Goal: Task Accomplishment & Management: Use online tool/utility

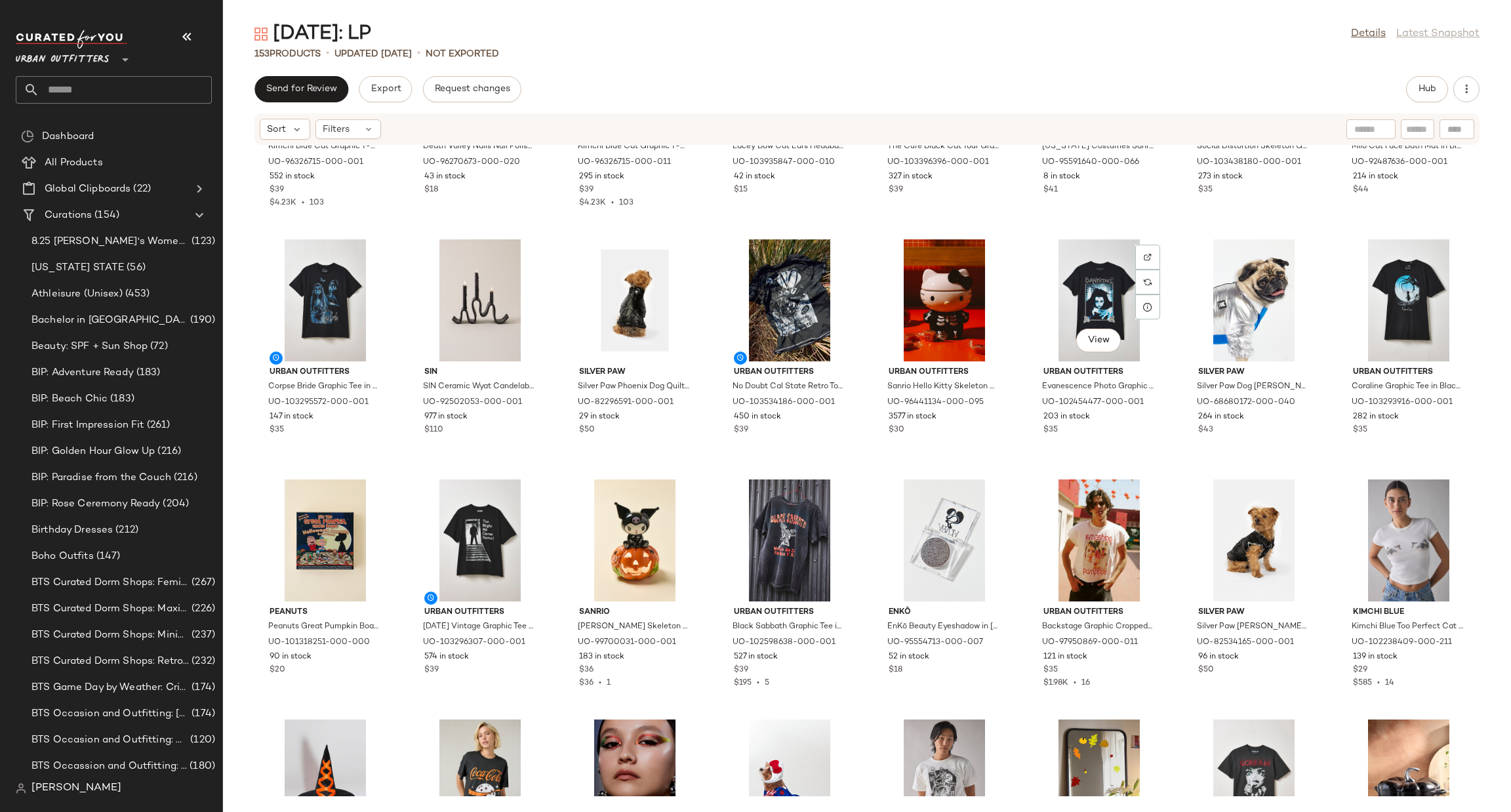
scroll to position [3, 0]
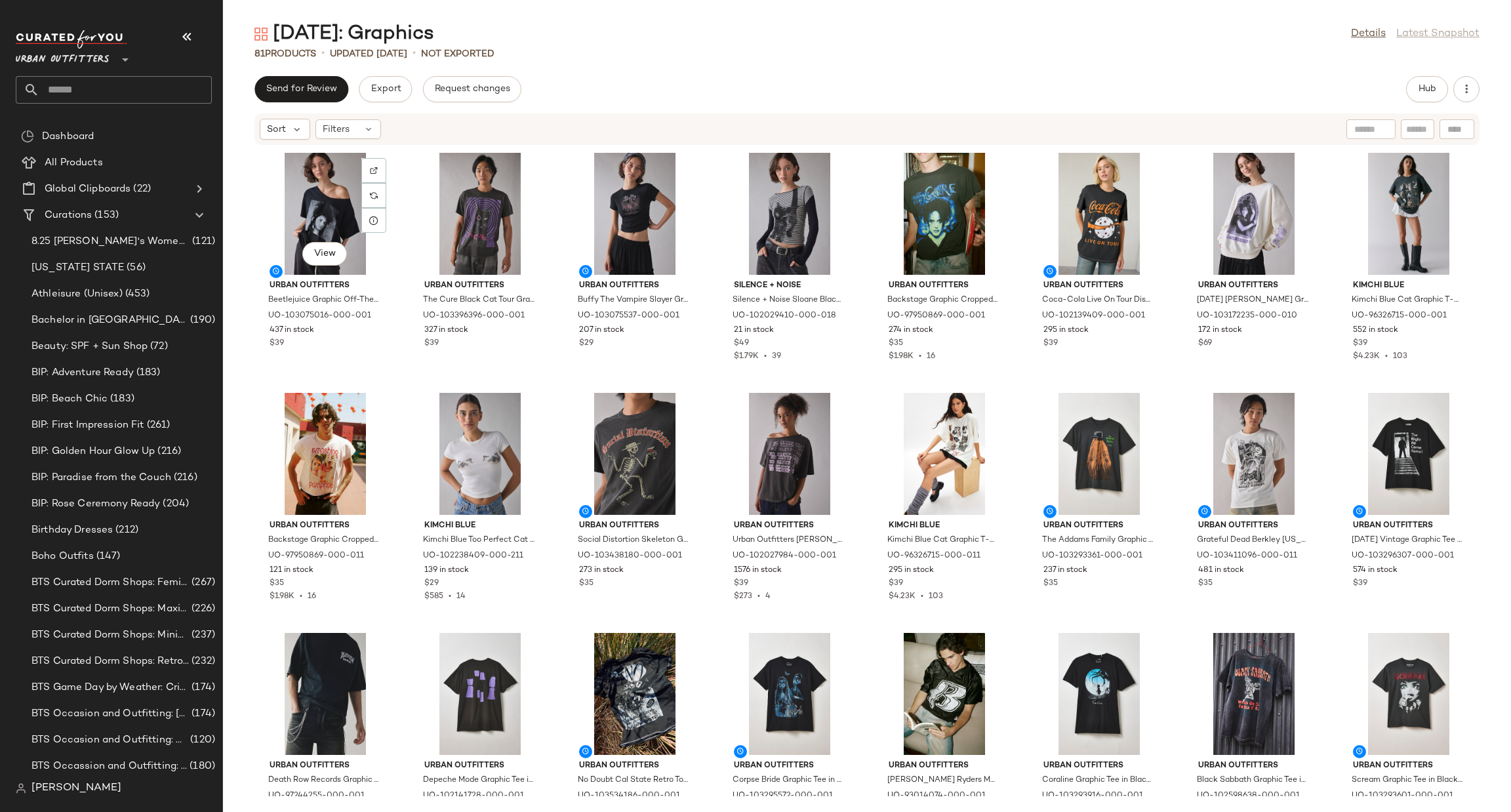
scroll to position [1580, 0]
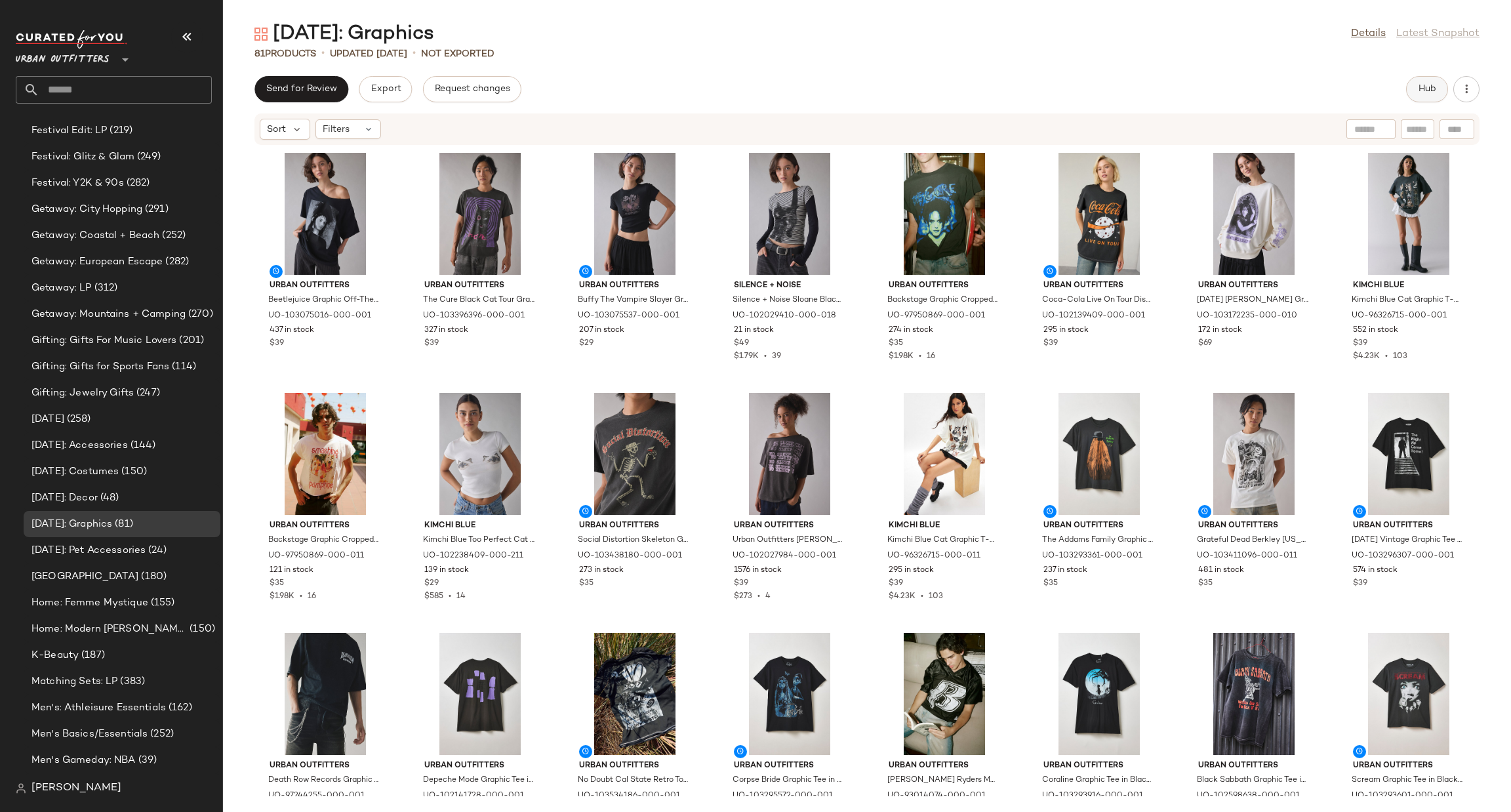
click at [1432, 82] on button "Hub" at bounding box center [1427, 89] width 42 height 26
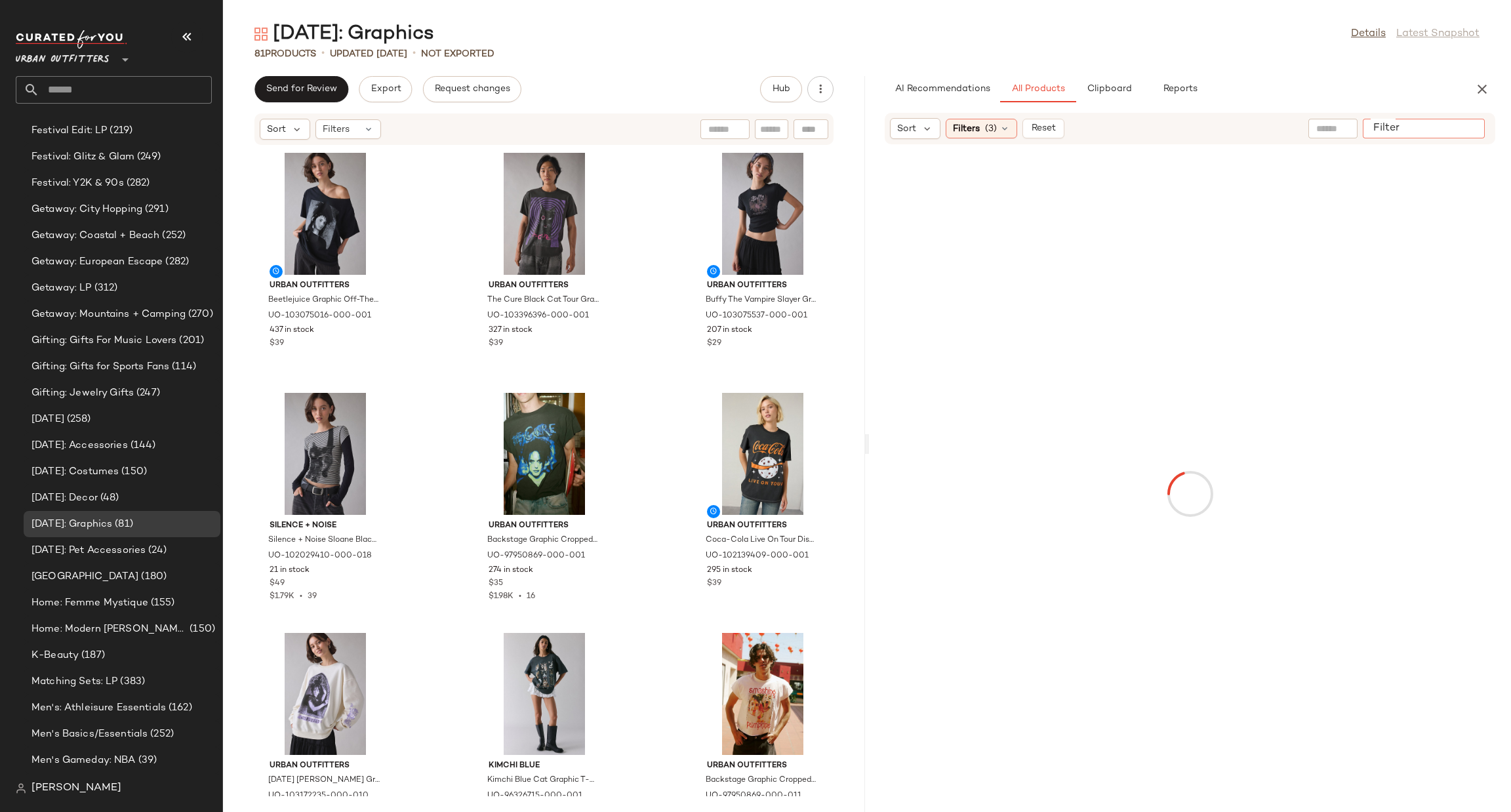
click at [1467, 126] on input "Filter" at bounding box center [1423, 128] width 111 height 14
type input "******"
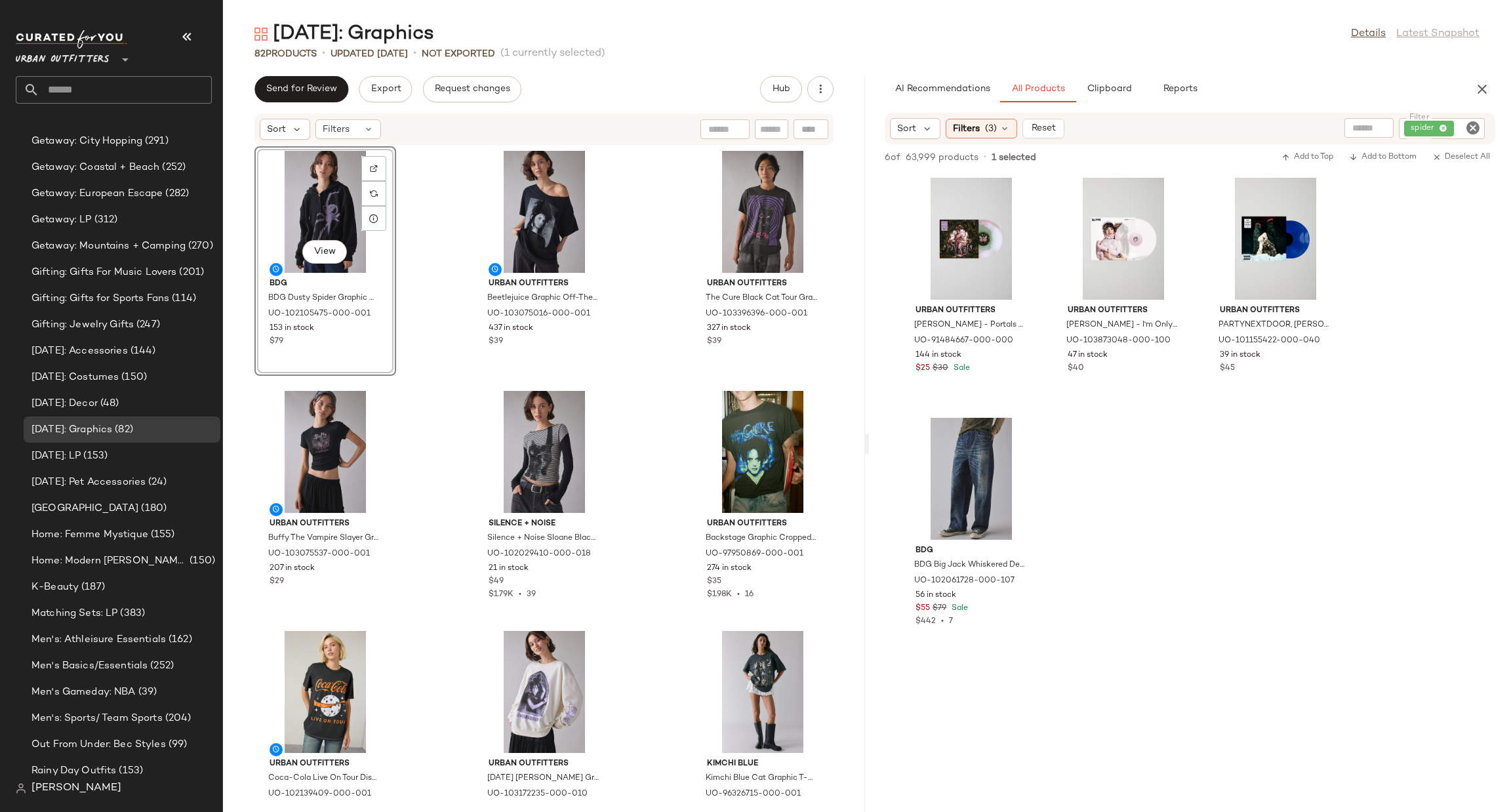
scroll to position [0, 0]
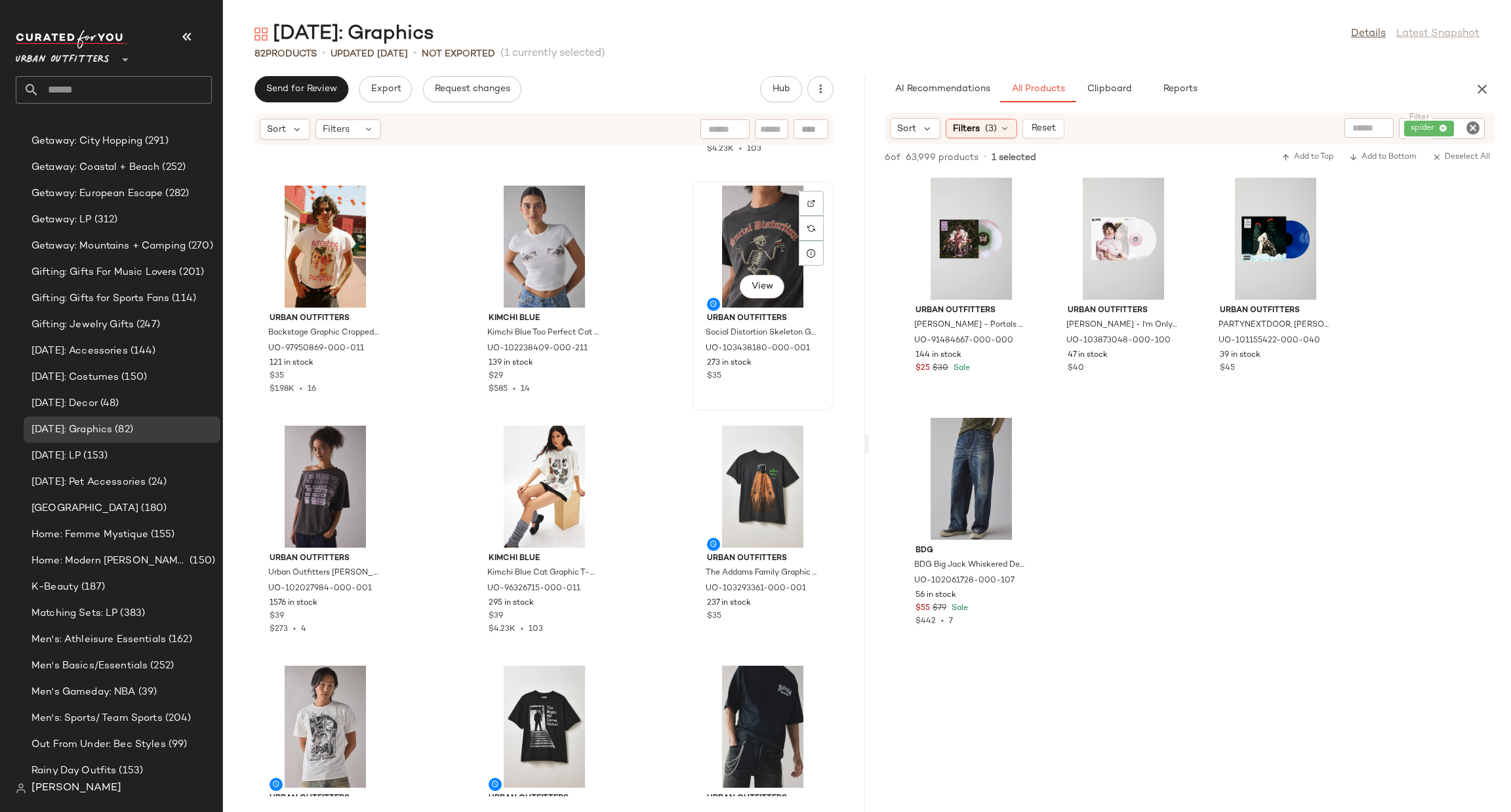
scroll to position [797, 0]
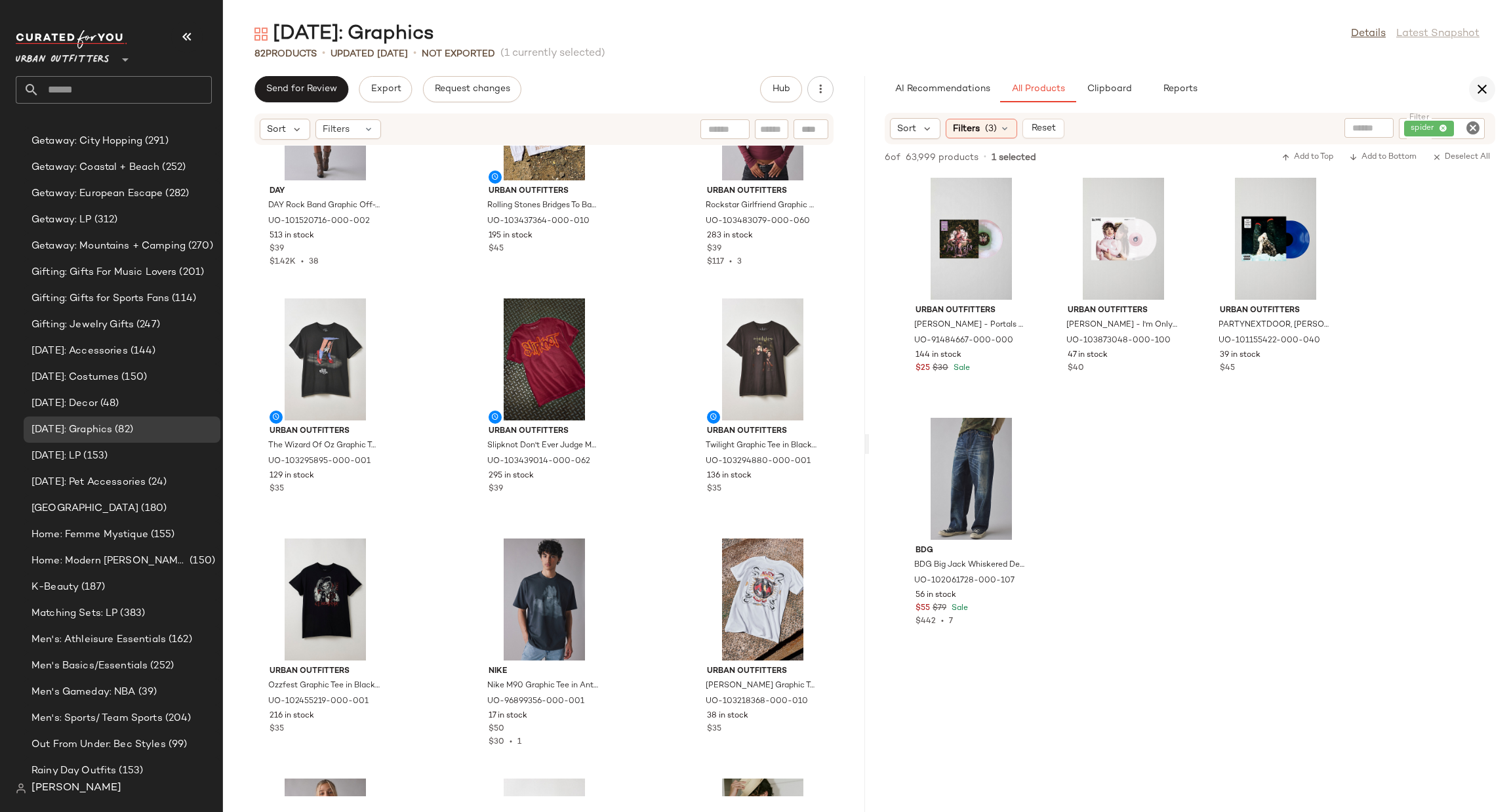
click at [1483, 81] on icon "button" at bounding box center [1482, 89] width 16 height 16
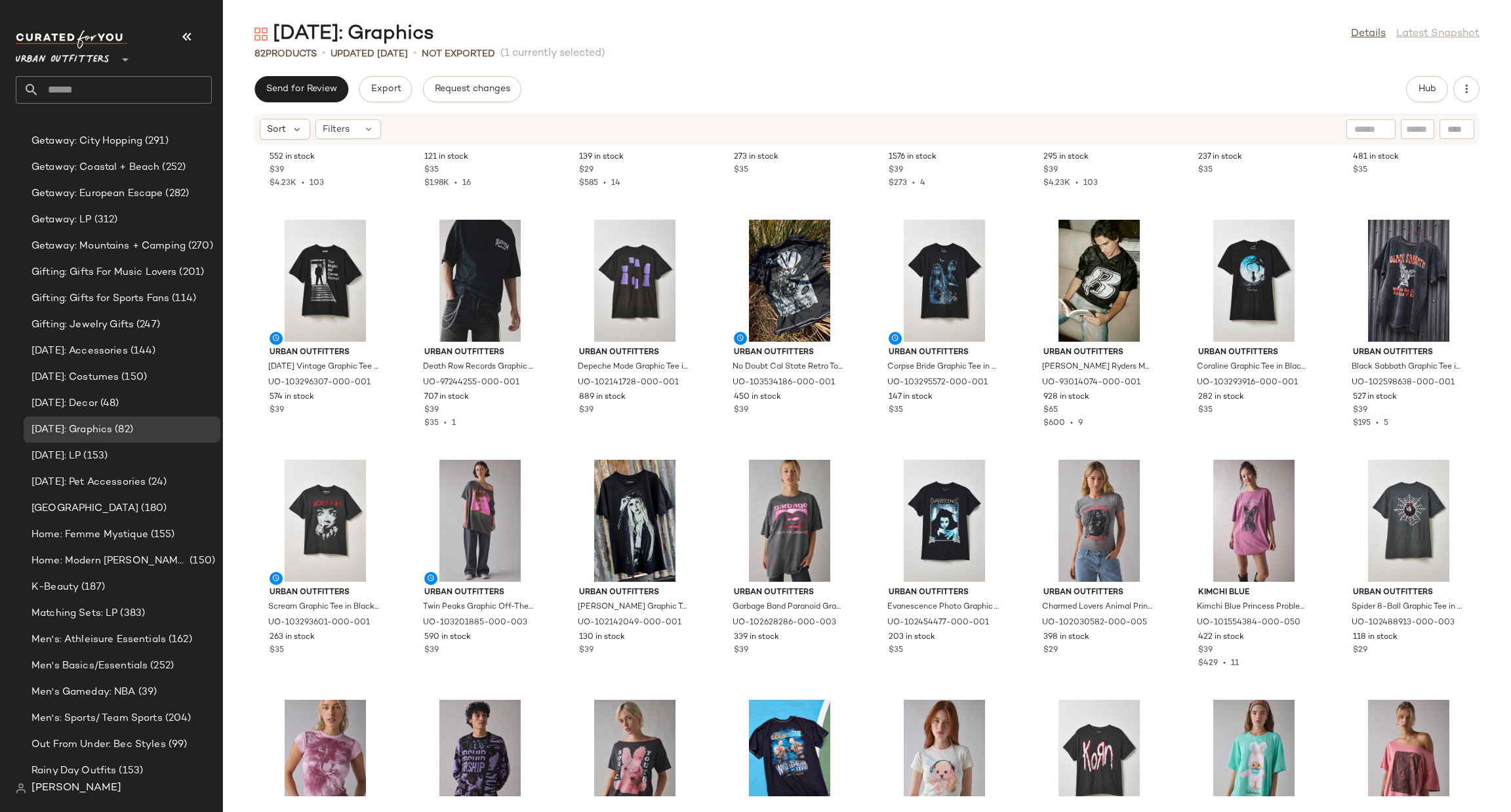
scroll to position [0, 0]
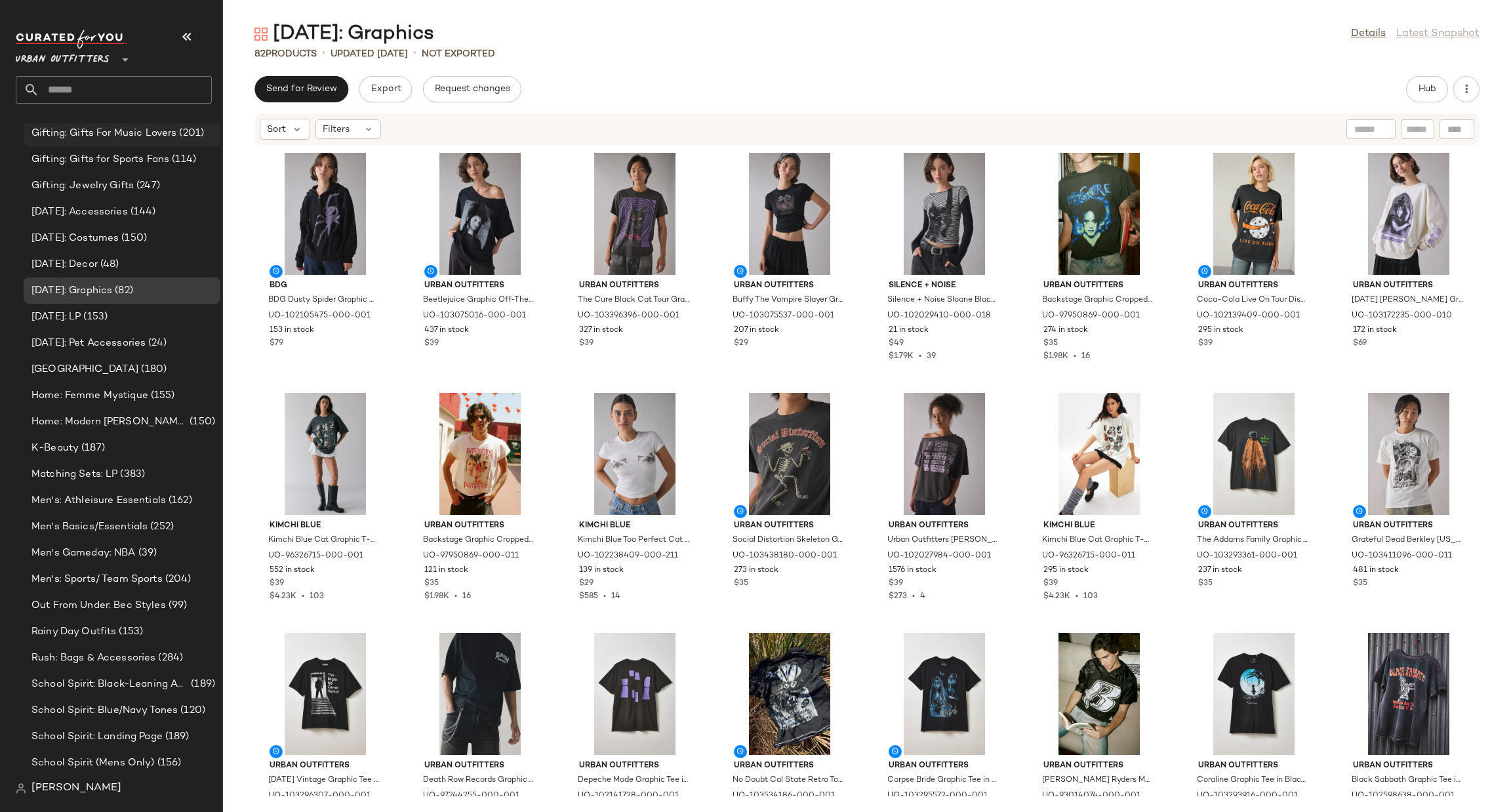
scroll to position [1793, 0]
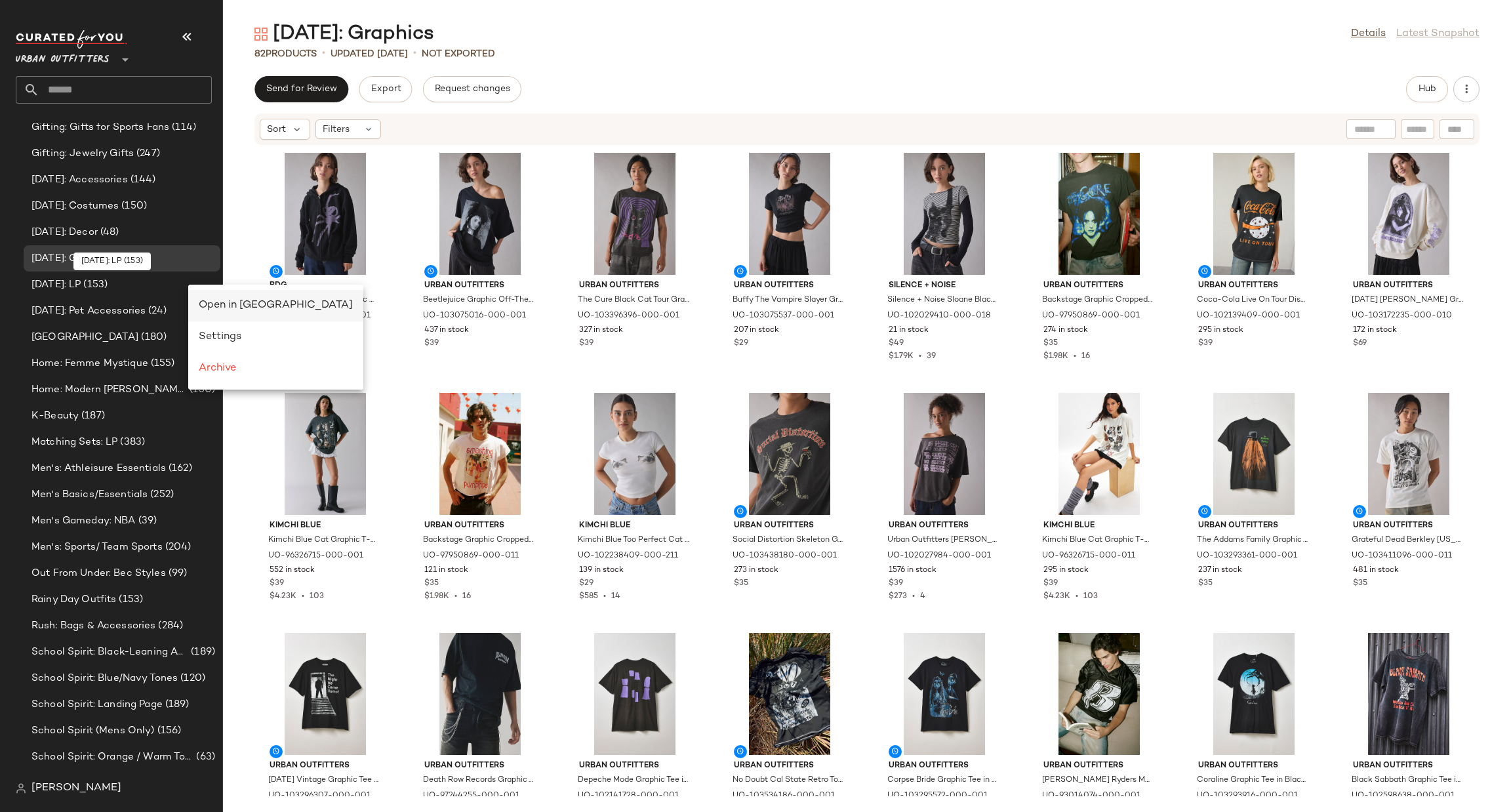
click at [209, 296] on div "Open in Split View" at bounding box center [276, 306] width 175 height 31
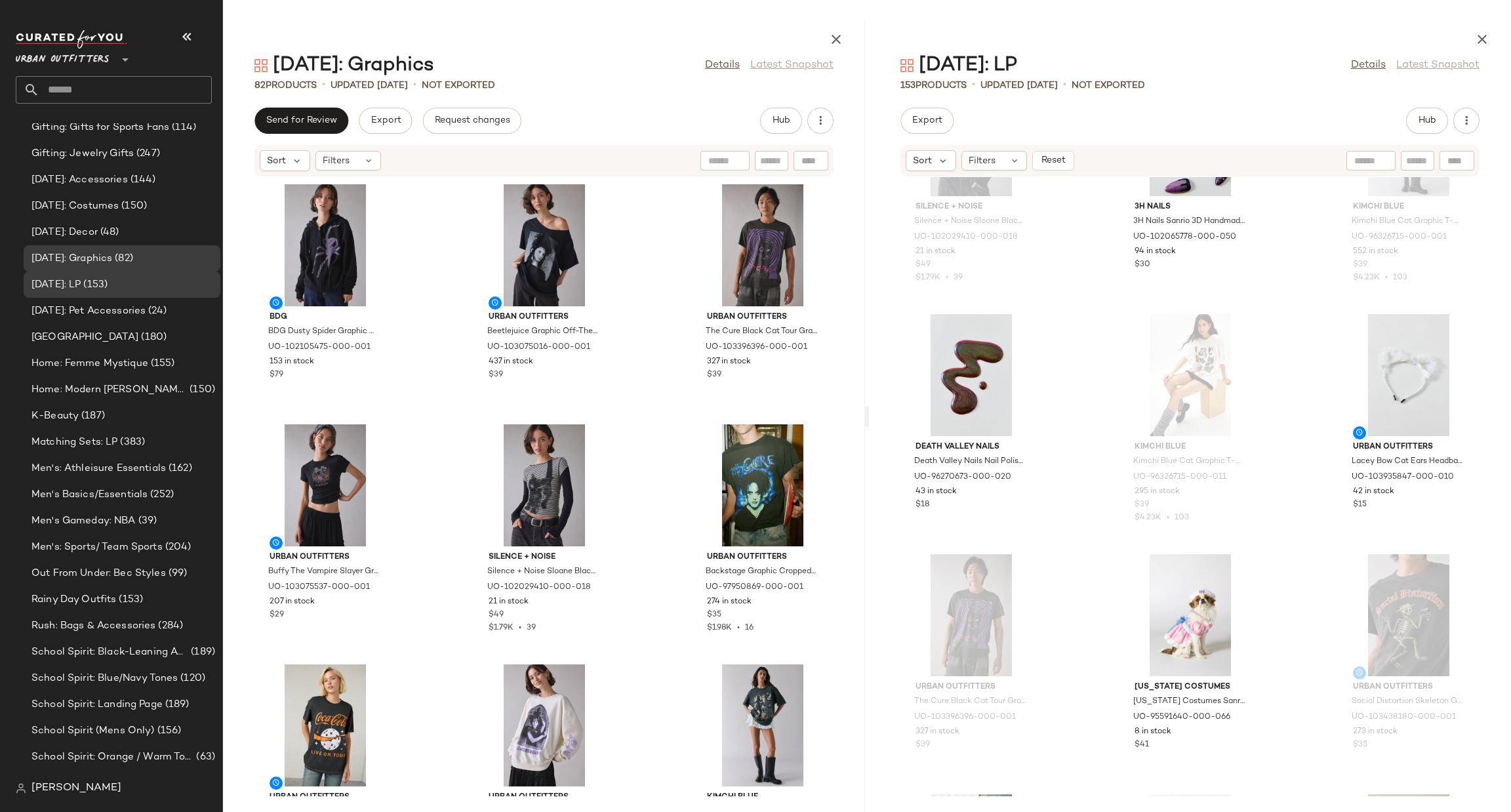
scroll to position [797, 0]
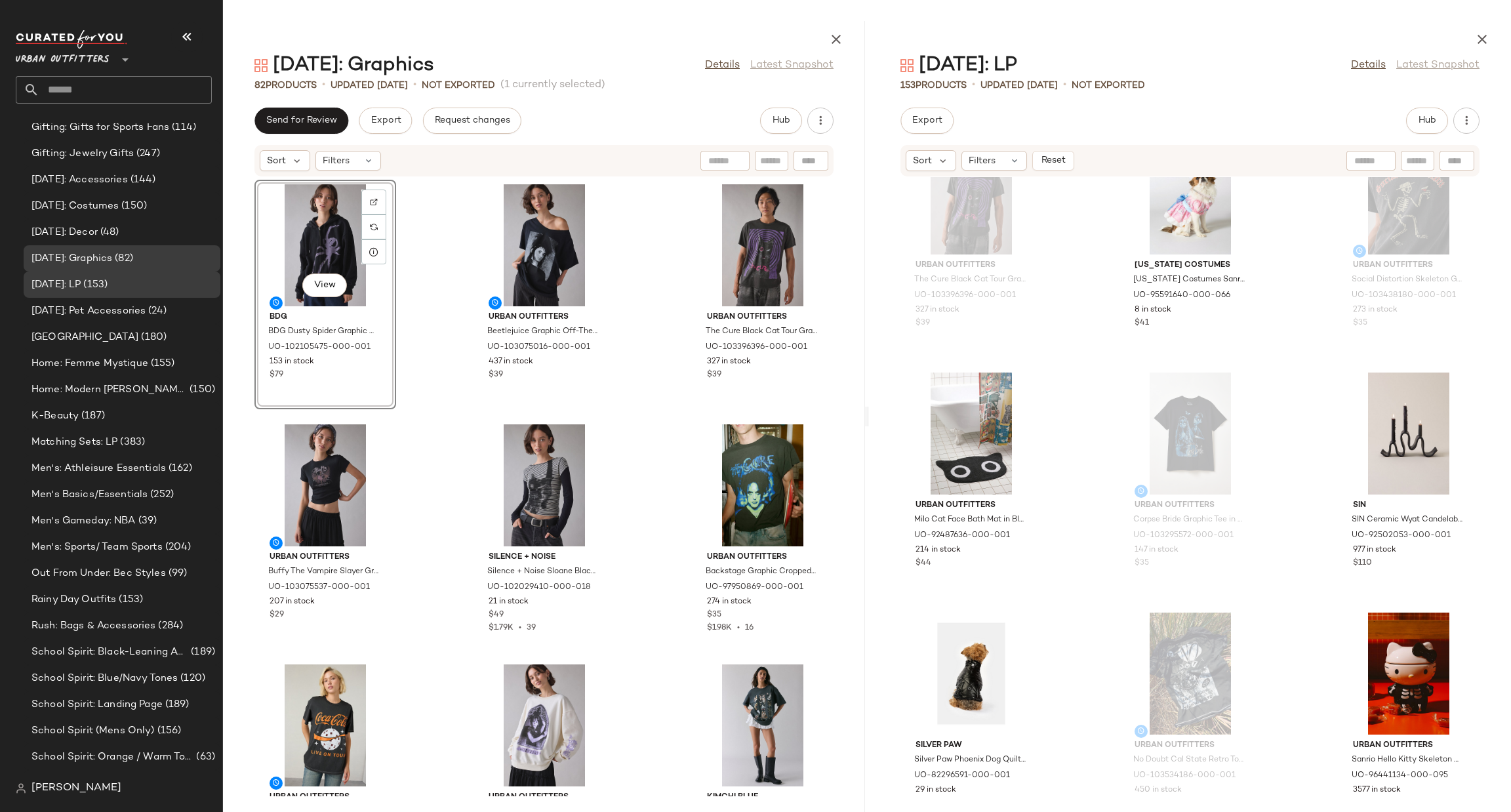
scroll to position [994, 0]
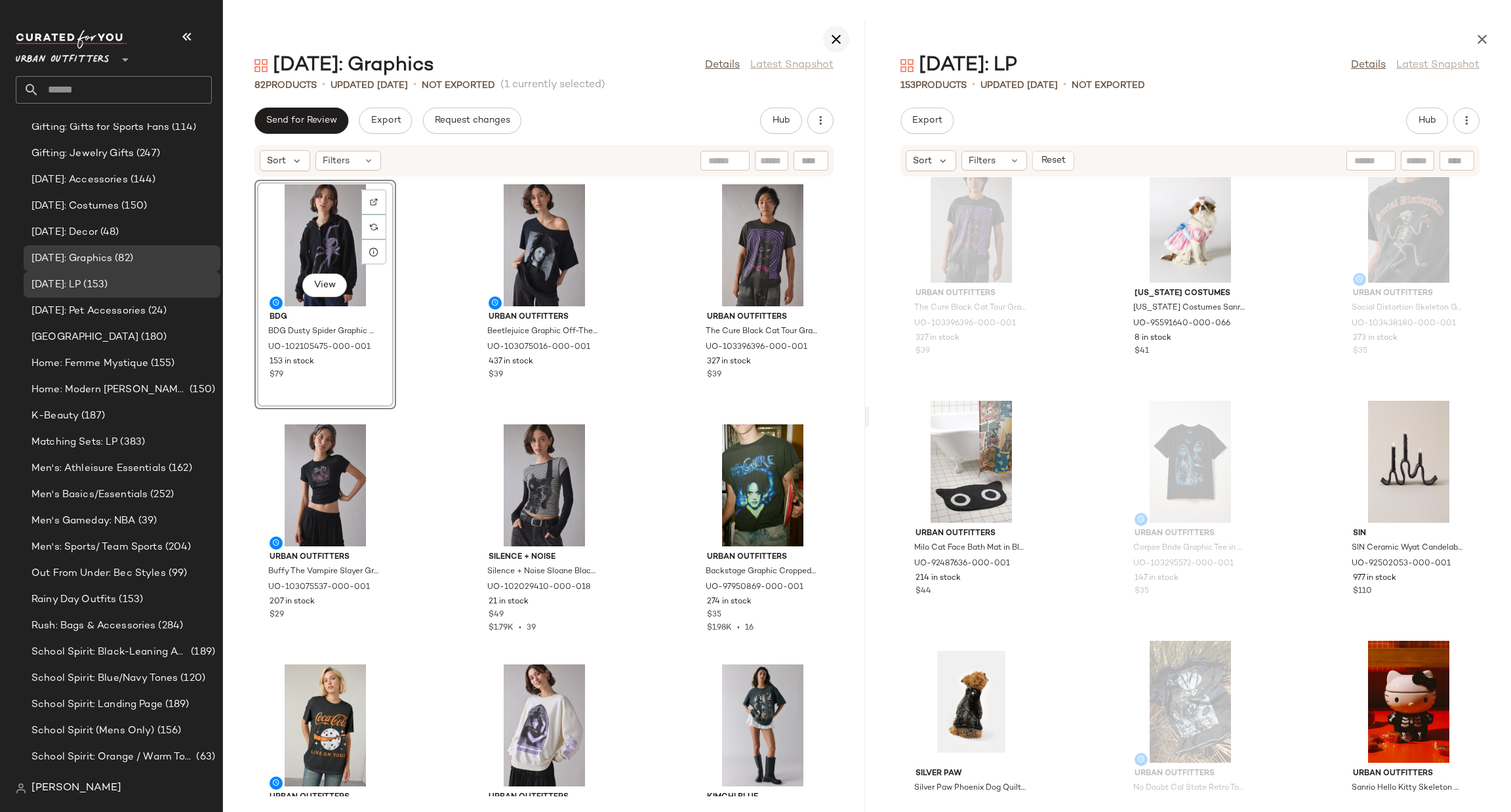
click at [835, 36] on icon "button" at bounding box center [836, 39] width 16 height 16
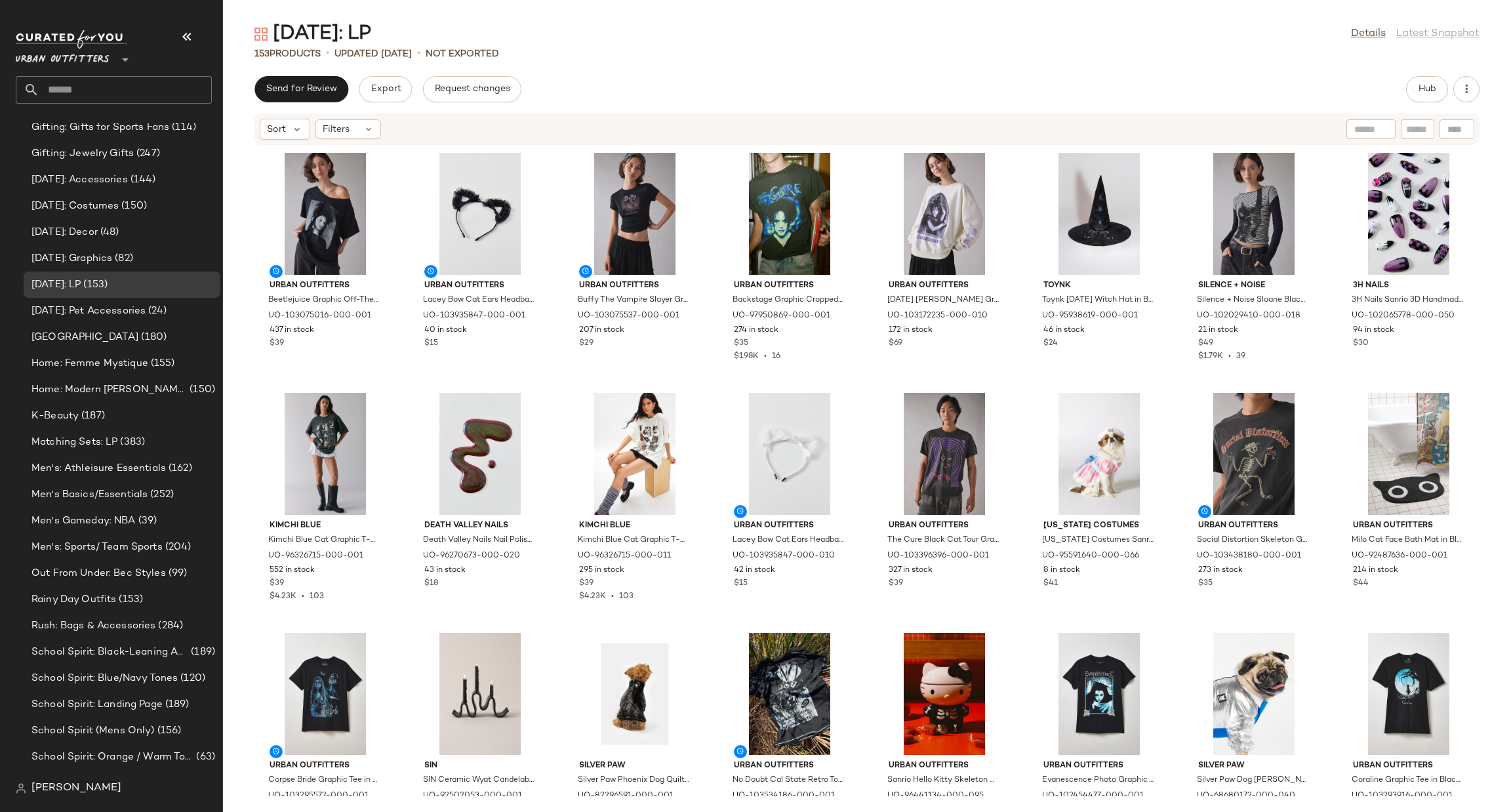
click at [1437, 75] on div "Halloween: LP Details Latest Snapshot 153 Products • updated Aug 25th • Not Exp…" at bounding box center [867, 416] width 1288 height 791
click at [1429, 83] on button "Hub" at bounding box center [1427, 89] width 42 height 26
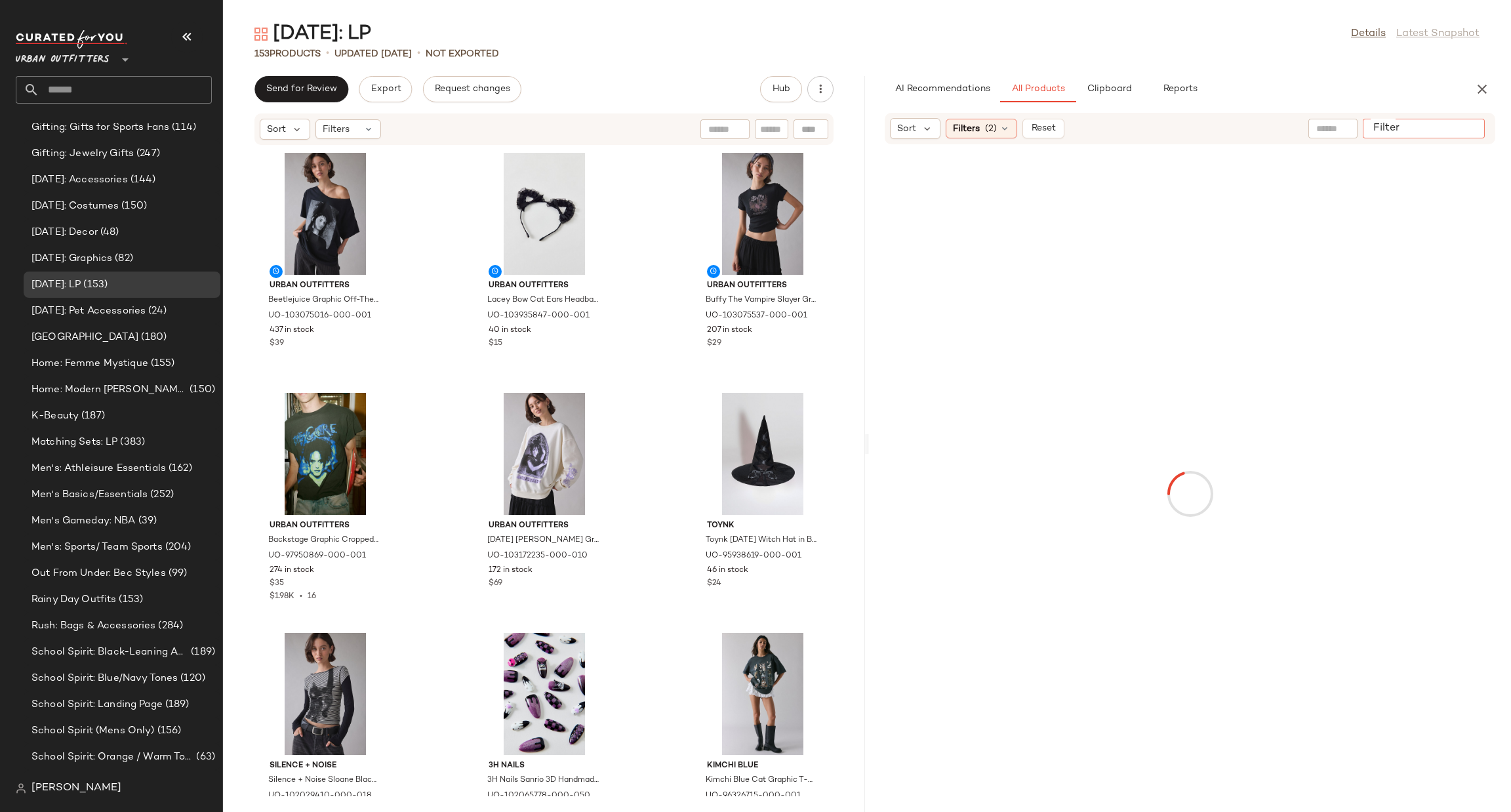
click at [1465, 124] on input "Filter" at bounding box center [1423, 128] width 111 height 14
type input "******"
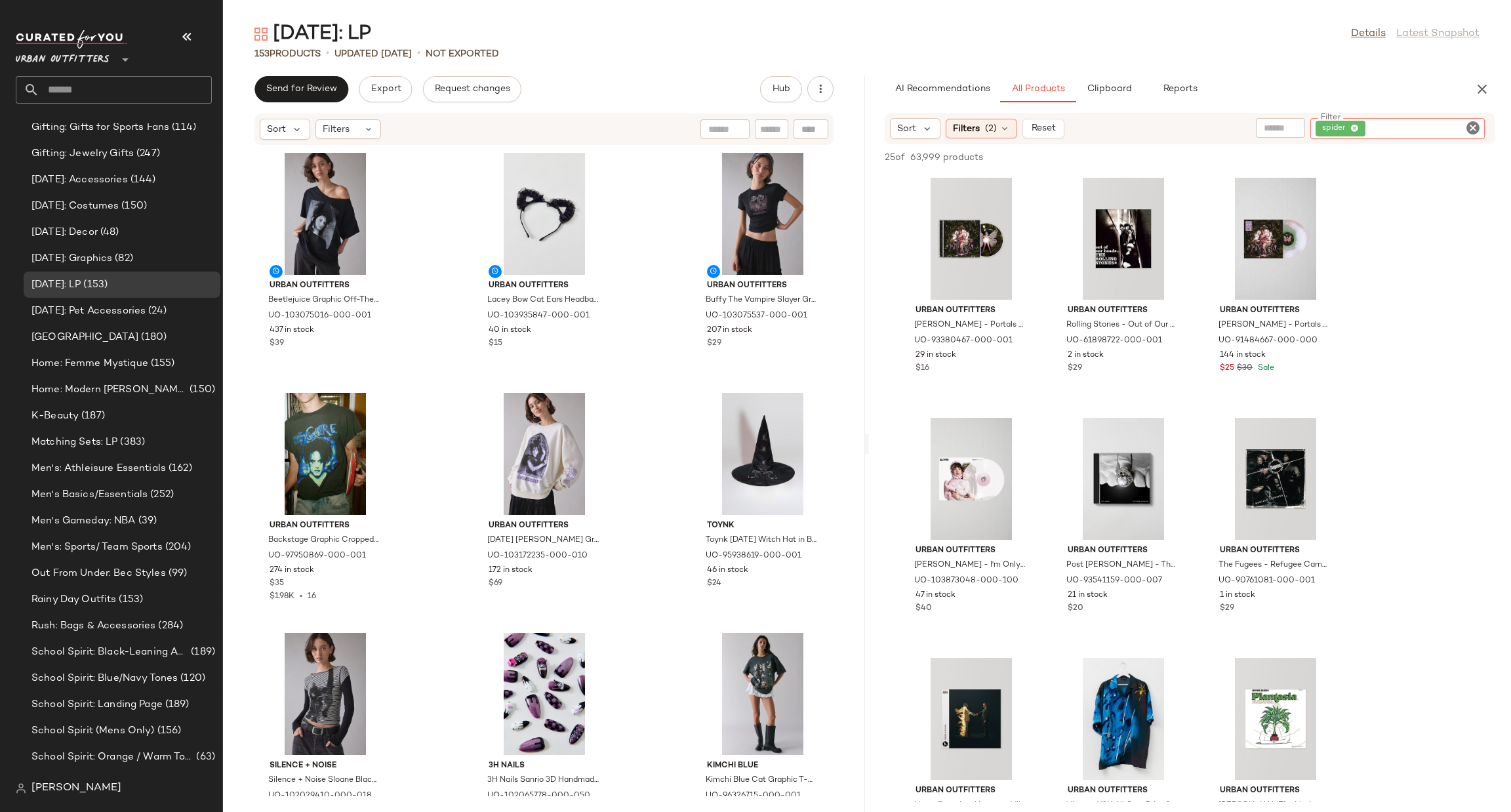
click at [775, 135] on input "text" at bounding box center [772, 129] width 23 height 14
type input "******"
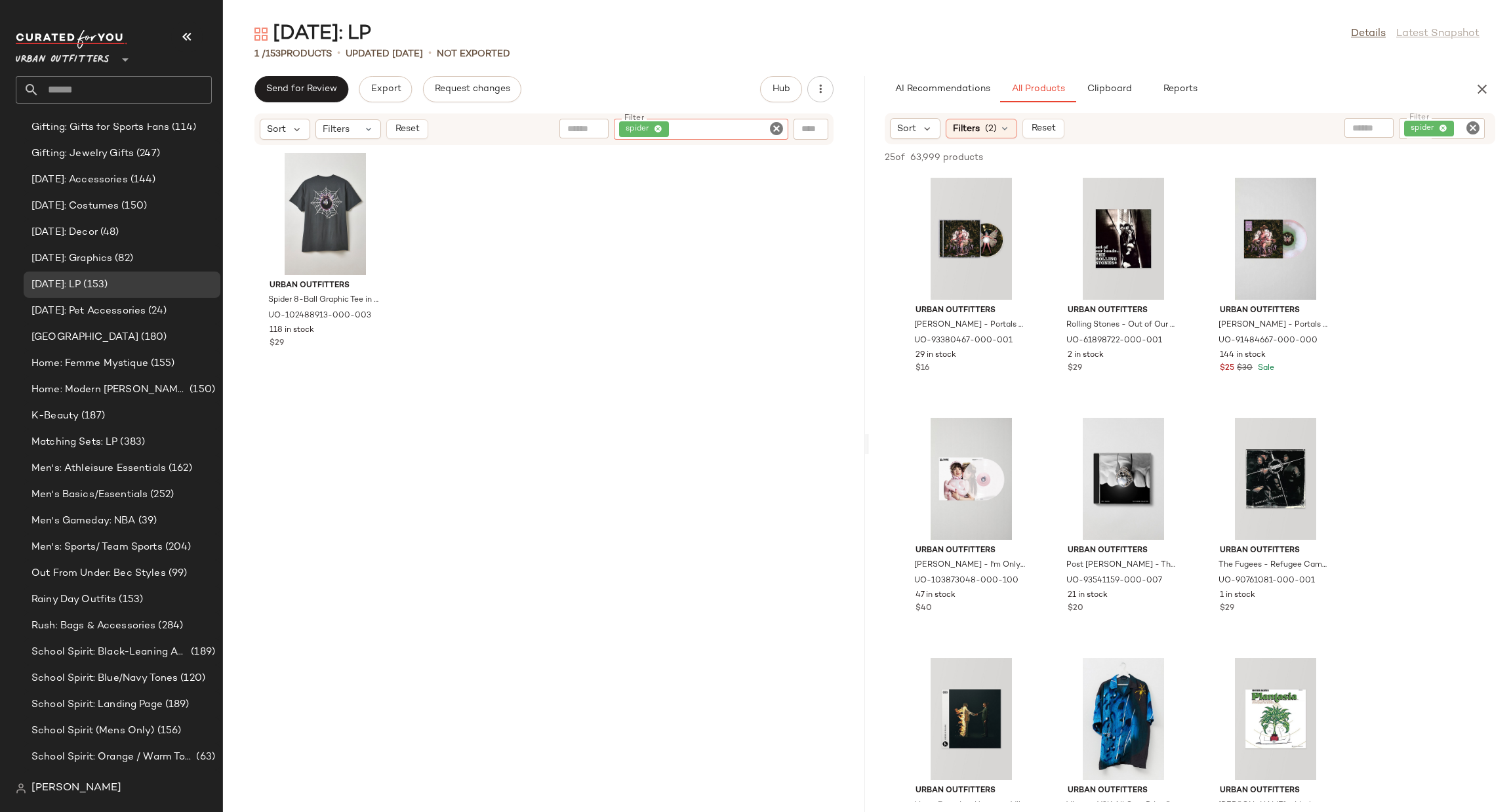
click at [775, 135] on icon "Clear Filter" at bounding box center [776, 128] width 16 height 16
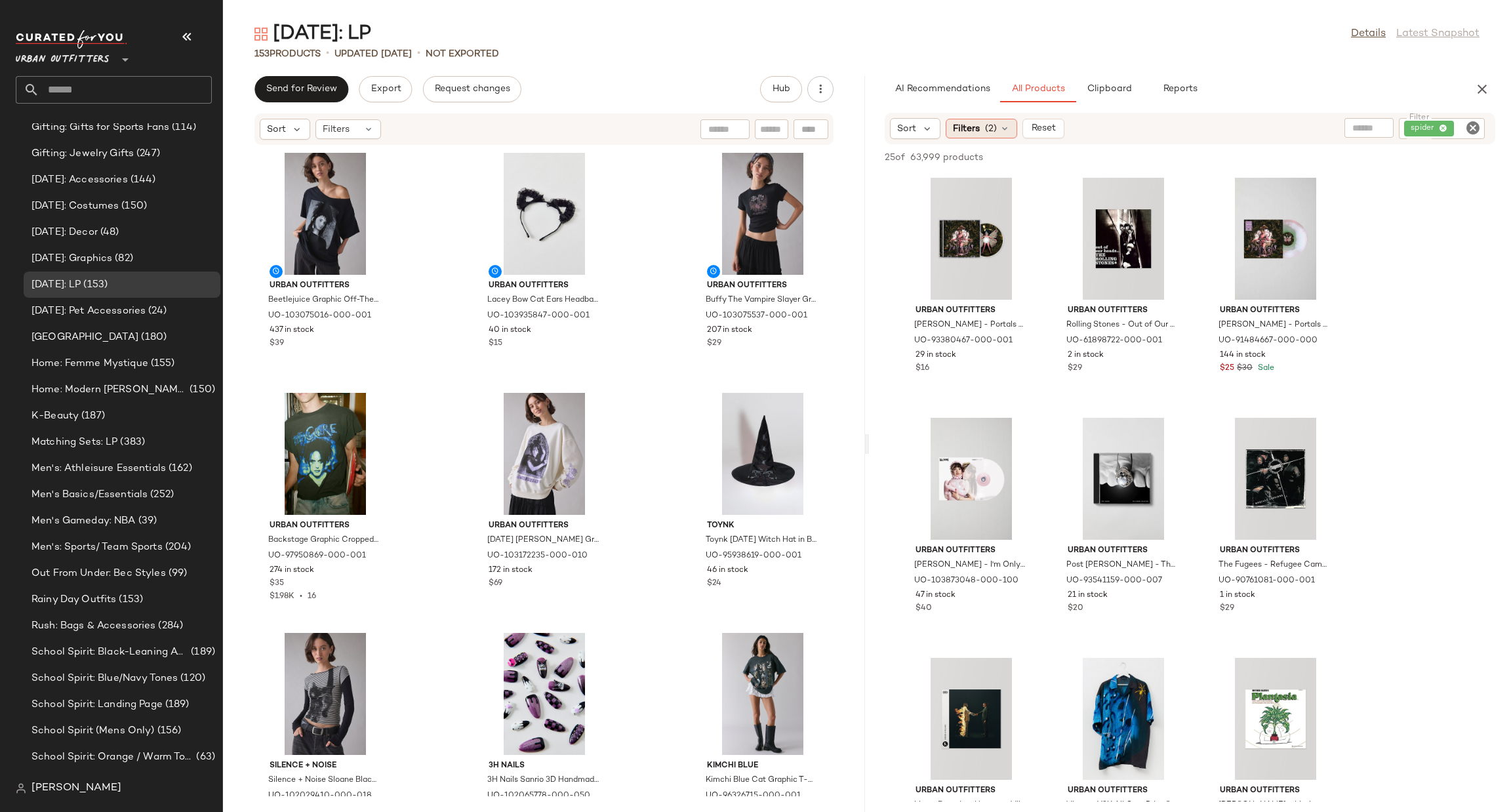
click at [1005, 124] on icon at bounding box center [1004, 128] width 10 height 10
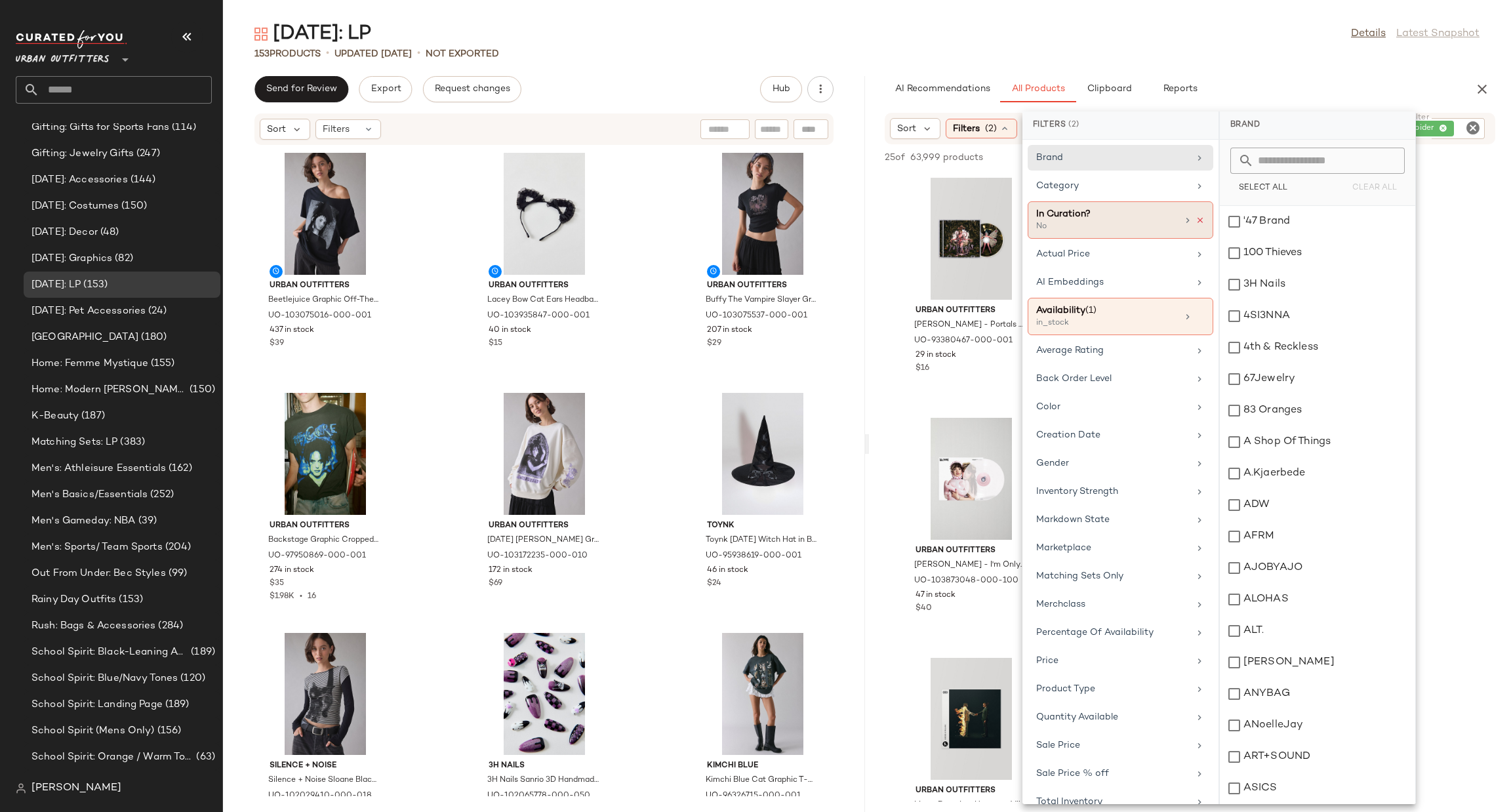
click at [1196, 224] on icon at bounding box center [1200, 220] width 9 height 9
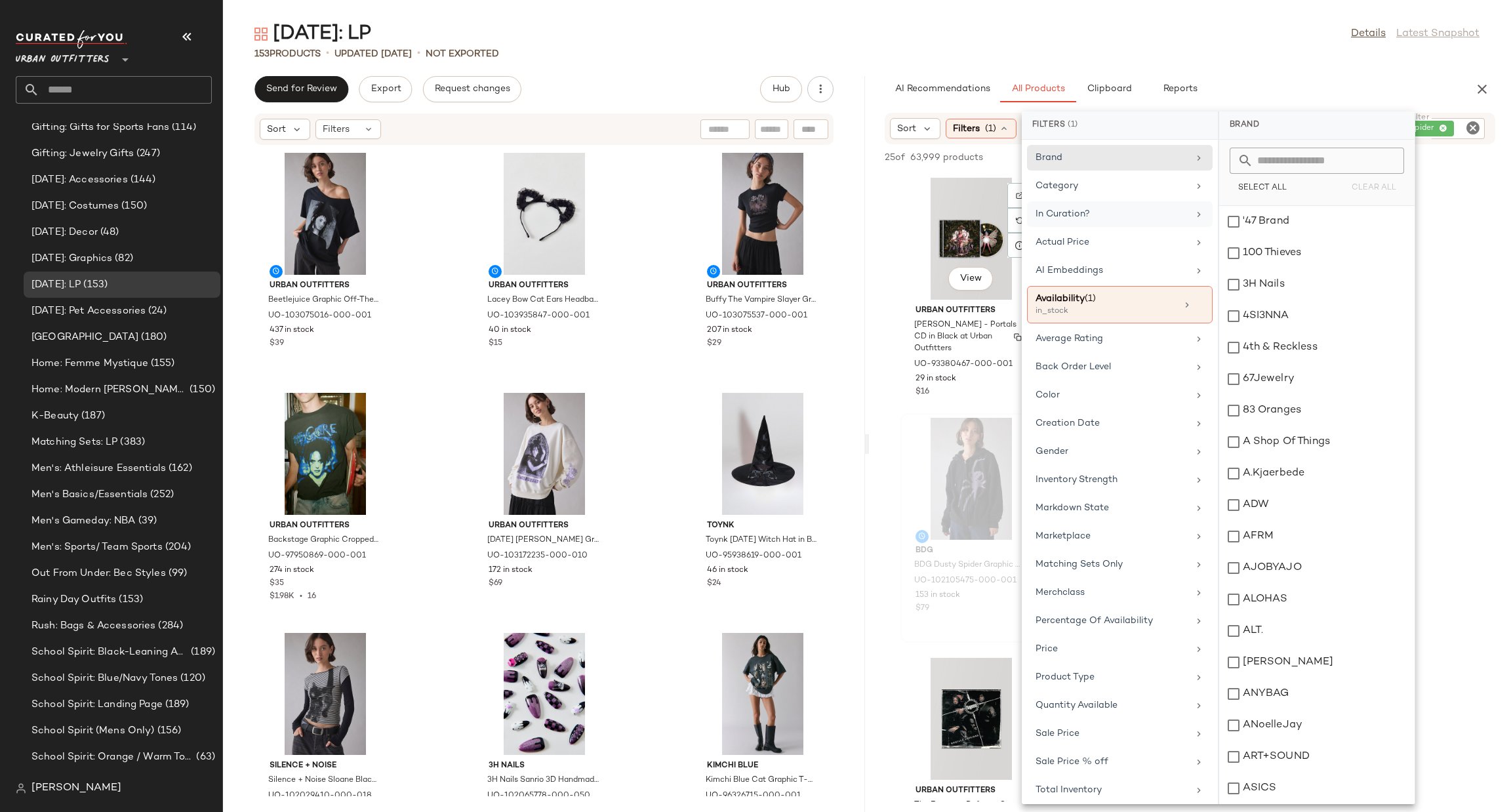
click at [978, 459] on div at bounding box center [972, 478] width 133 height 122
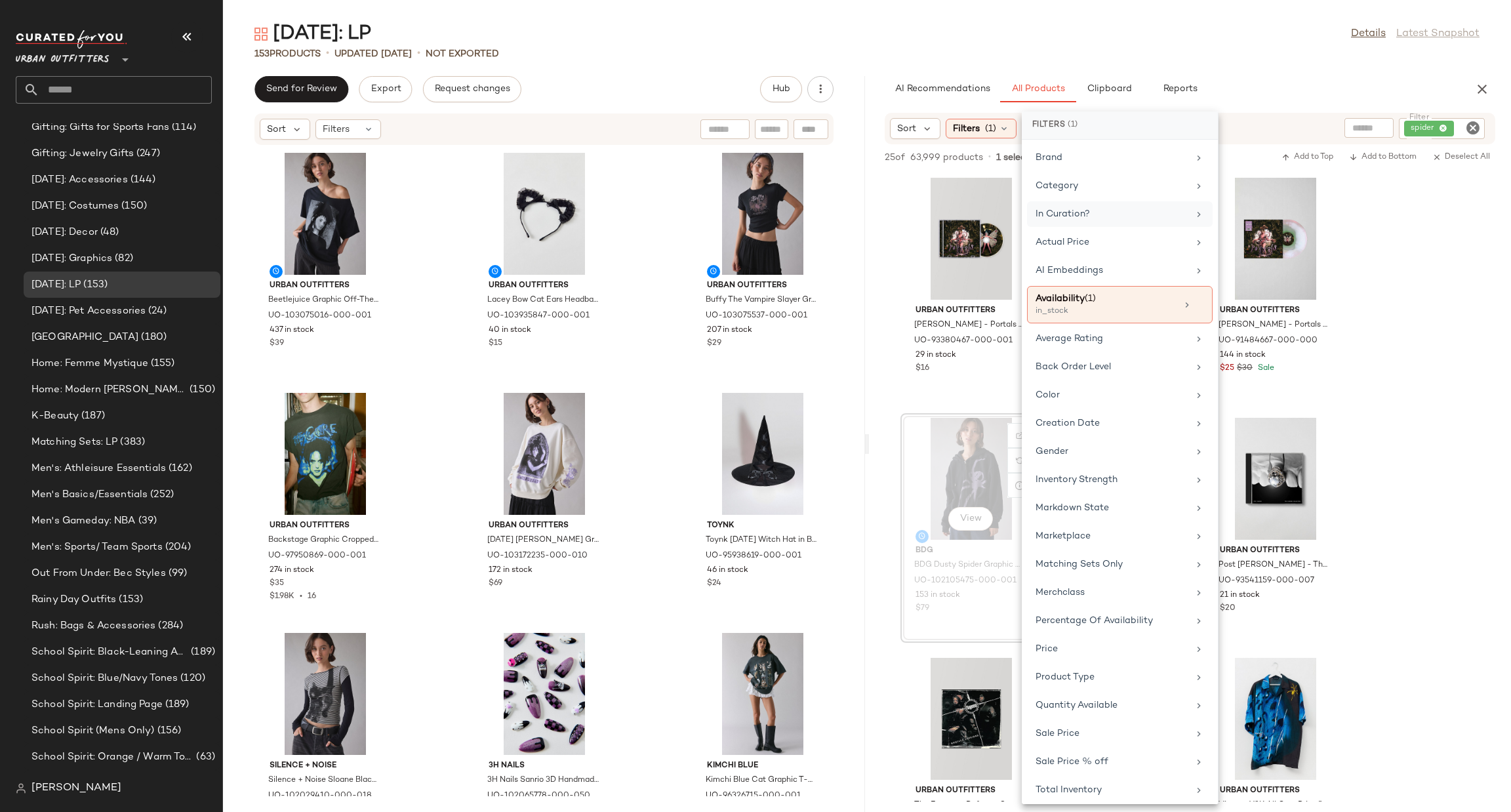
click at [967, 462] on div "View" at bounding box center [972, 478] width 133 height 122
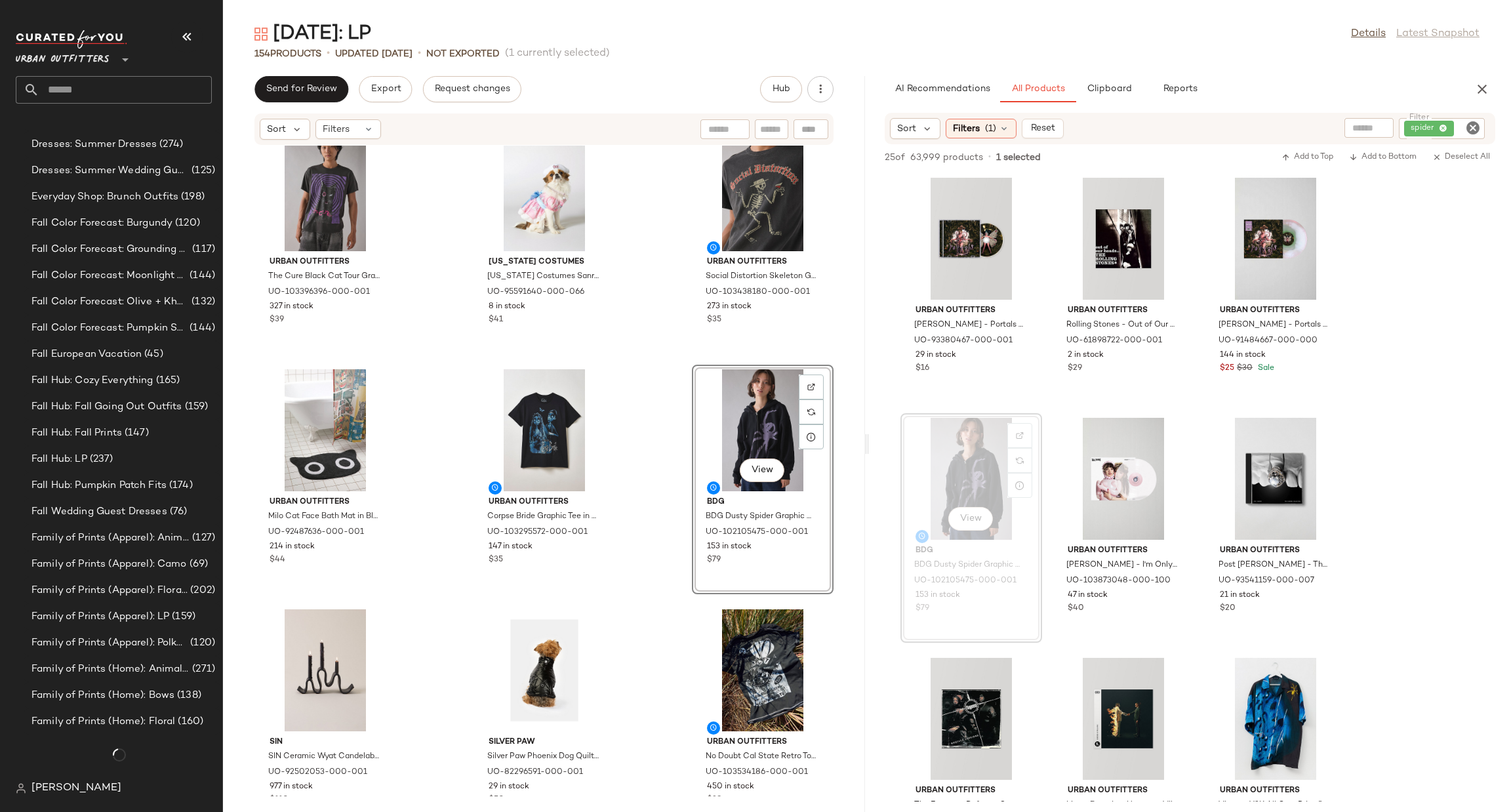
scroll to position [1793, 0]
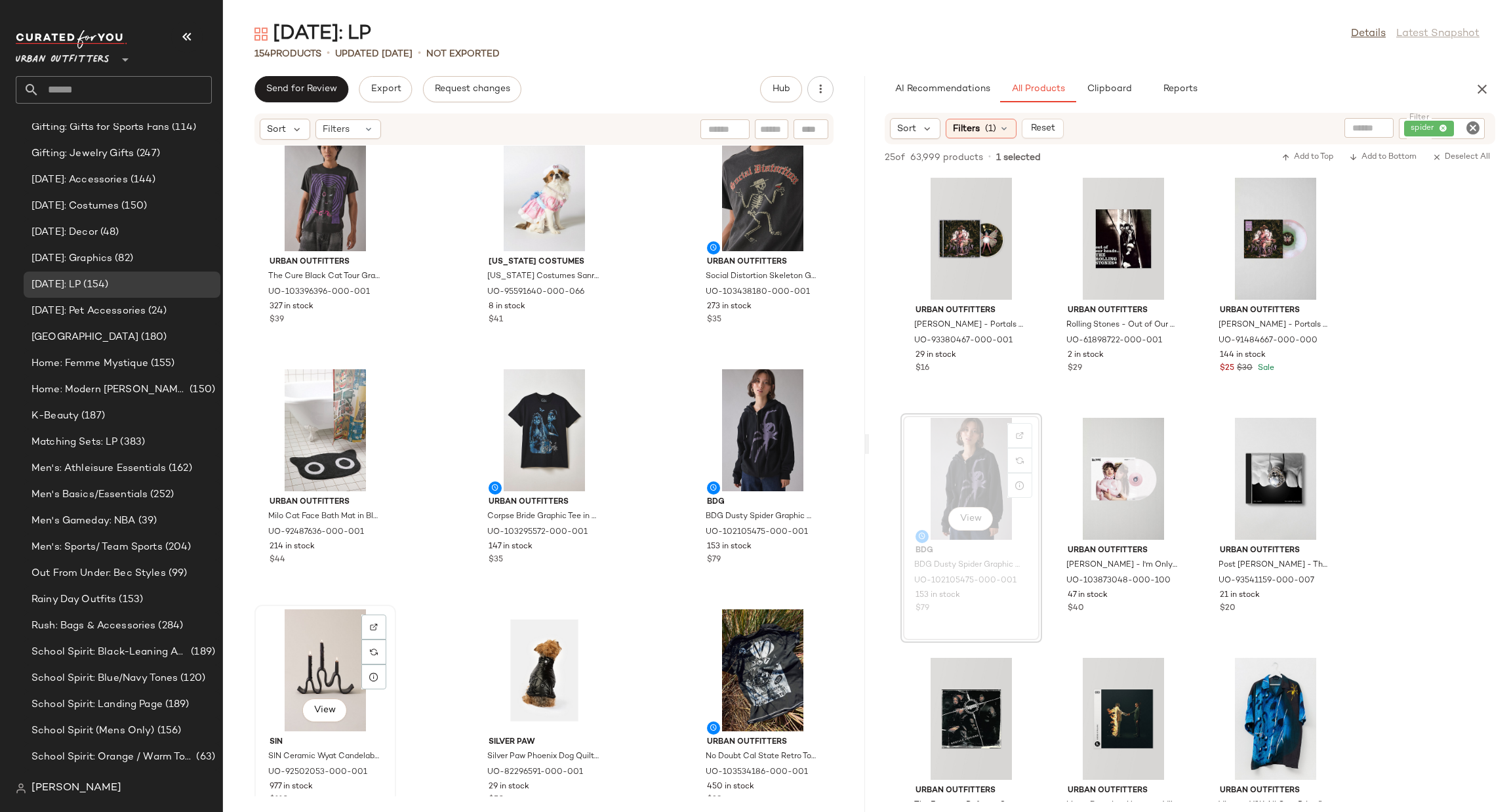
click at [314, 677] on div "View" at bounding box center [325, 670] width 133 height 122
click at [786, 90] on span "Hub" at bounding box center [781, 89] width 18 height 10
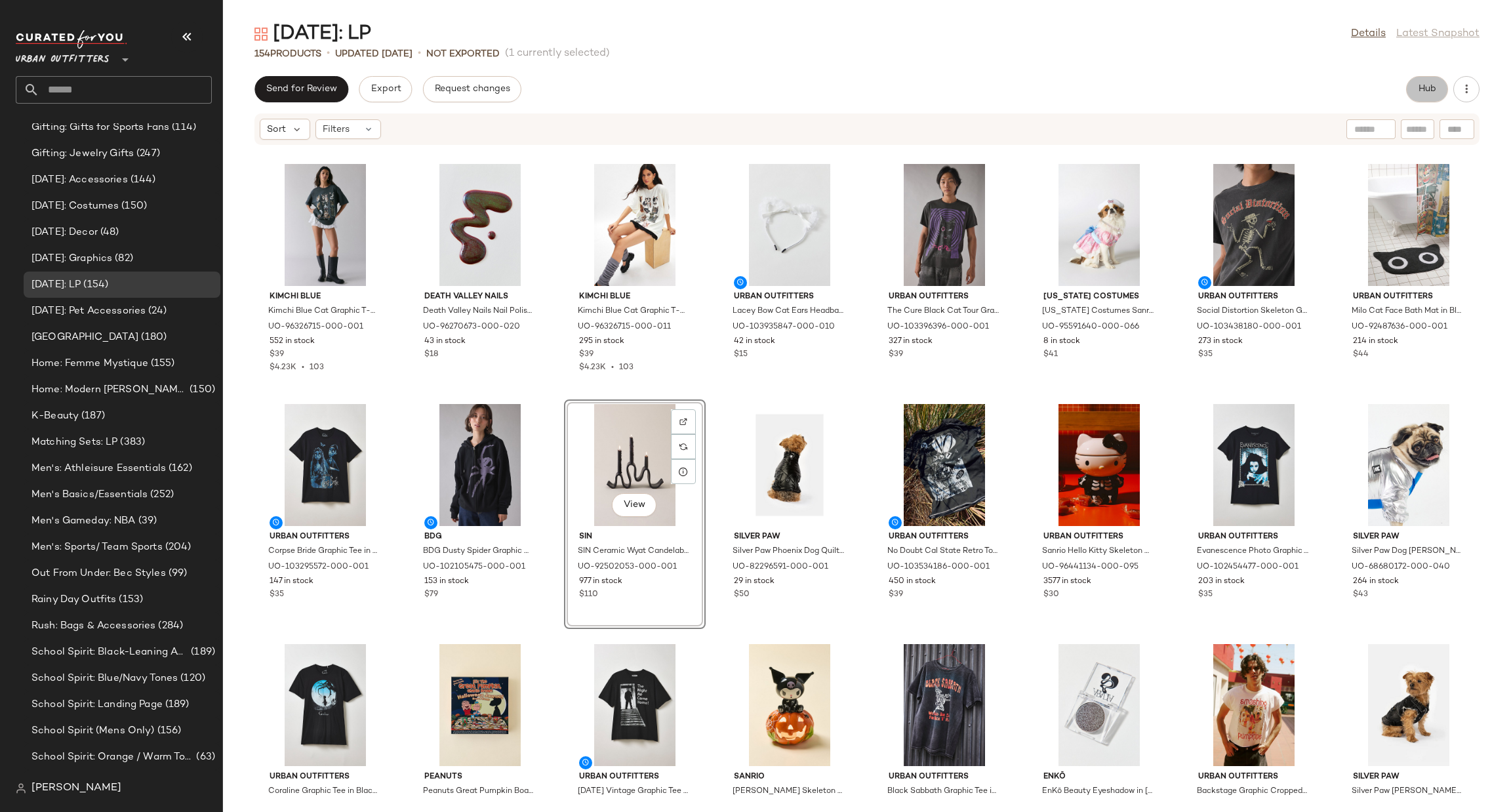
click at [1428, 78] on button "Hub" at bounding box center [1427, 89] width 42 height 26
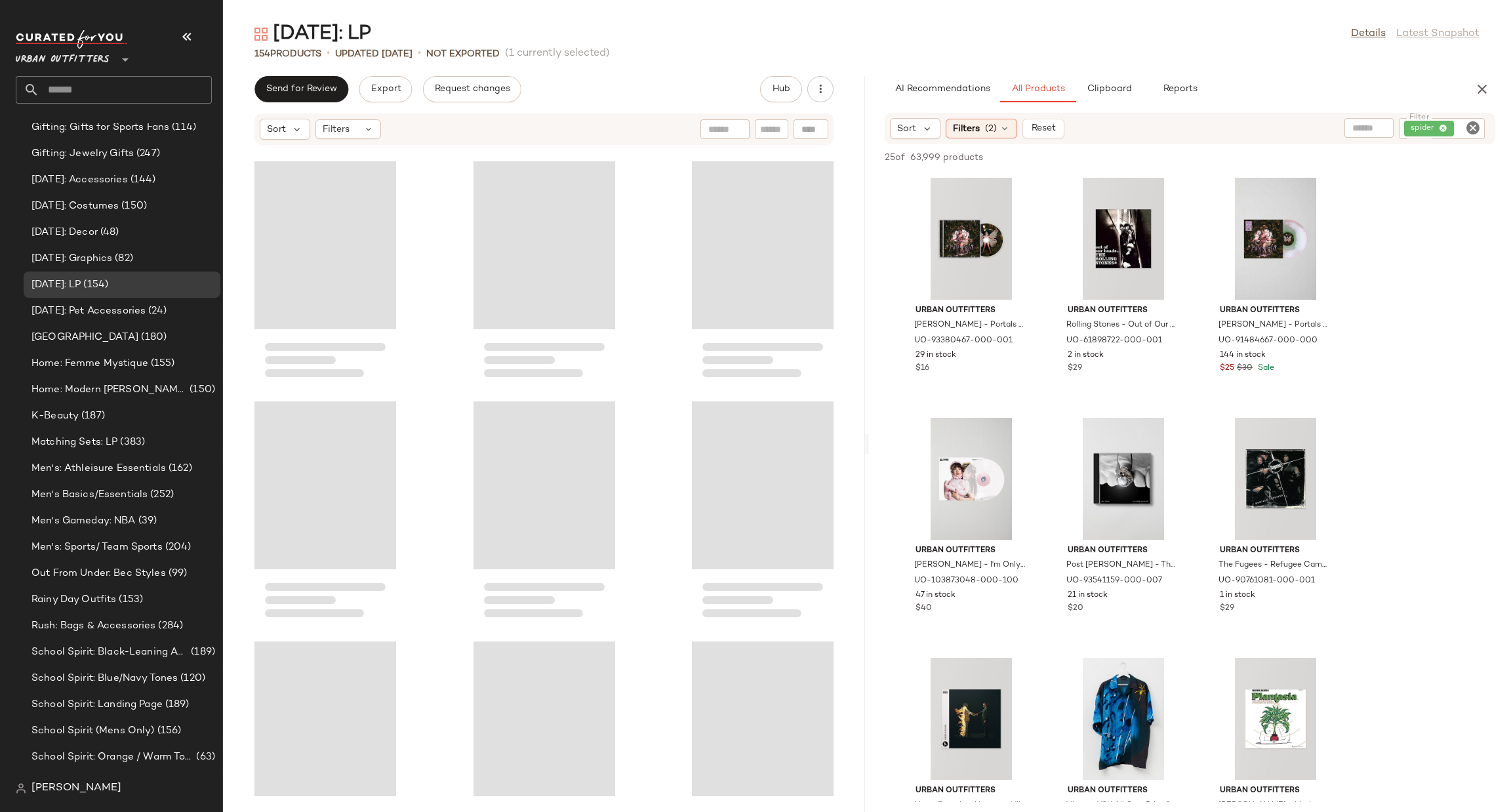
scroll to position [1199, 0]
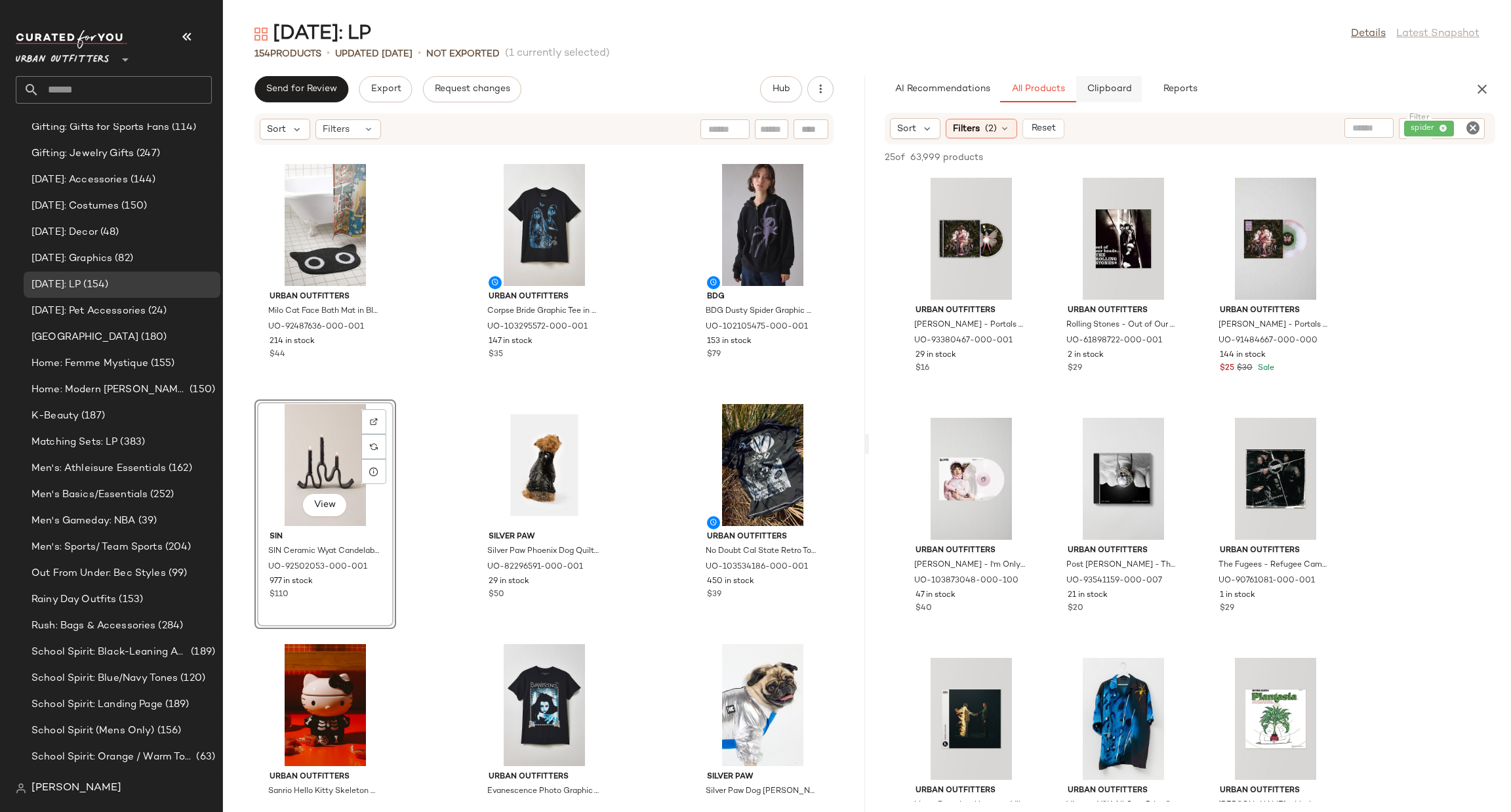
click at [1116, 96] on button "Clipboard" at bounding box center [1109, 89] width 66 height 26
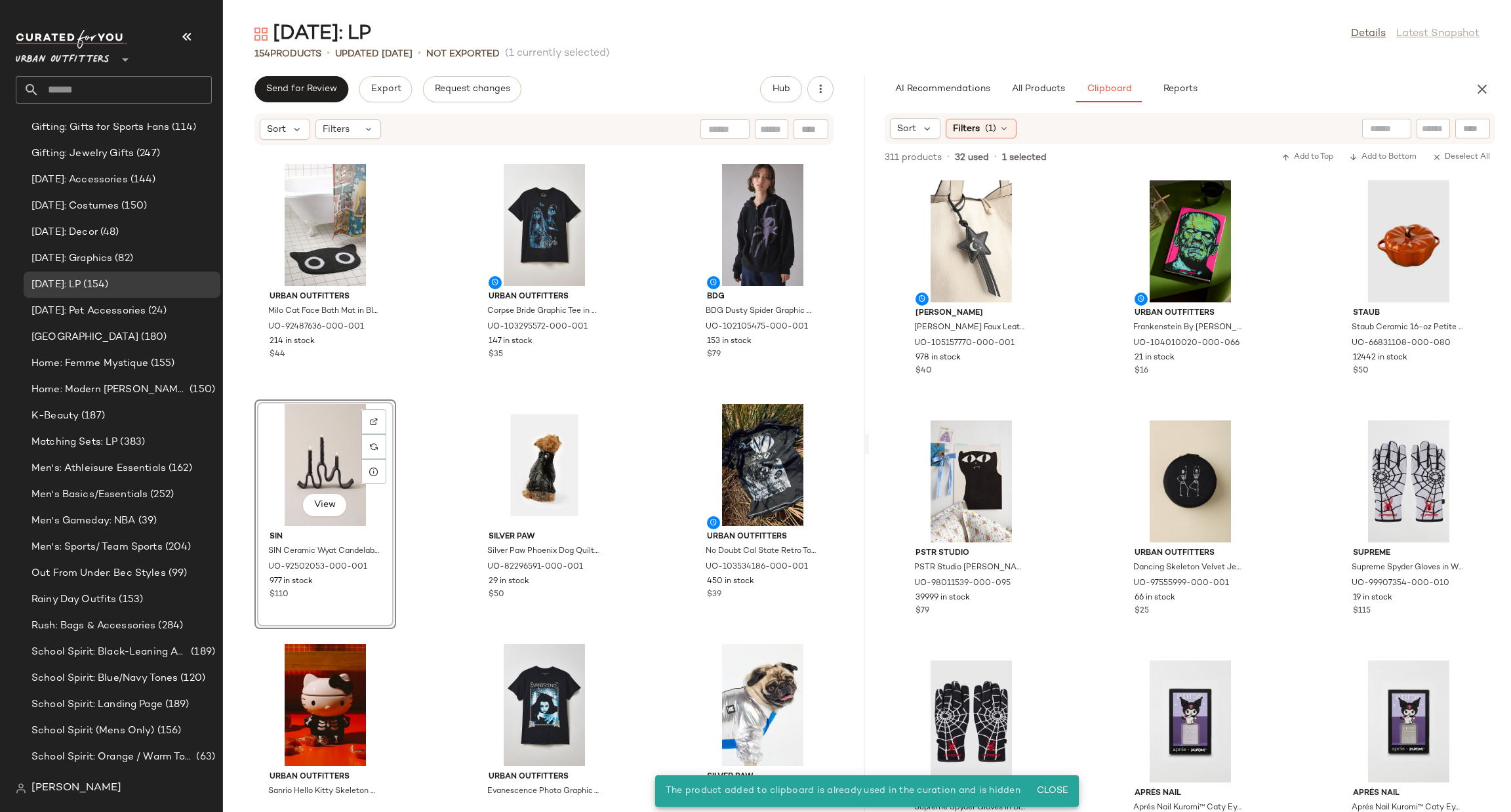
click at [297, 473] on div "View" at bounding box center [325, 465] width 133 height 122
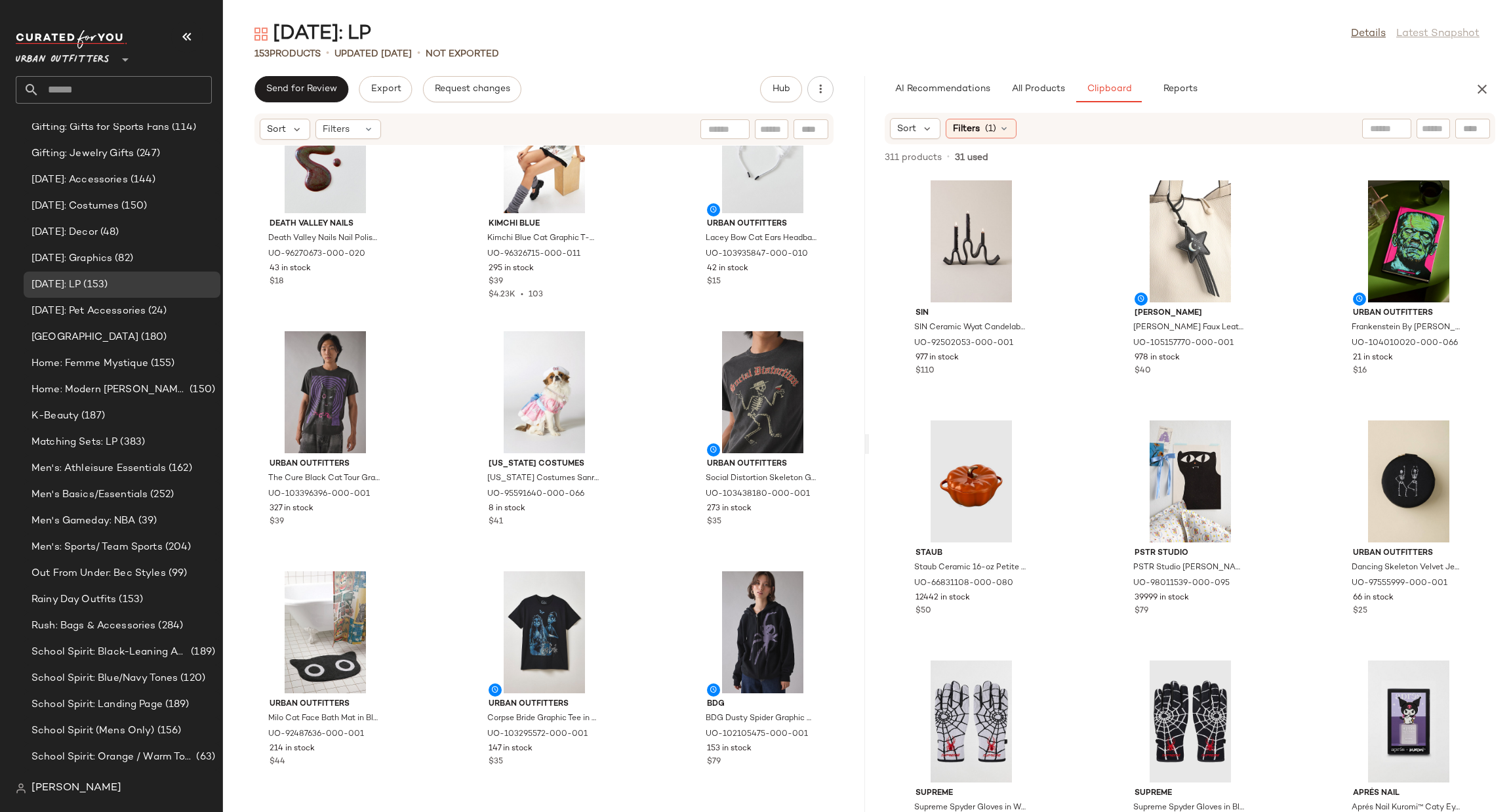
scroll to position [994, 0]
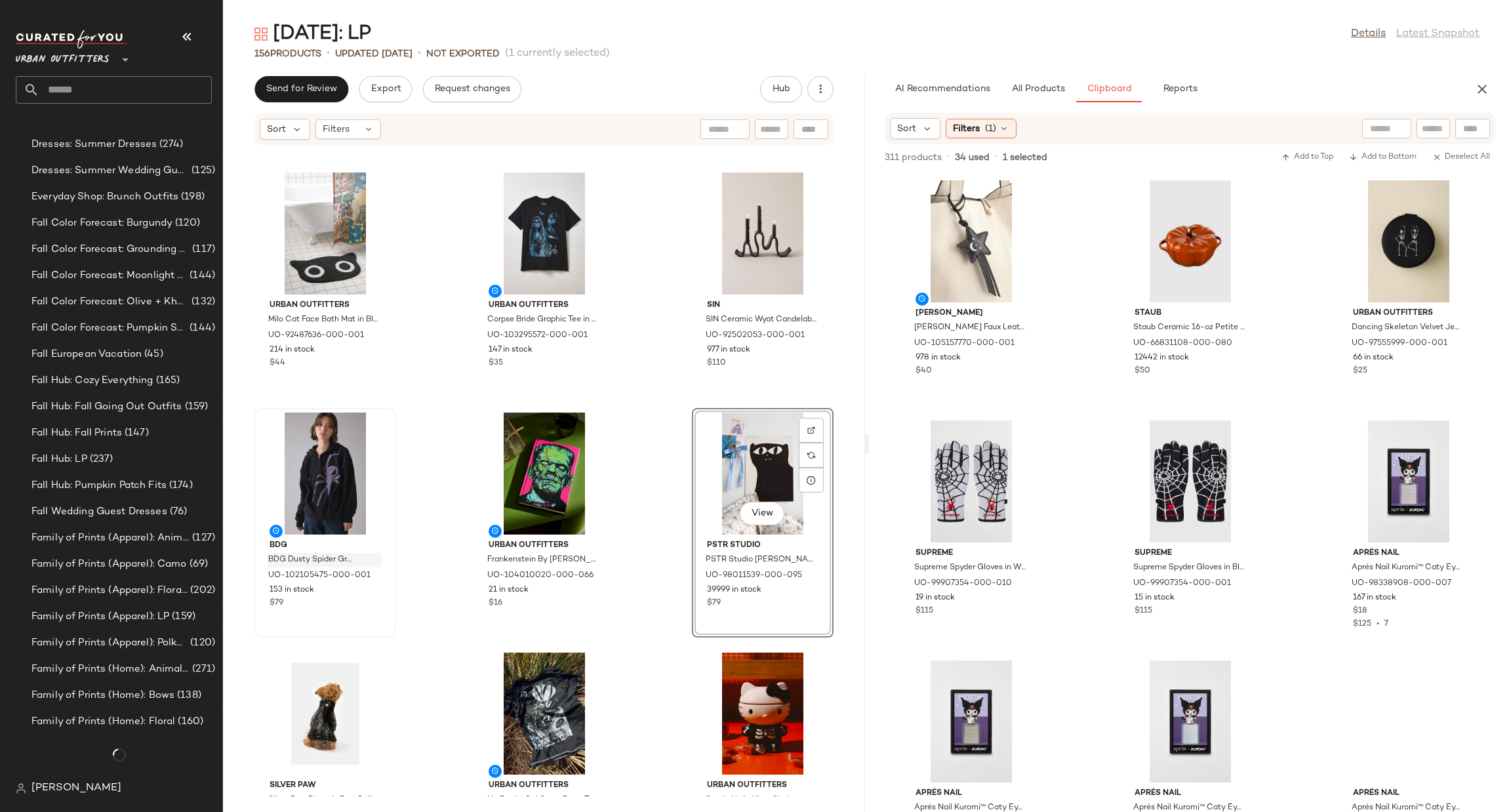
scroll to position [1793, 0]
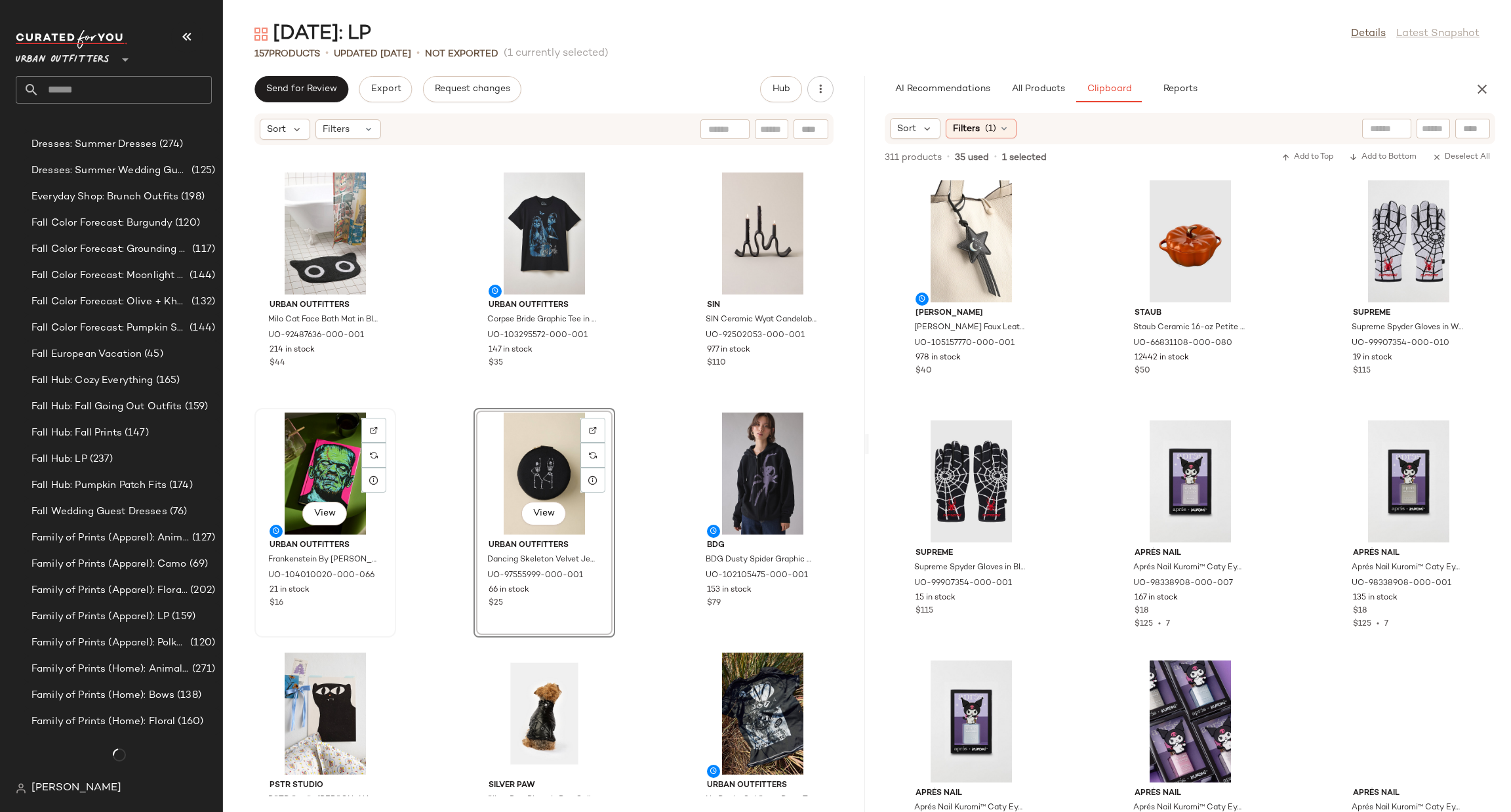
scroll to position [1793, 0]
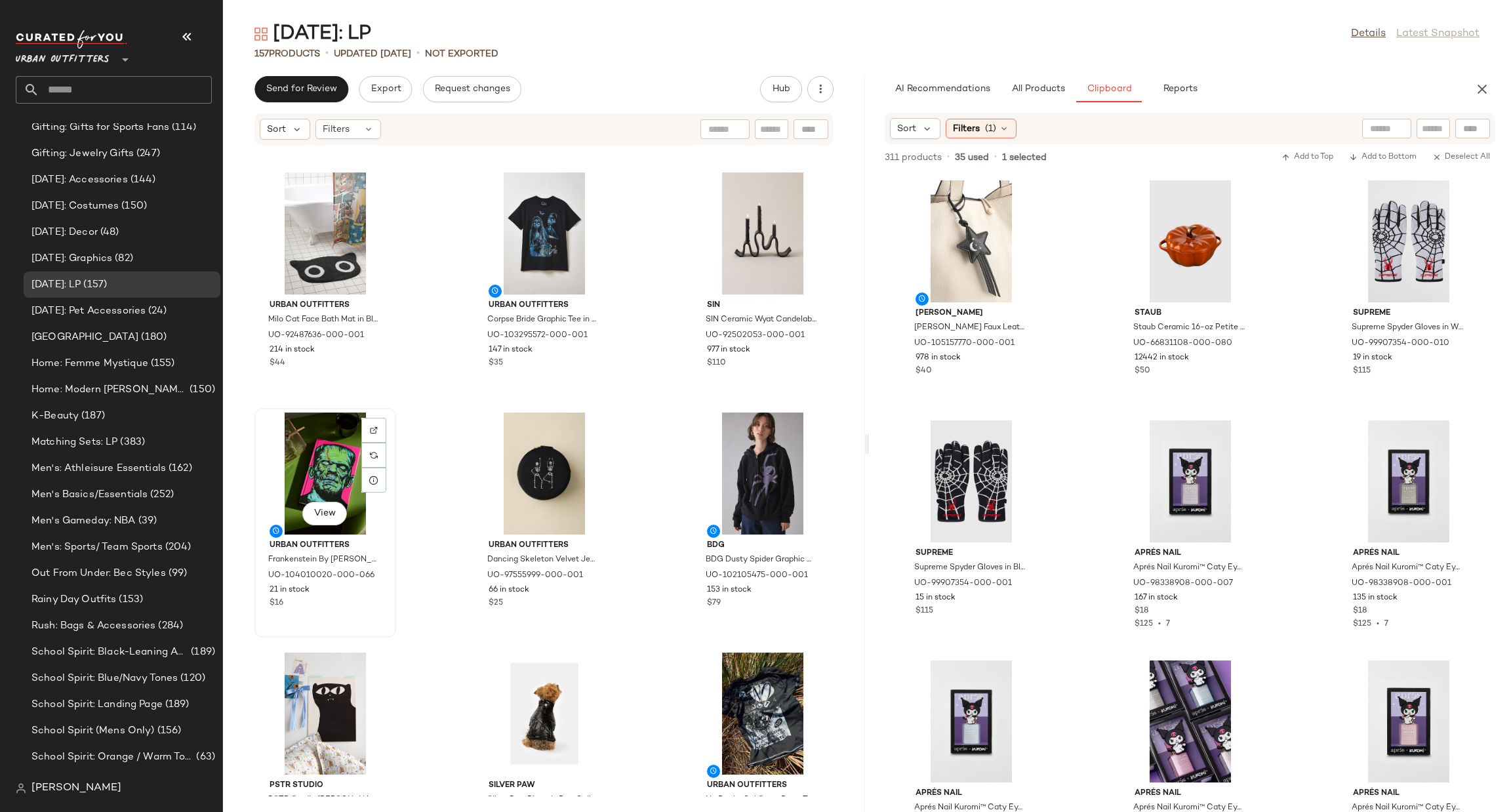
click at [332, 475] on div "View" at bounding box center [325, 473] width 133 height 122
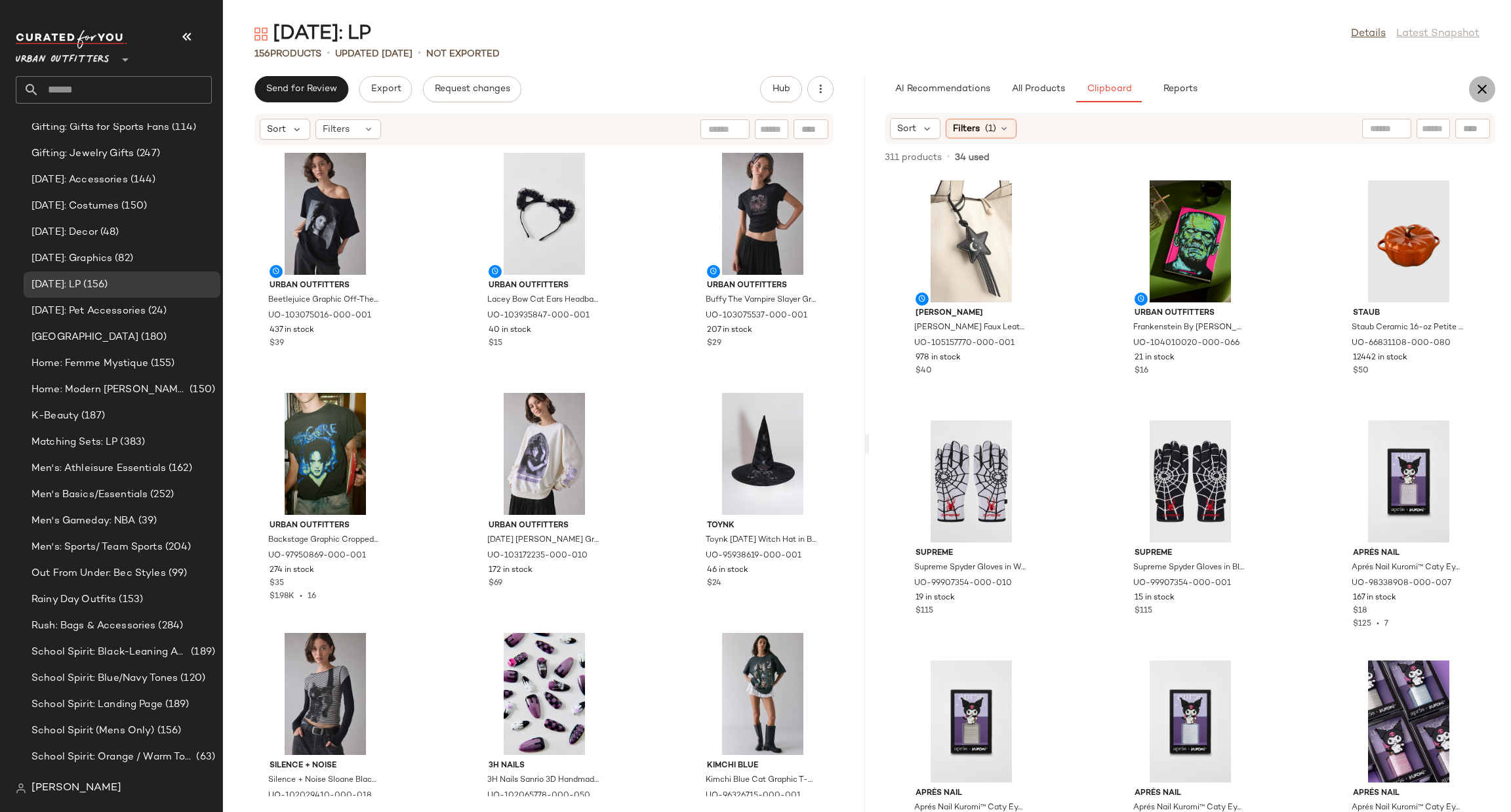
click at [1490, 89] on button "button" at bounding box center [1482, 89] width 26 height 26
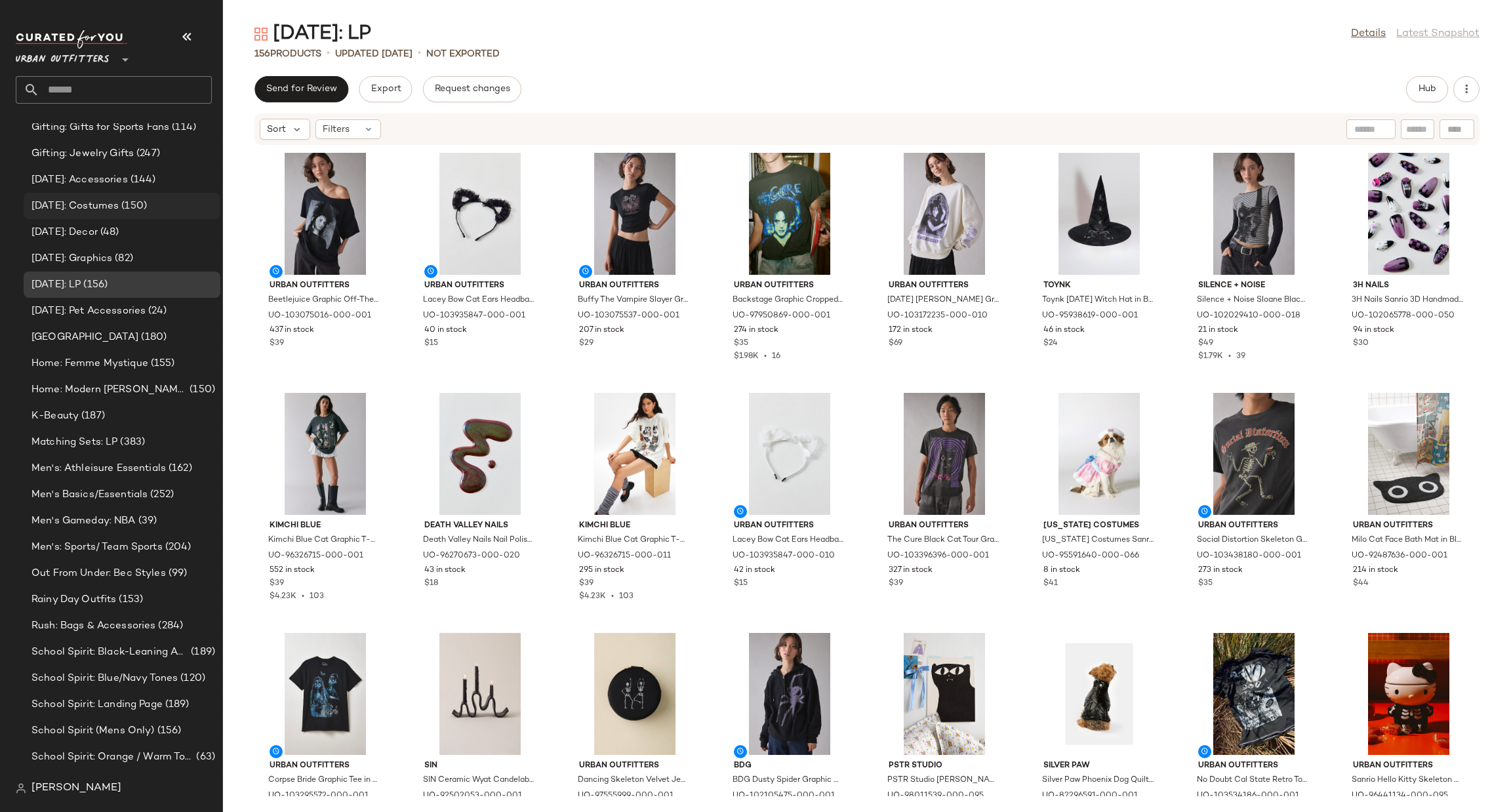
click at [147, 209] on span "(150)" at bounding box center [133, 206] width 28 height 15
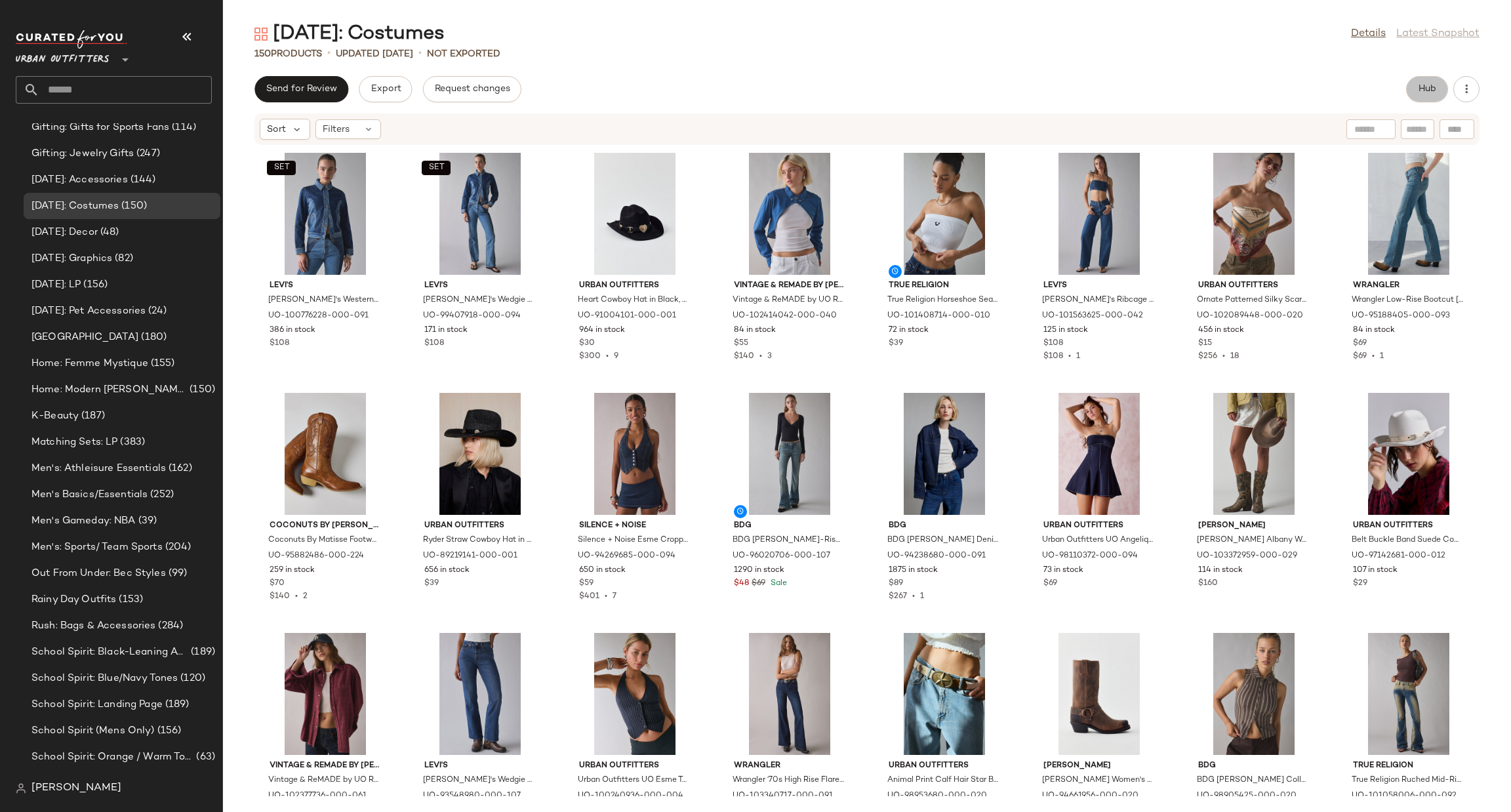
click at [1428, 94] on span "Hub" at bounding box center [1427, 89] width 18 height 10
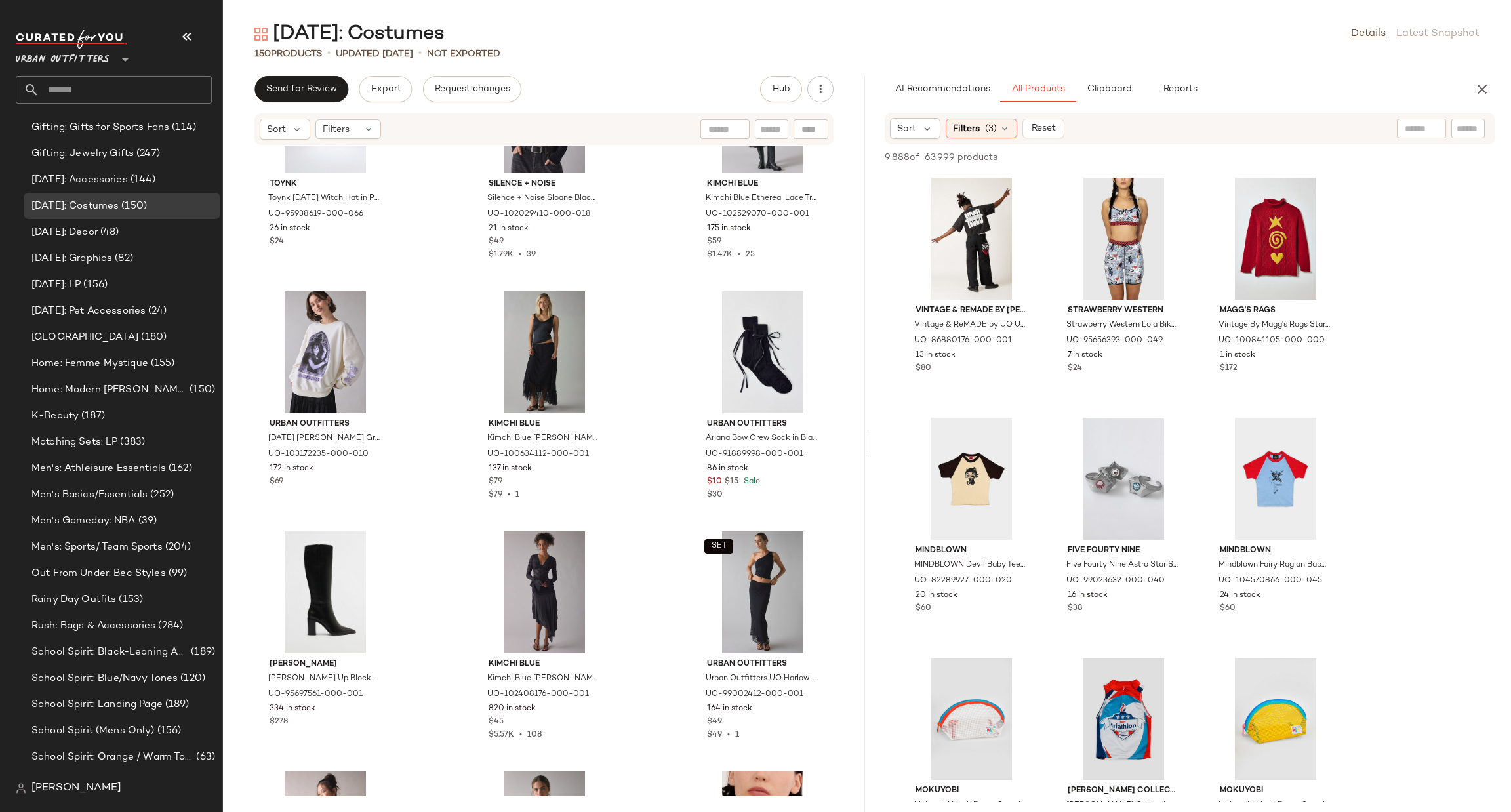
scroll to position [7878, 0]
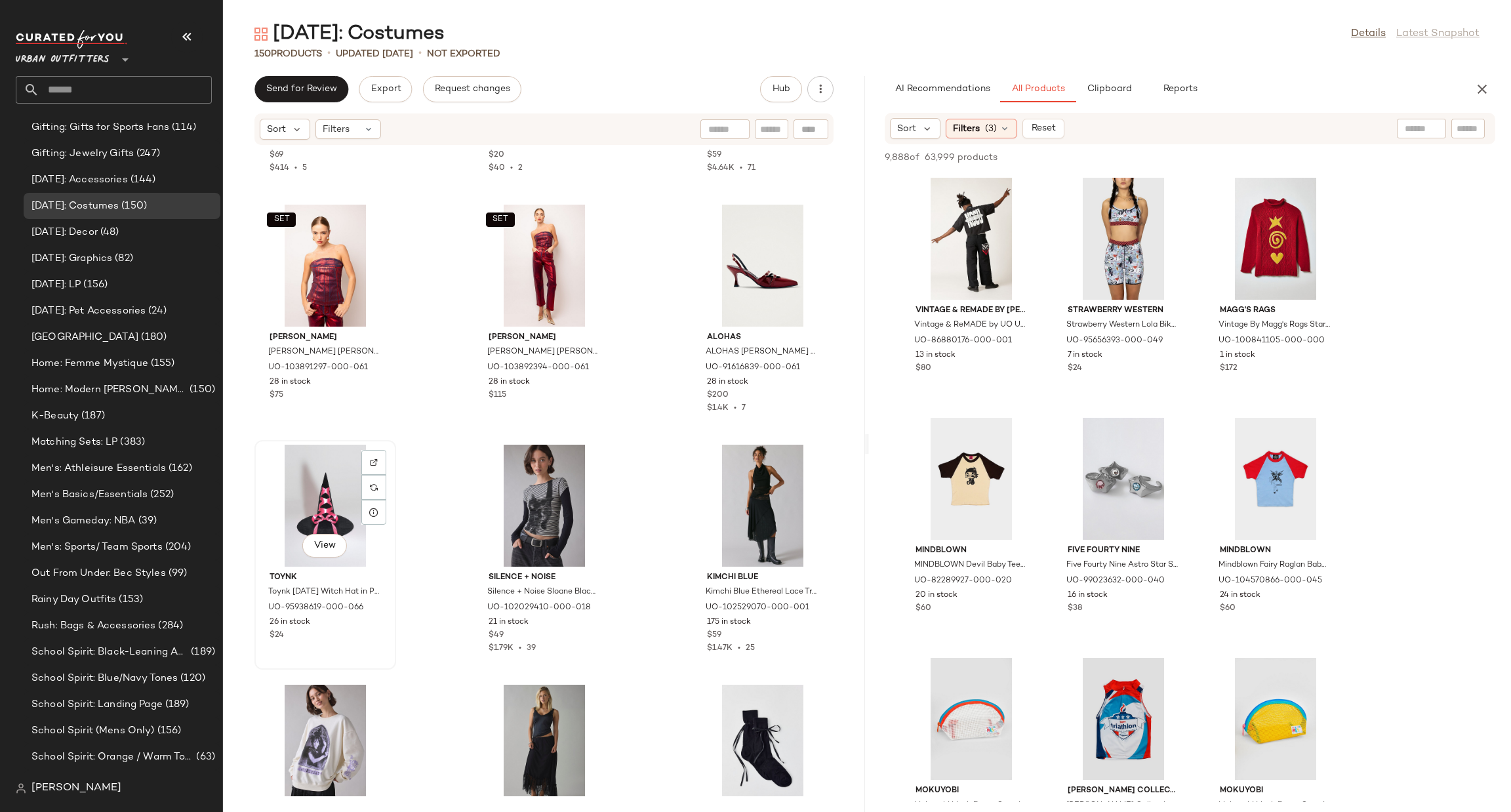
click at [312, 520] on div "View" at bounding box center [325, 505] width 133 height 122
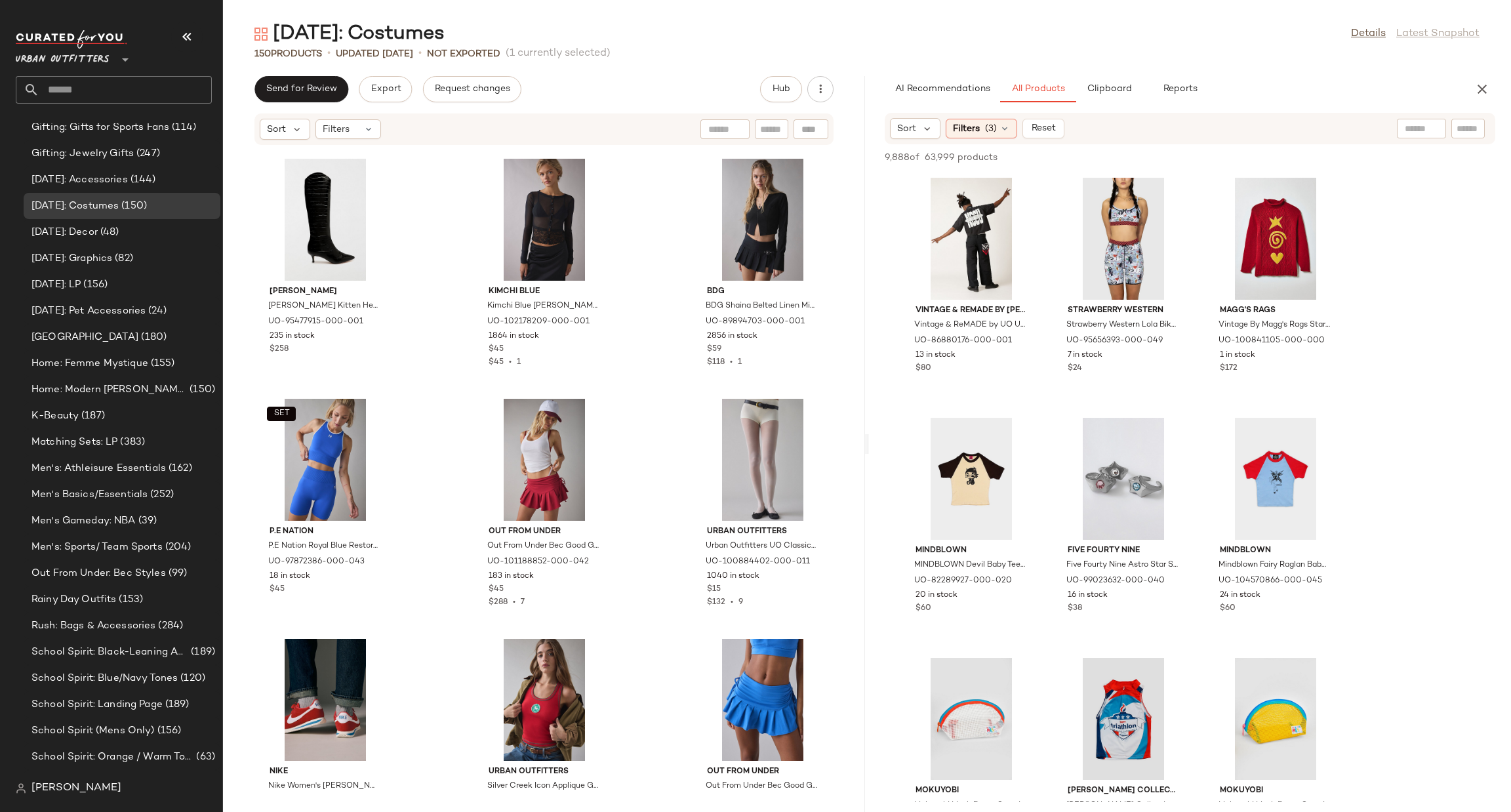
scroll to position [10367, 0]
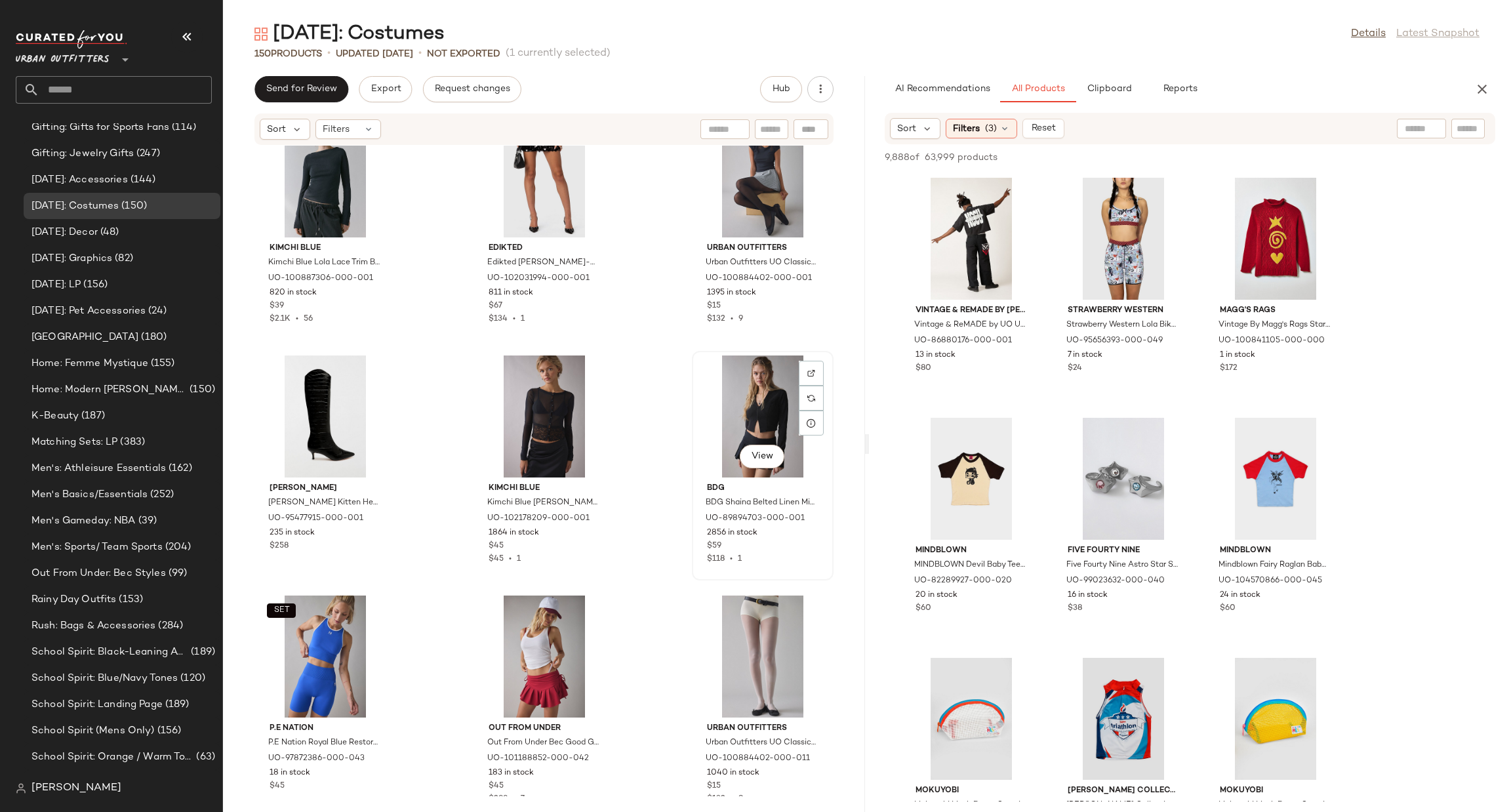
click at [749, 370] on div "View" at bounding box center [763, 416] width 133 height 122
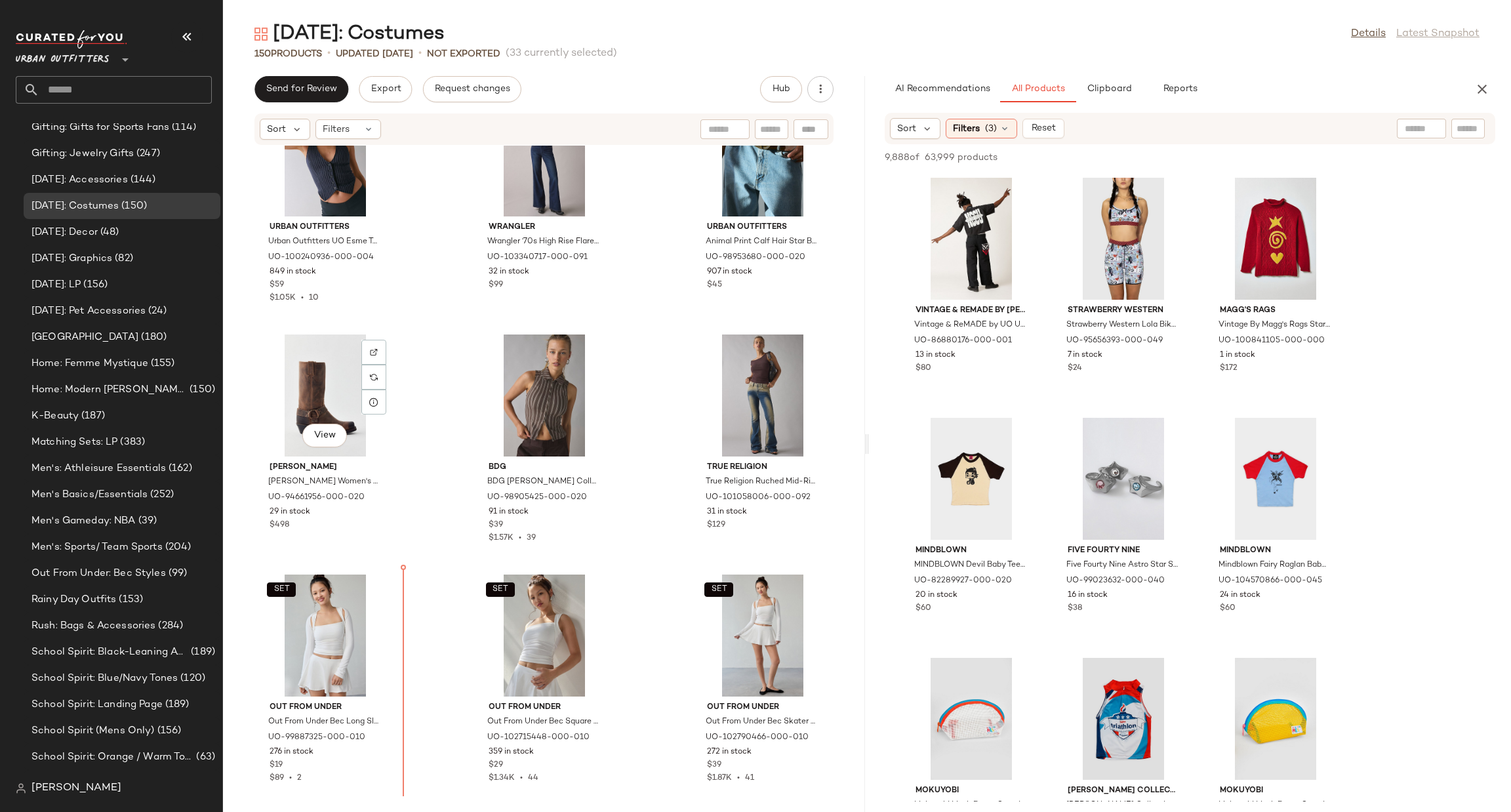
scroll to position [1524, 0]
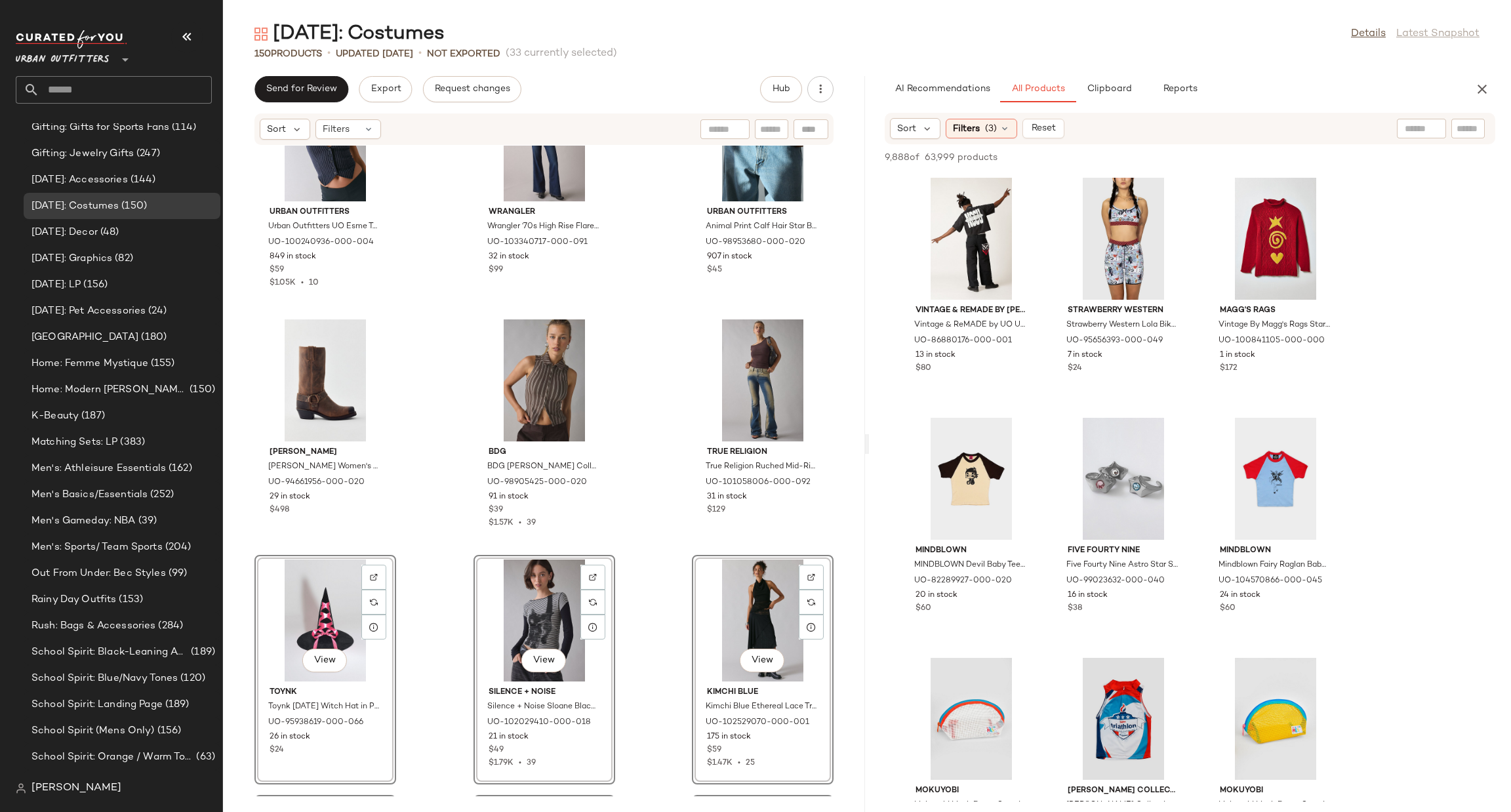
click at [639, 519] on div "Urban Outfitters Urban Outfitters UO Esme Tailored Crop Halter Vest Top Jacket …" at bounding box center [544, 471] width 642 height 651
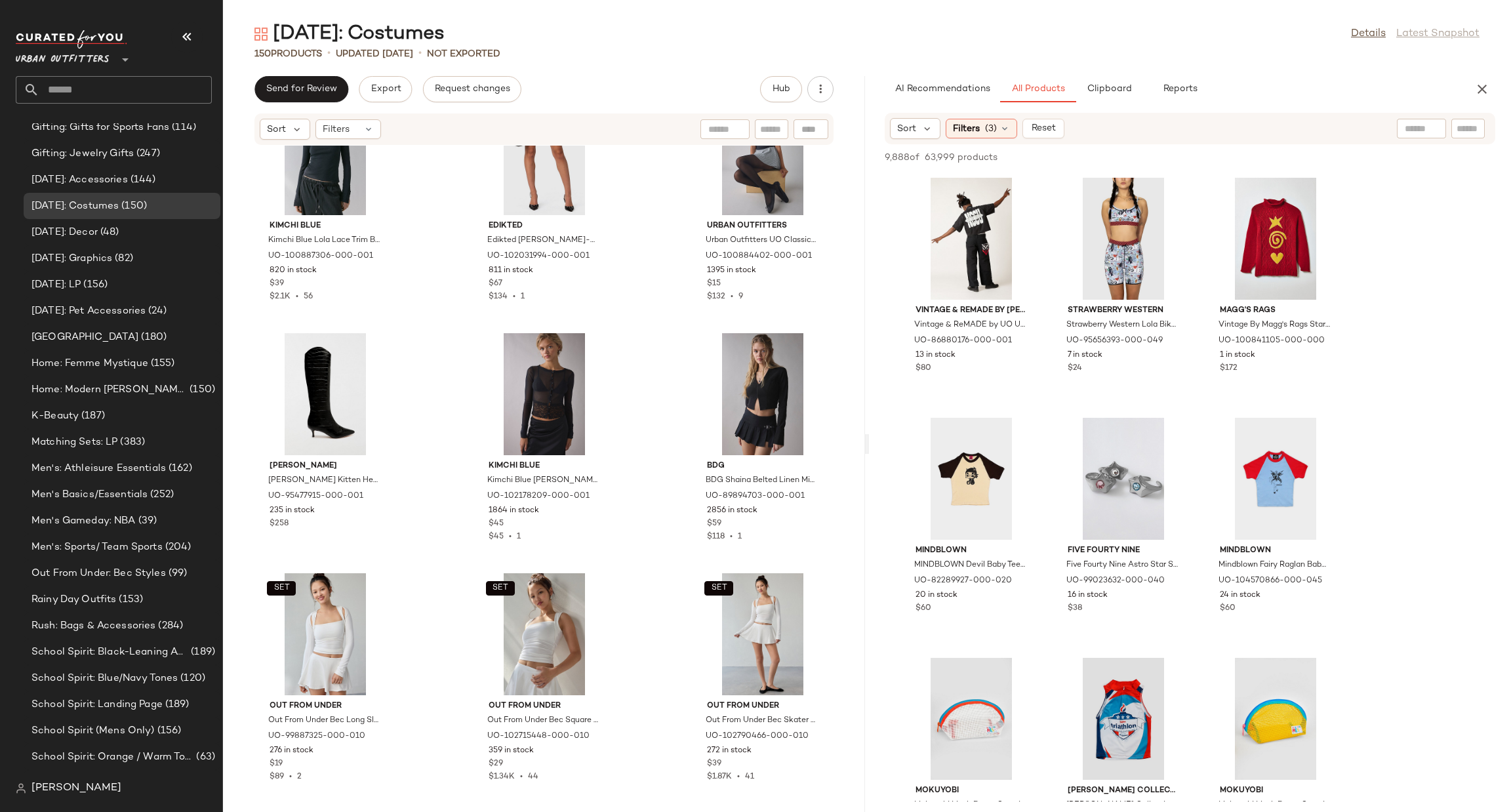
scroll to position [4081, 0]
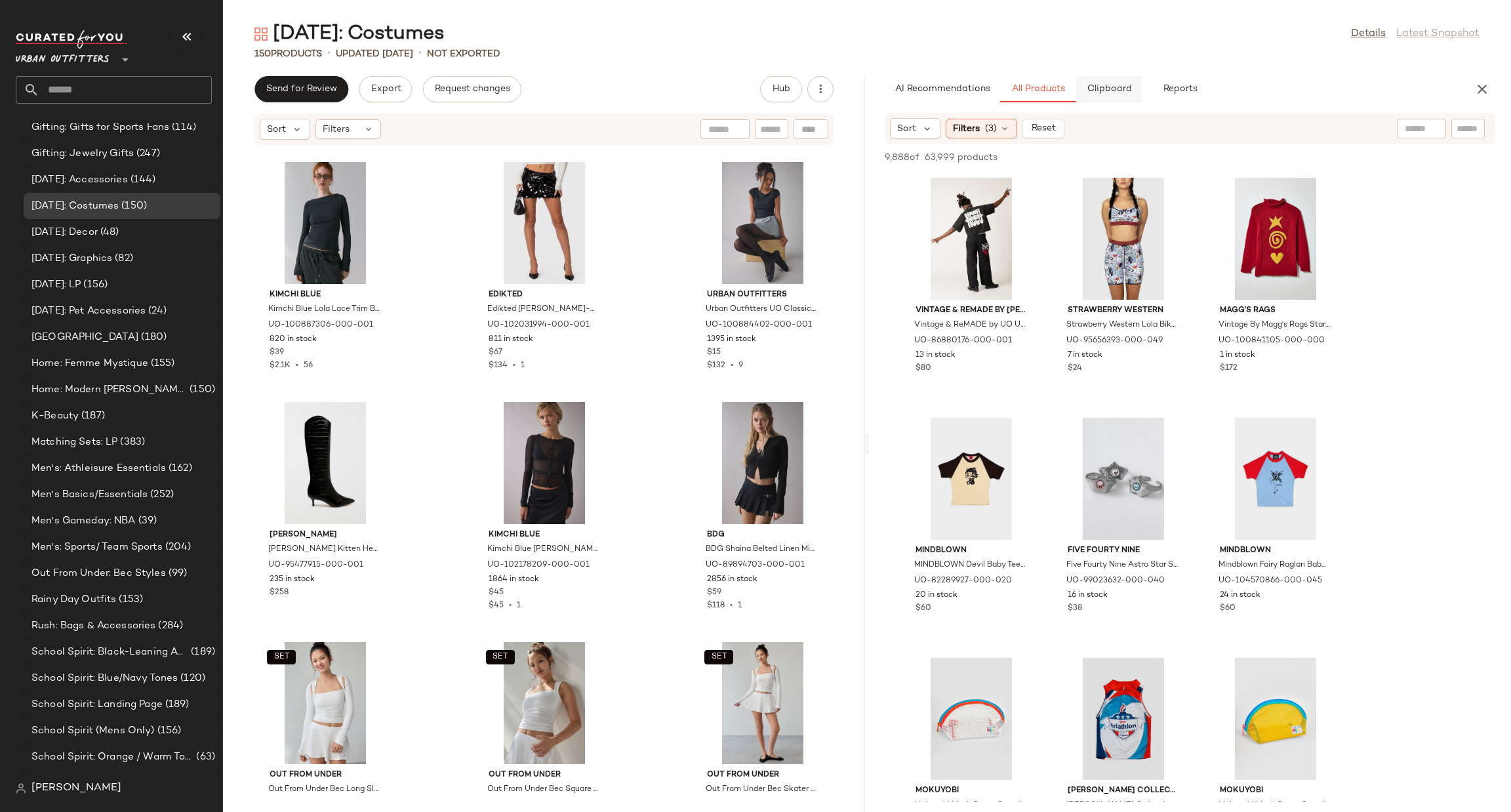
click at [1100, 87] on span "Clipboard" at bounding box center [1109, 89] width 45 height 10
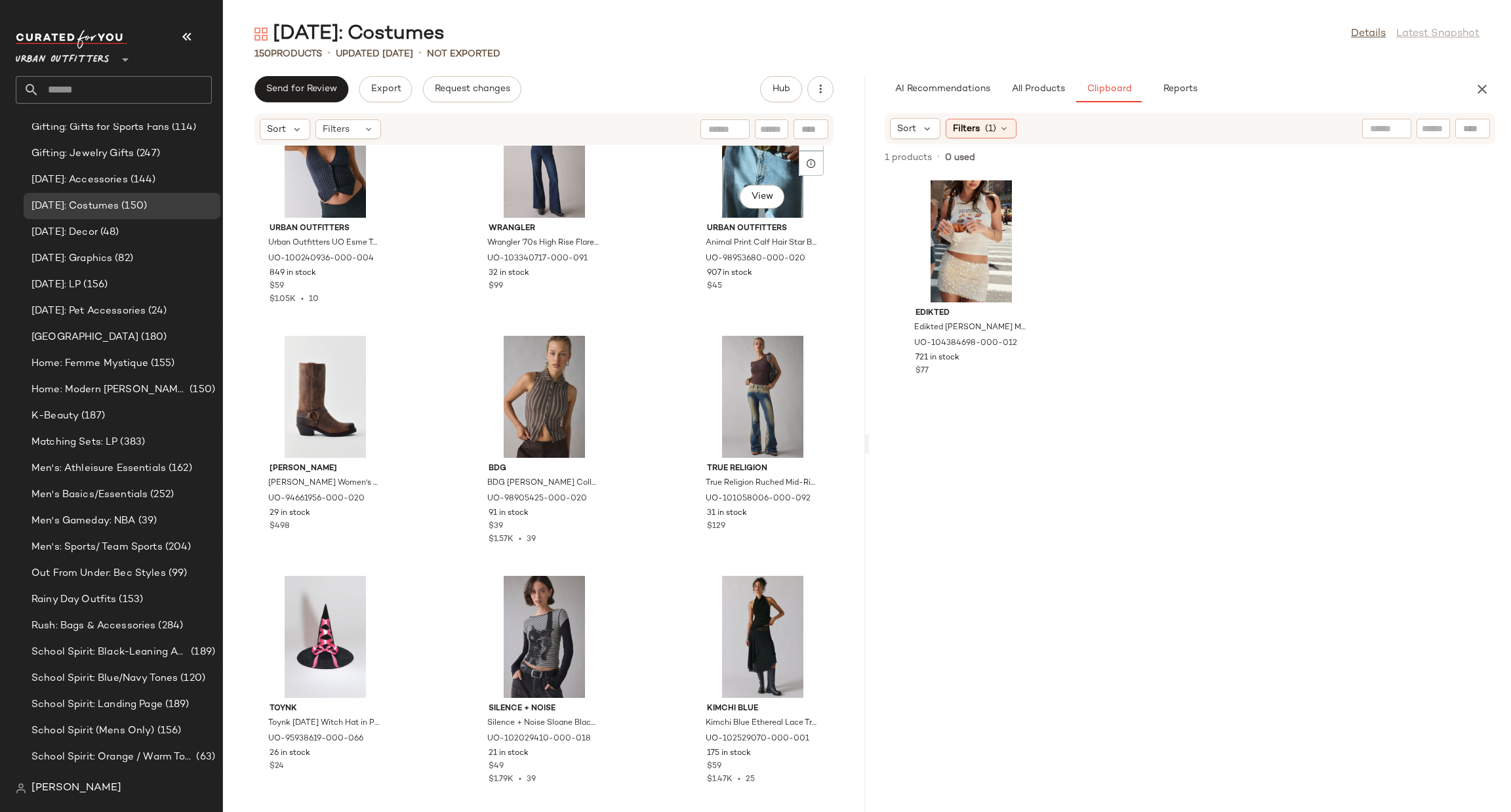
scroll to position [1720, 0]
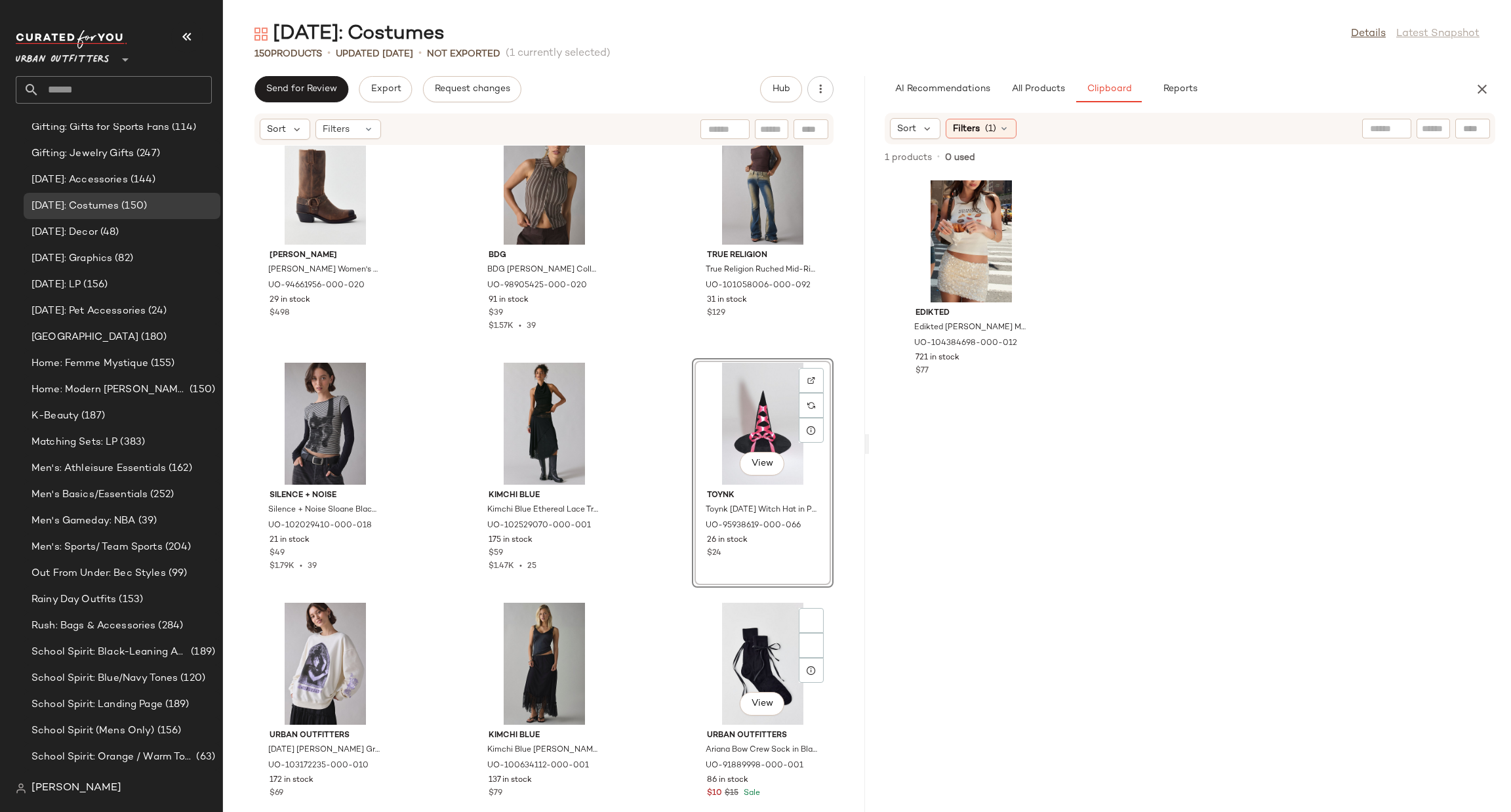
scroll to position [1917, 0]
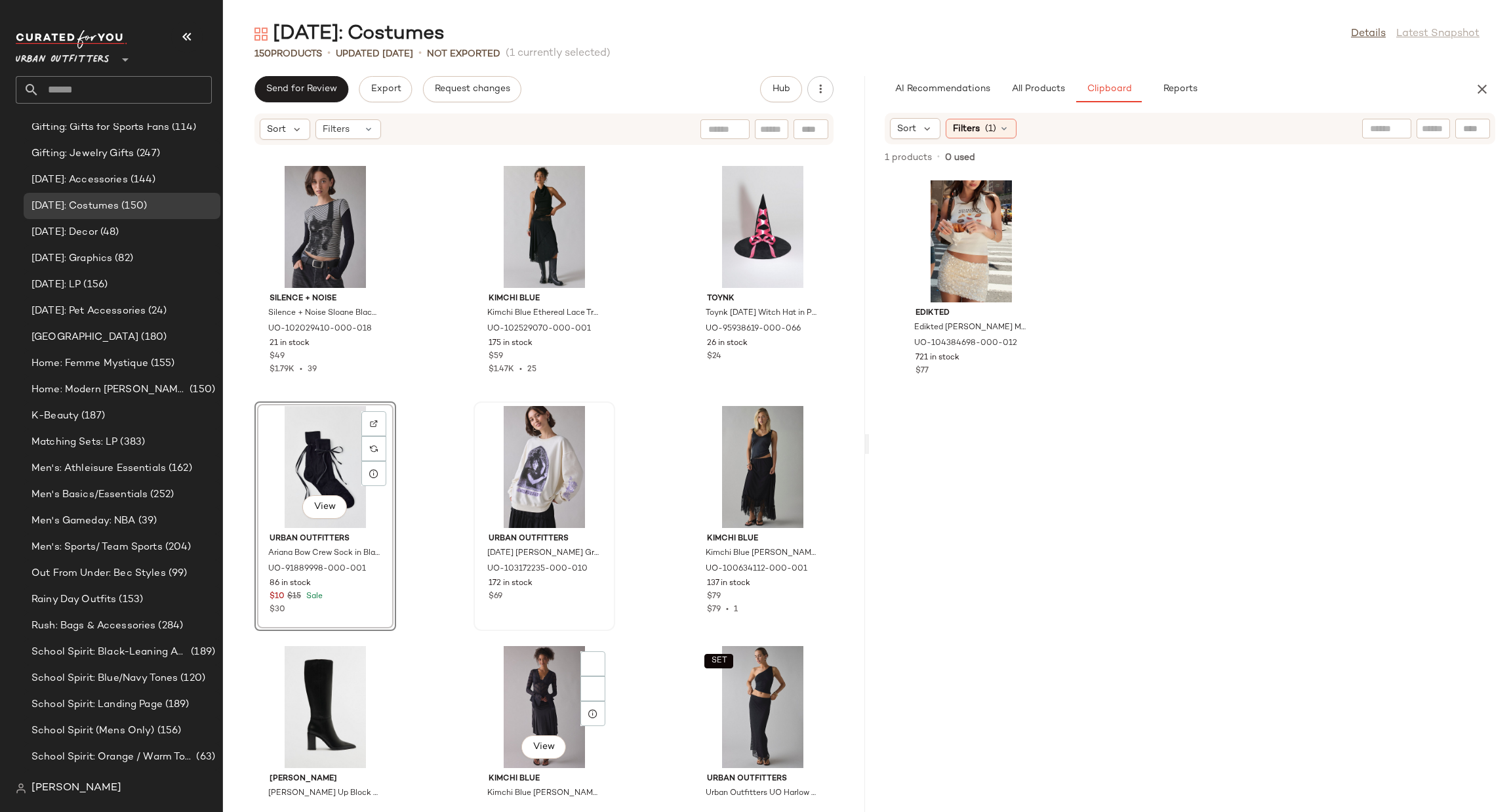
scroll to position [2114, 0]
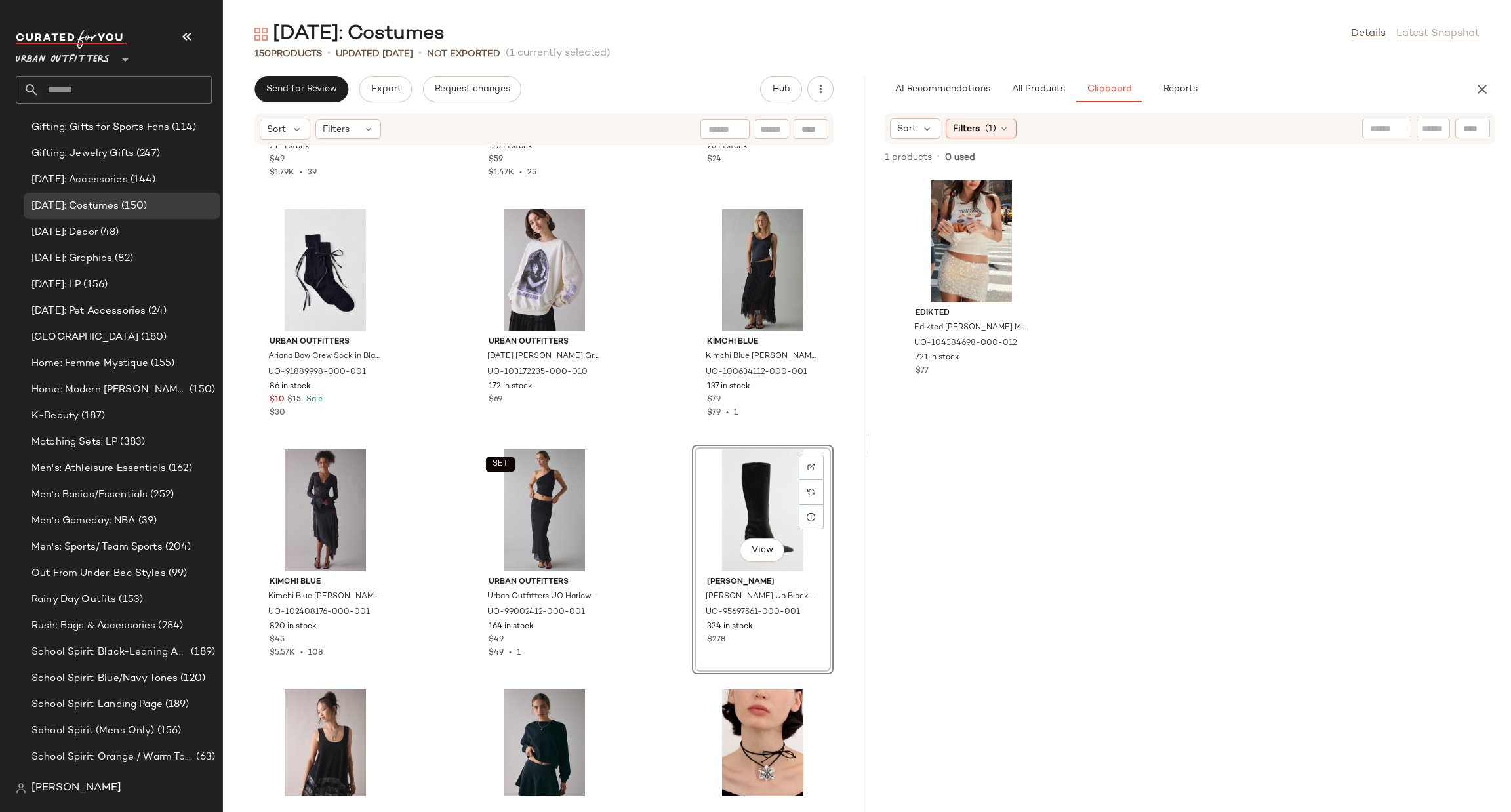
scroll to position [2310, 0]
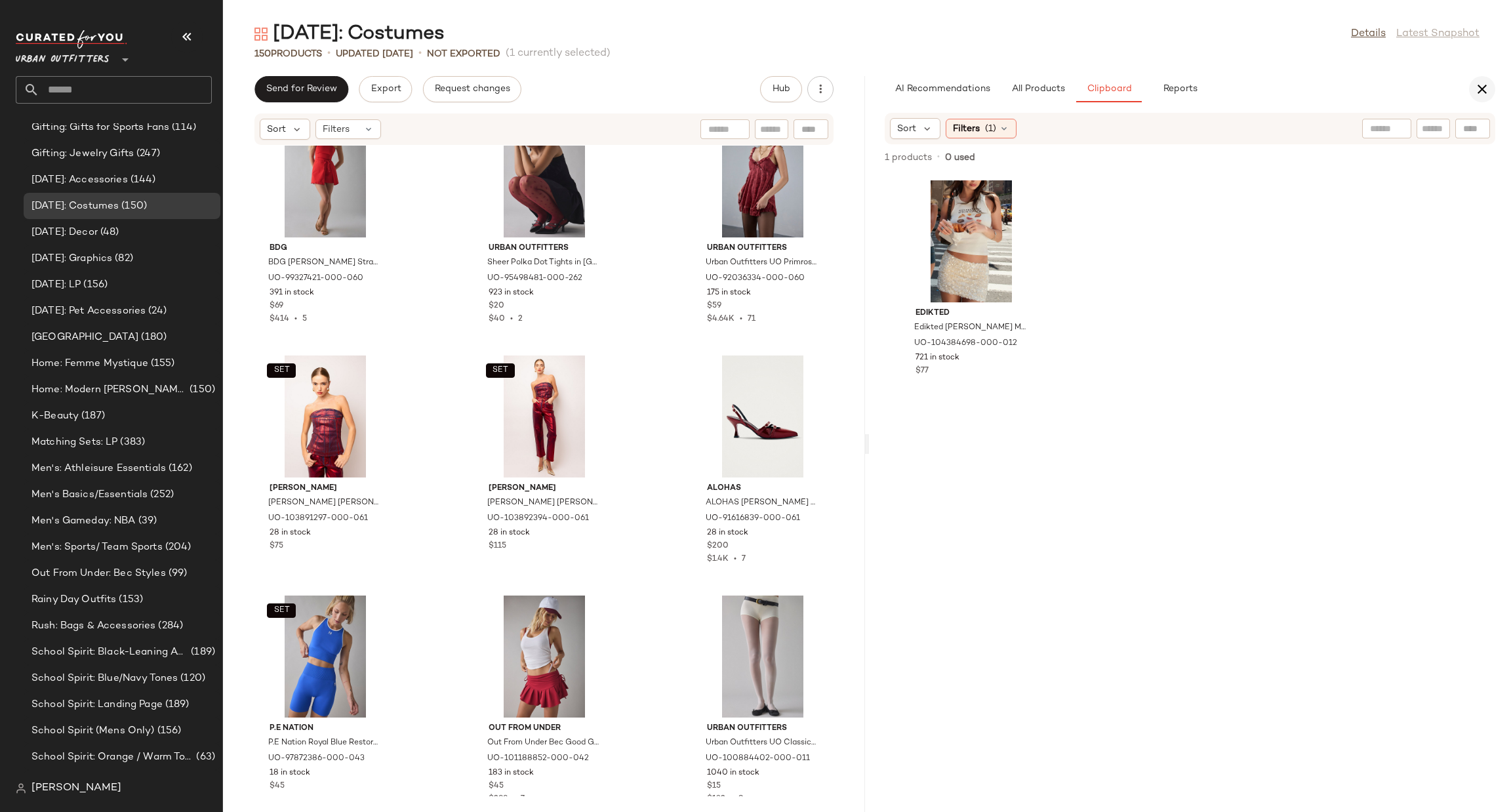
click at [1485, 91] on icon "button" at bounding box center [1482, 89] width 16 height 16
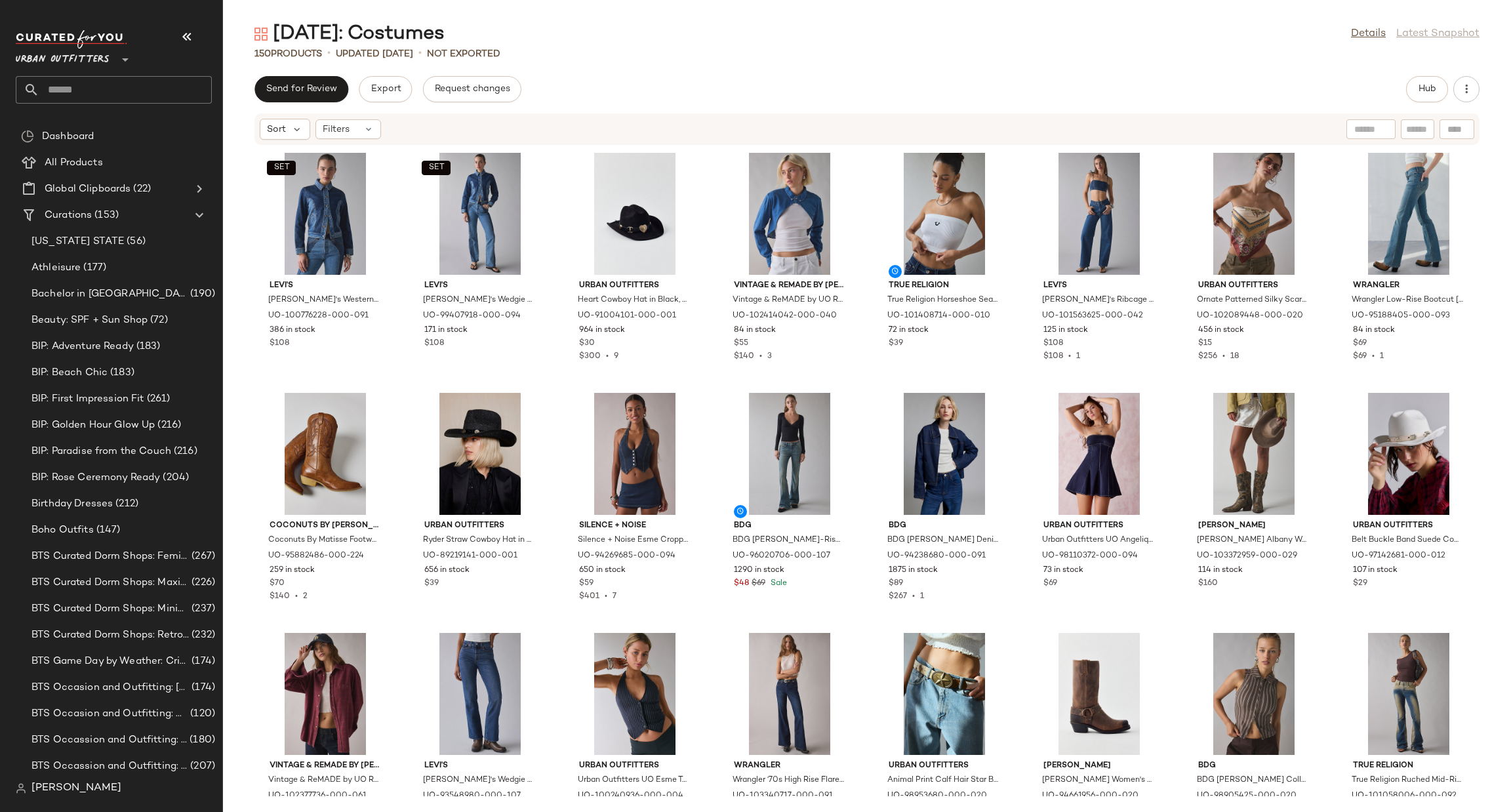
click at [81, 100] on input "text" at bounding box center [126, 90] width 172 height 27
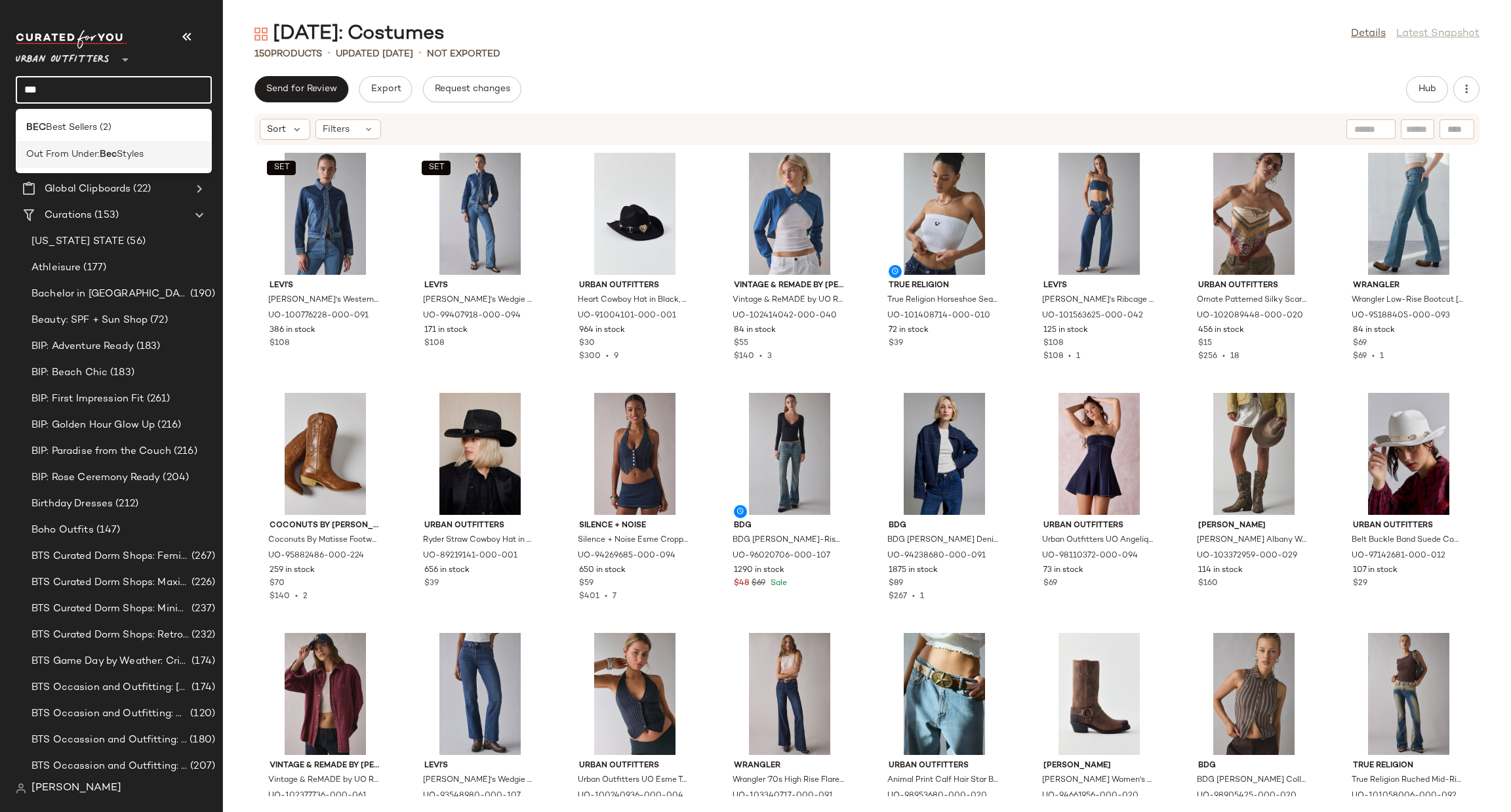
type input "***"
click at [133, 153] on span "Styles" at bounding box center [130, 154] width 27 height 14
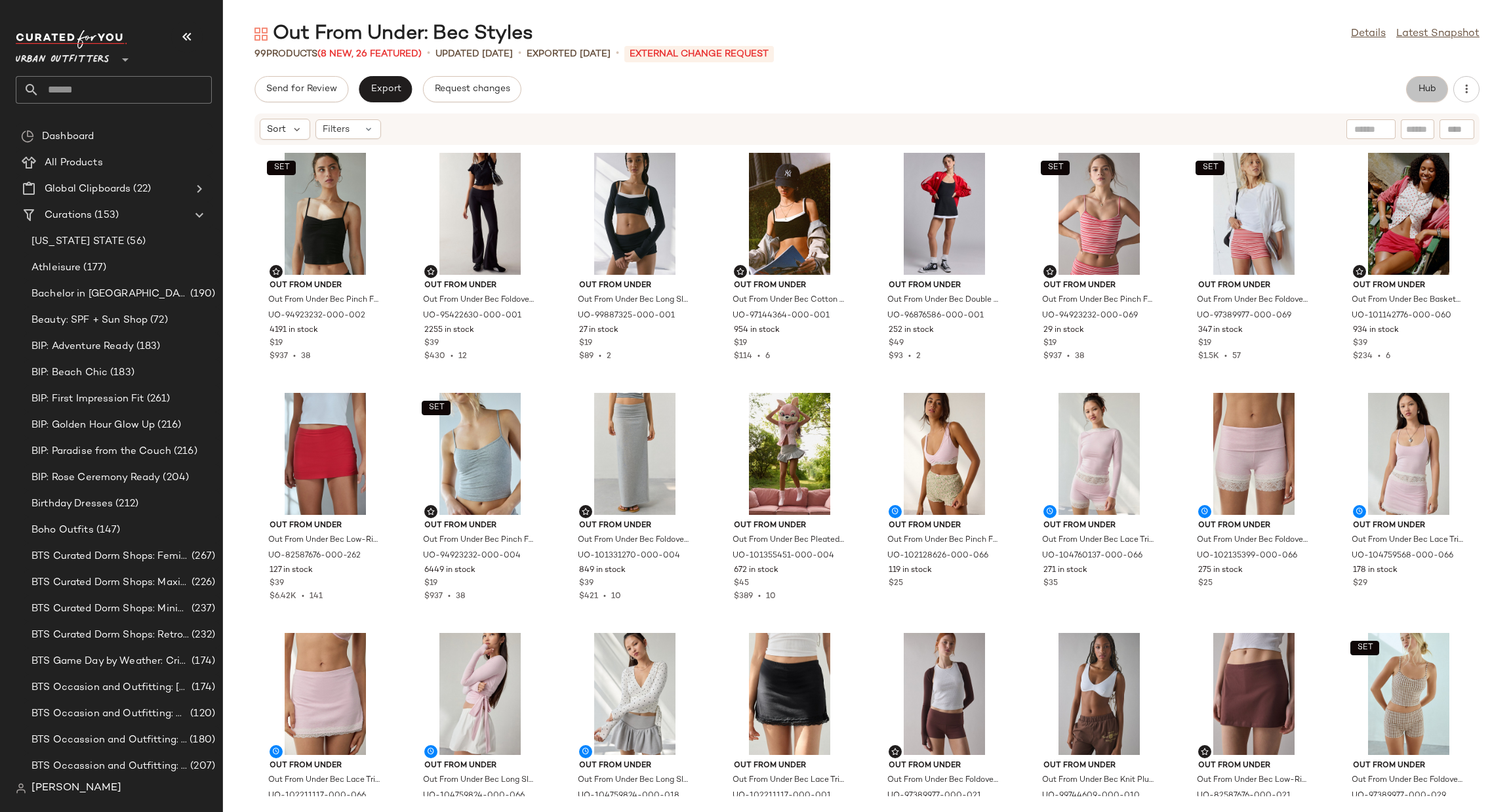
click at [1421, 90] on span "Hub" at bounding box center [1427, 89] width 18 height 10
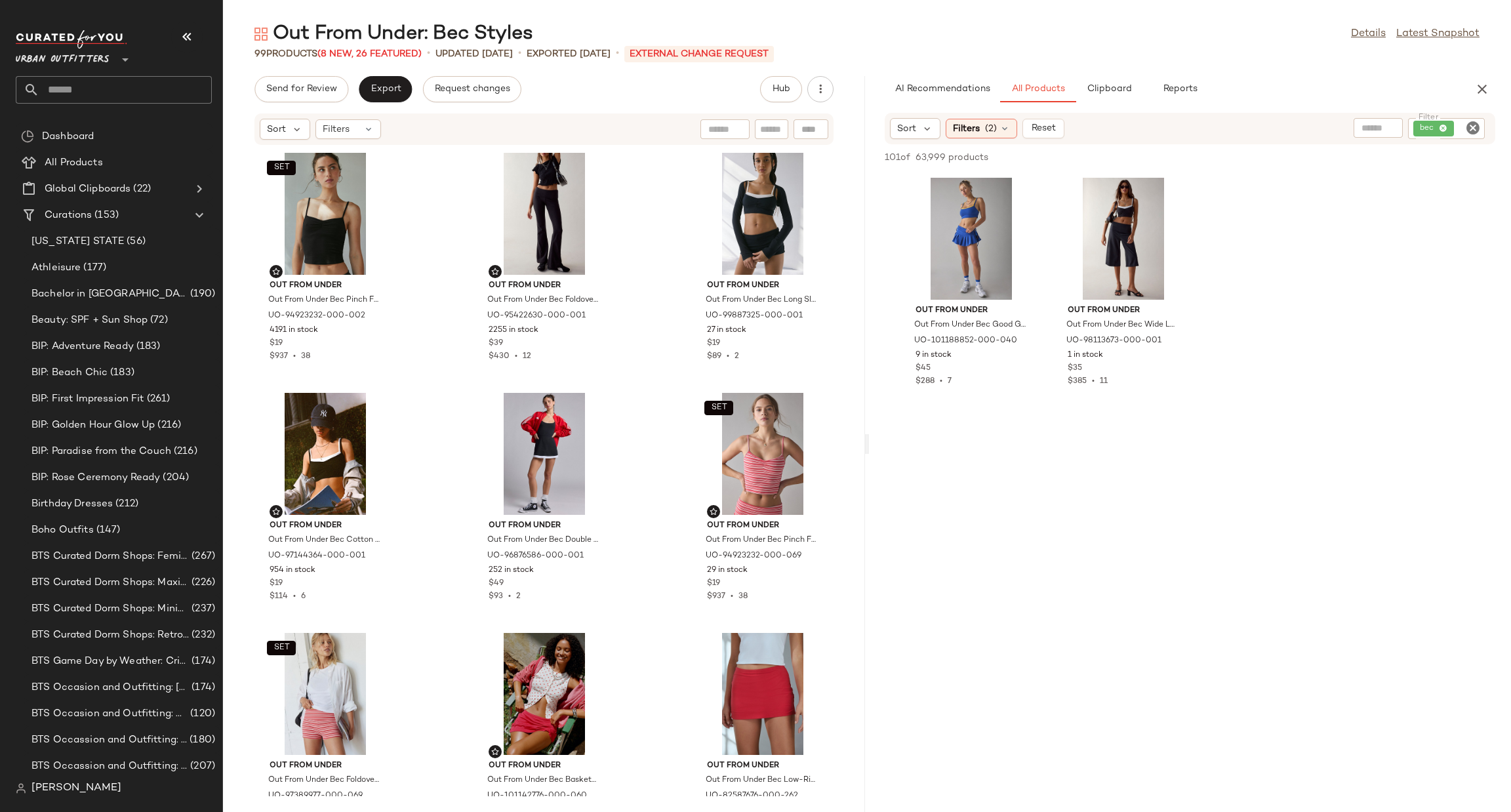
click at [1480, 129] on icon "Clear Filter" at bounding box center [1473, 128] width 16 height 16
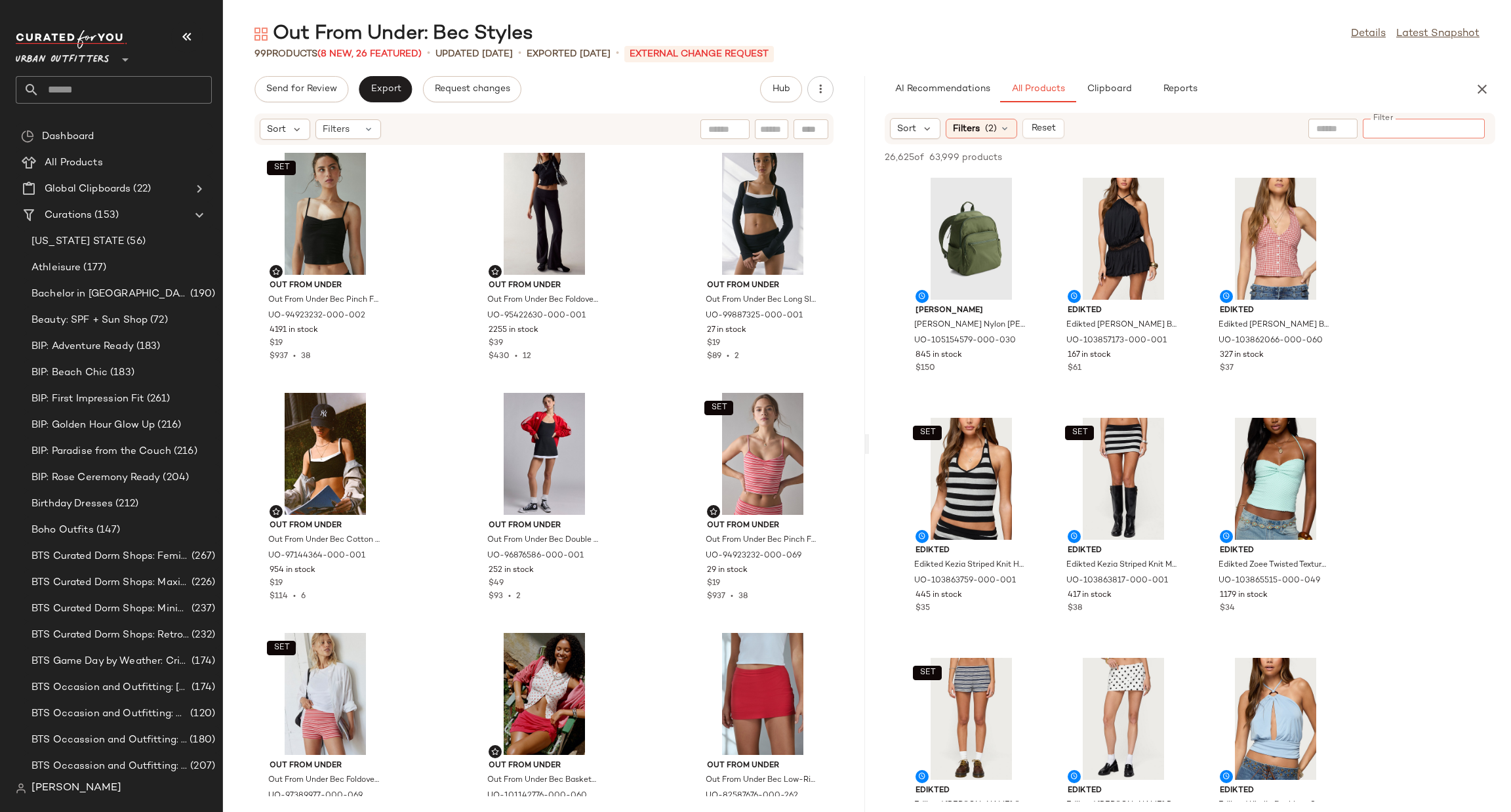
paste input "*********"
type input "*********"
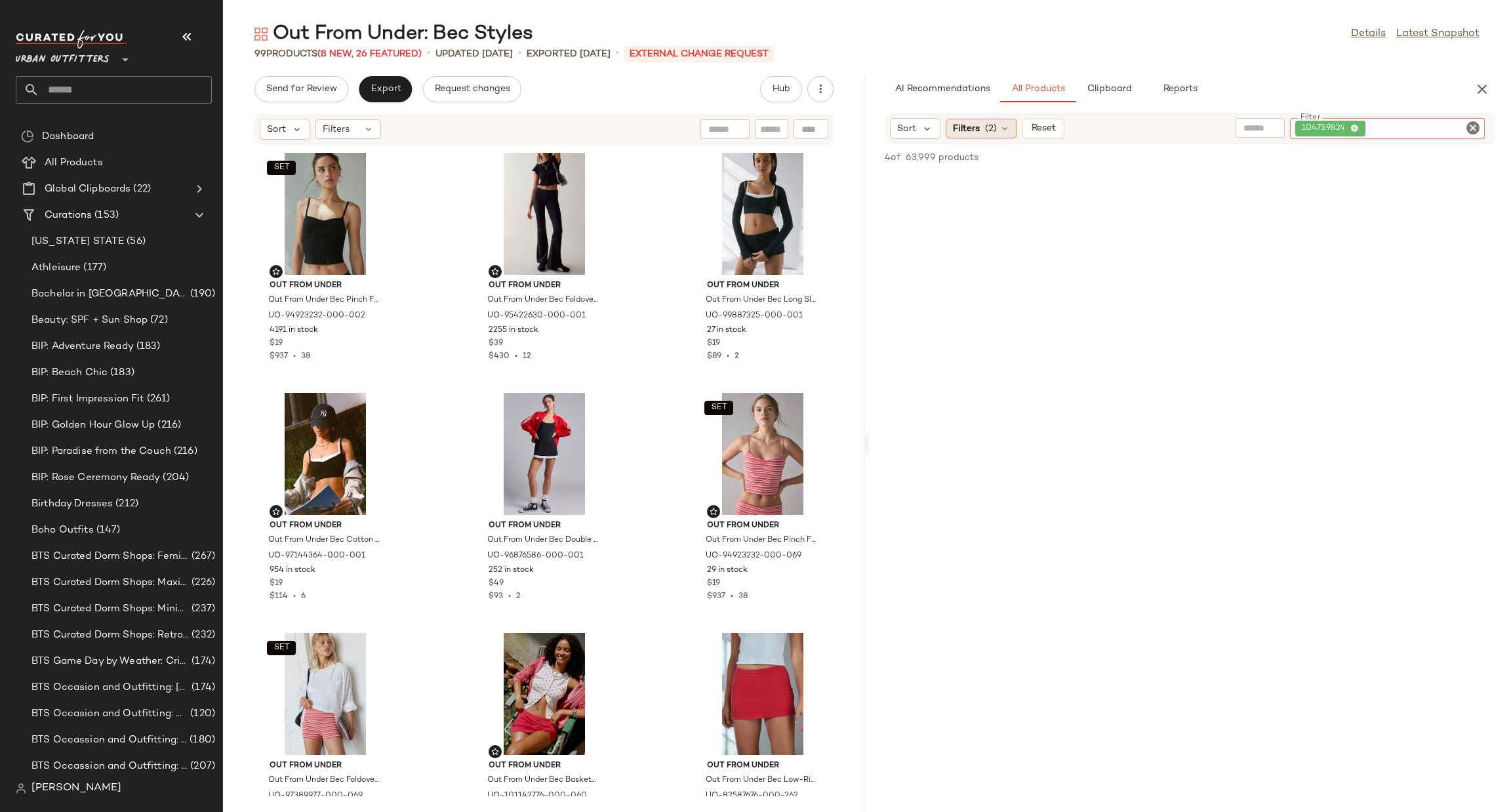
click at [982, 119] on div "Filters (2)" at bounding box center [981, 128] width 72 height 20
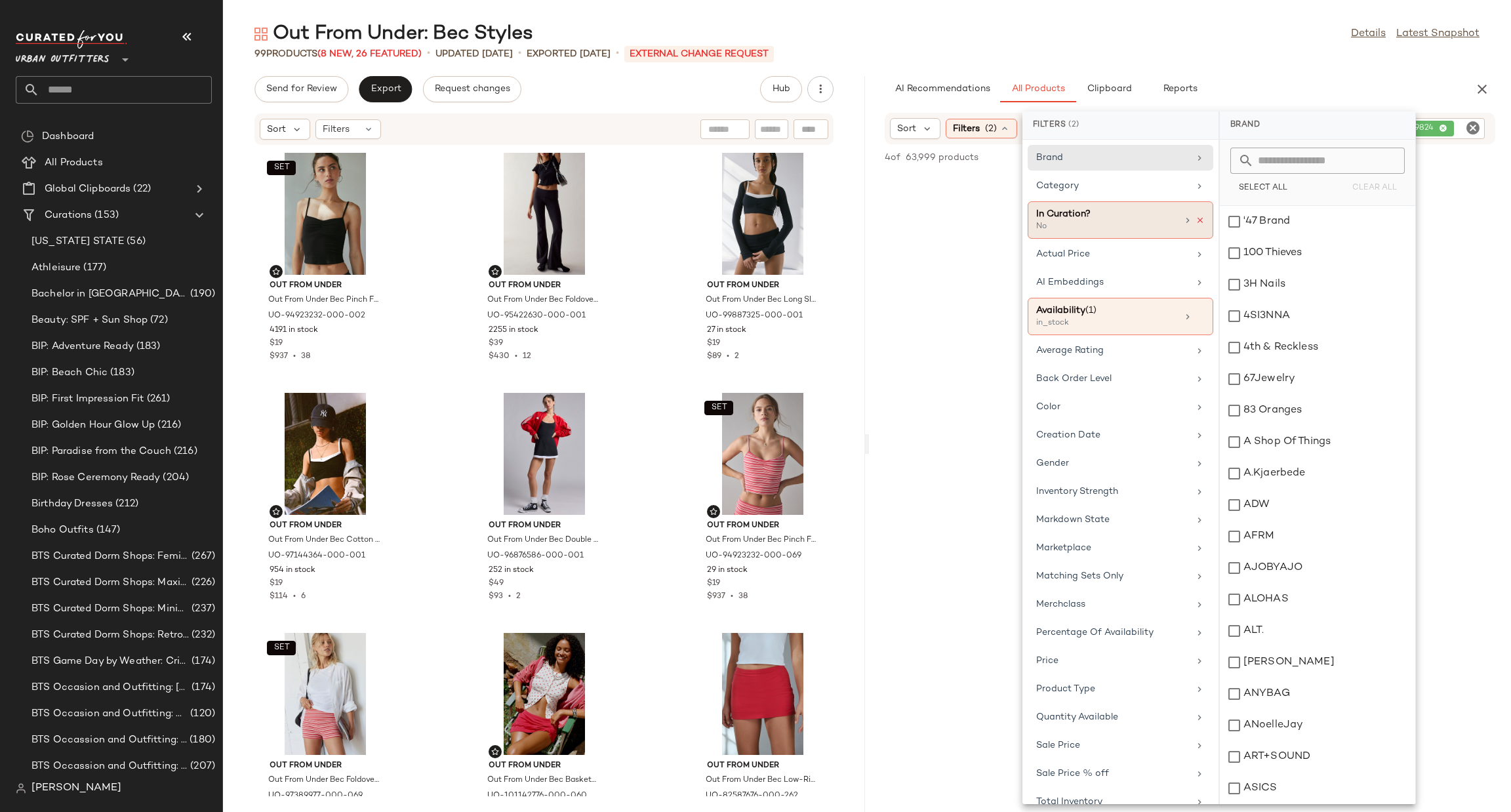
click at [1196, 217] on icon at bounding box center [1200, 220] width 9 height 9
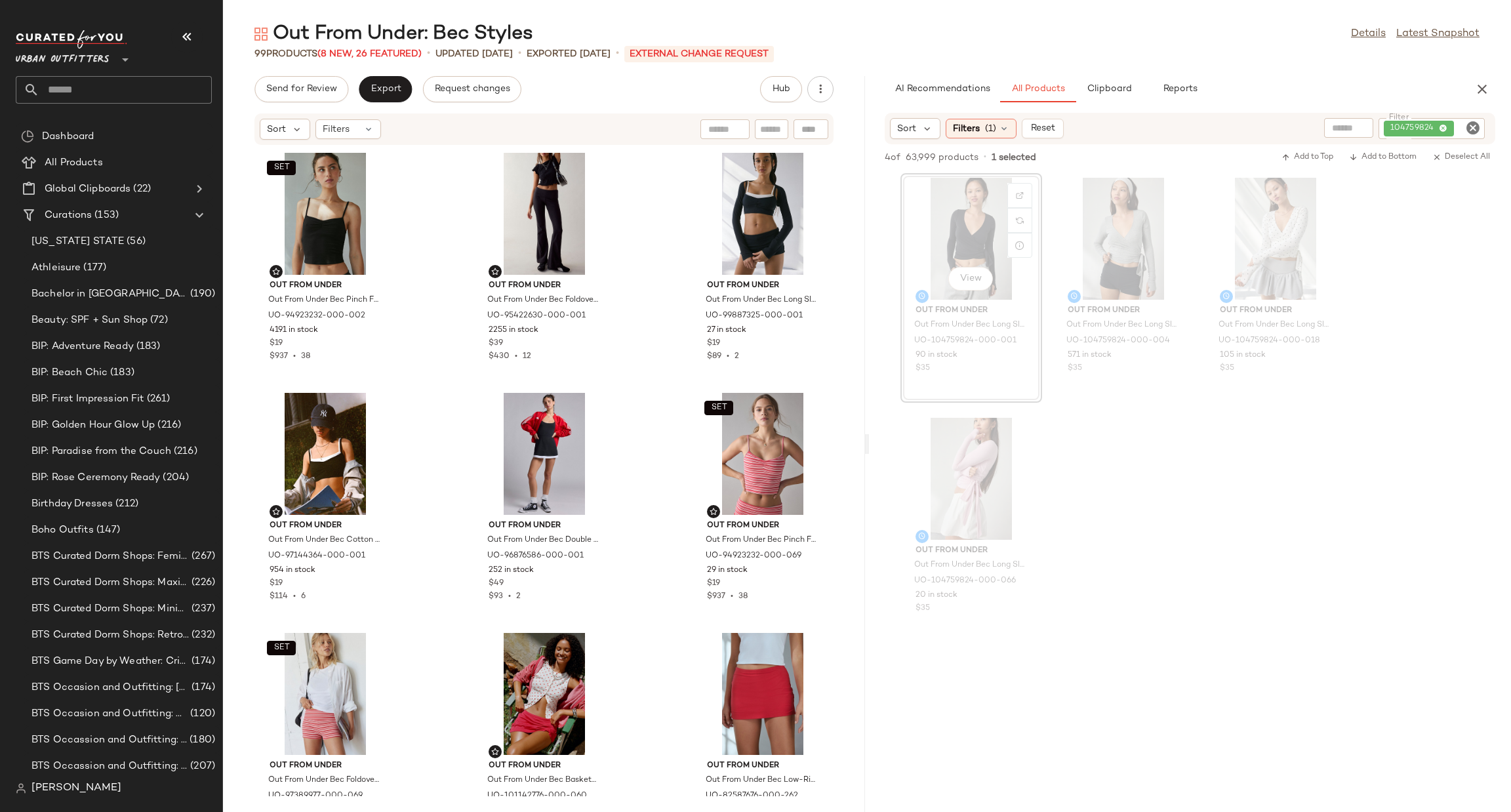
click at [935, 312] on div "View Out From Under Out From Under Bec Long Sleeve Ballet Wrap Top in Black, Wo…" at bounding box center [971, 288] width 142 height 230
click at [956, 182] on div "View" at bounding box center [972, 239] width 133 height 122
click at [967, 214] on div "View" at bounding box center [972, 239] width 133 height 122
click at [991, 239] on div "View" at bounding box center [972, 239] width 133 height 122
click at [944, 217] on div "View" at bounding box center [972, 239] width 133 height 122
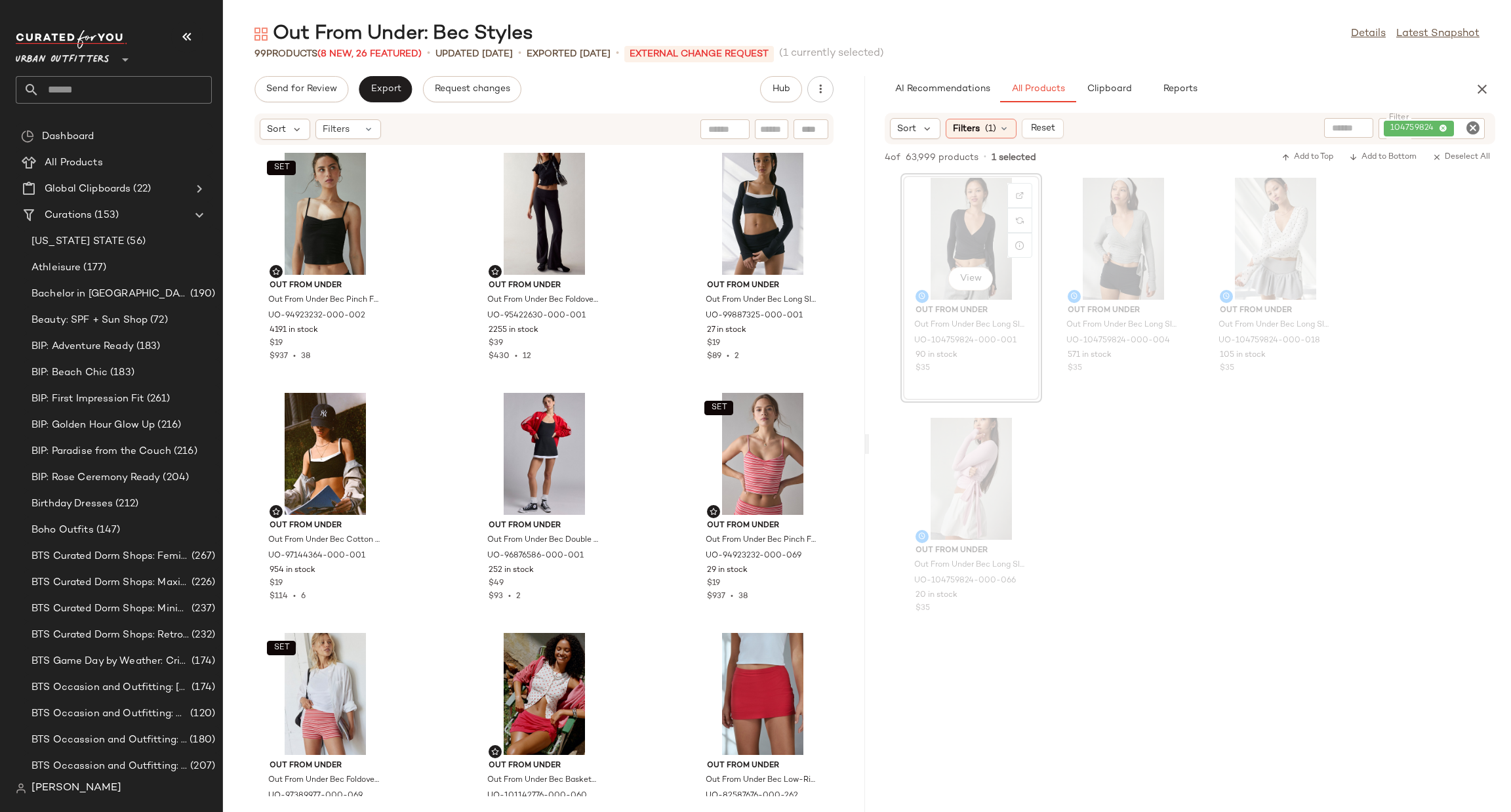
click at [766, 135] on input "text" at bounding box center [772, 129] width 23 height 14
type input "**********"
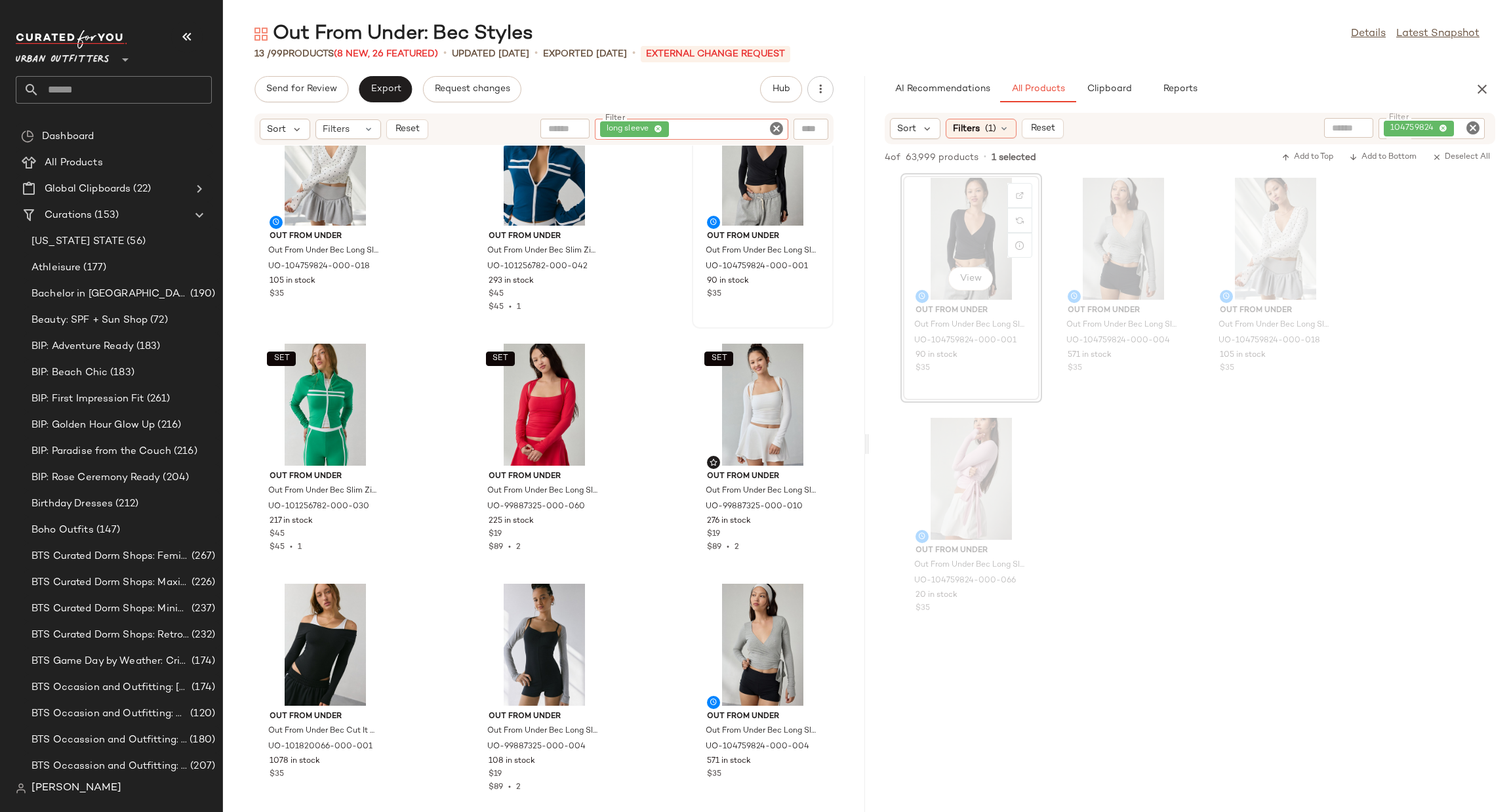
scroll to position [207, 0]
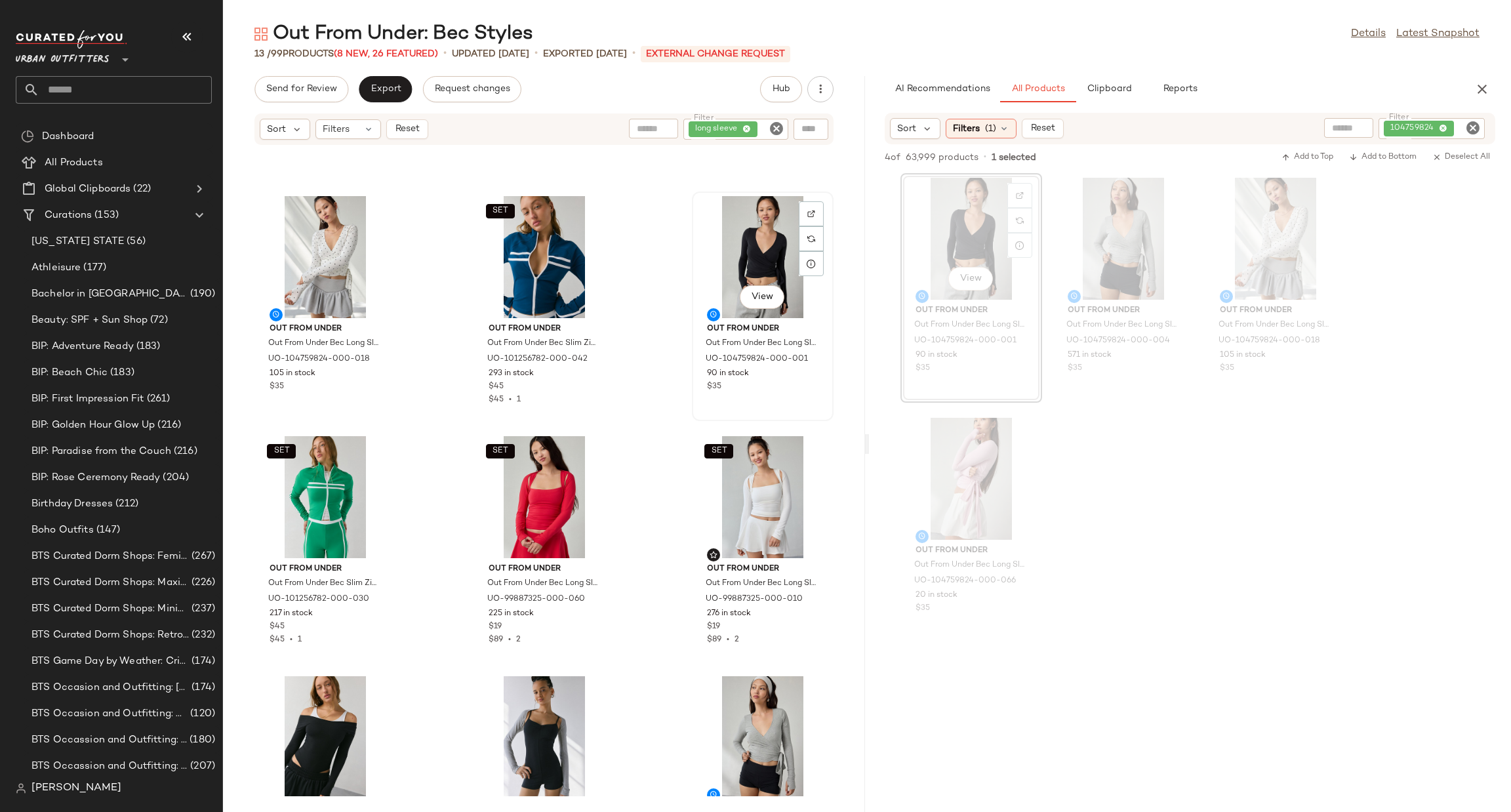
click at [717, 224] on div "View" at bounding box center [763, 257] width 133 height 122
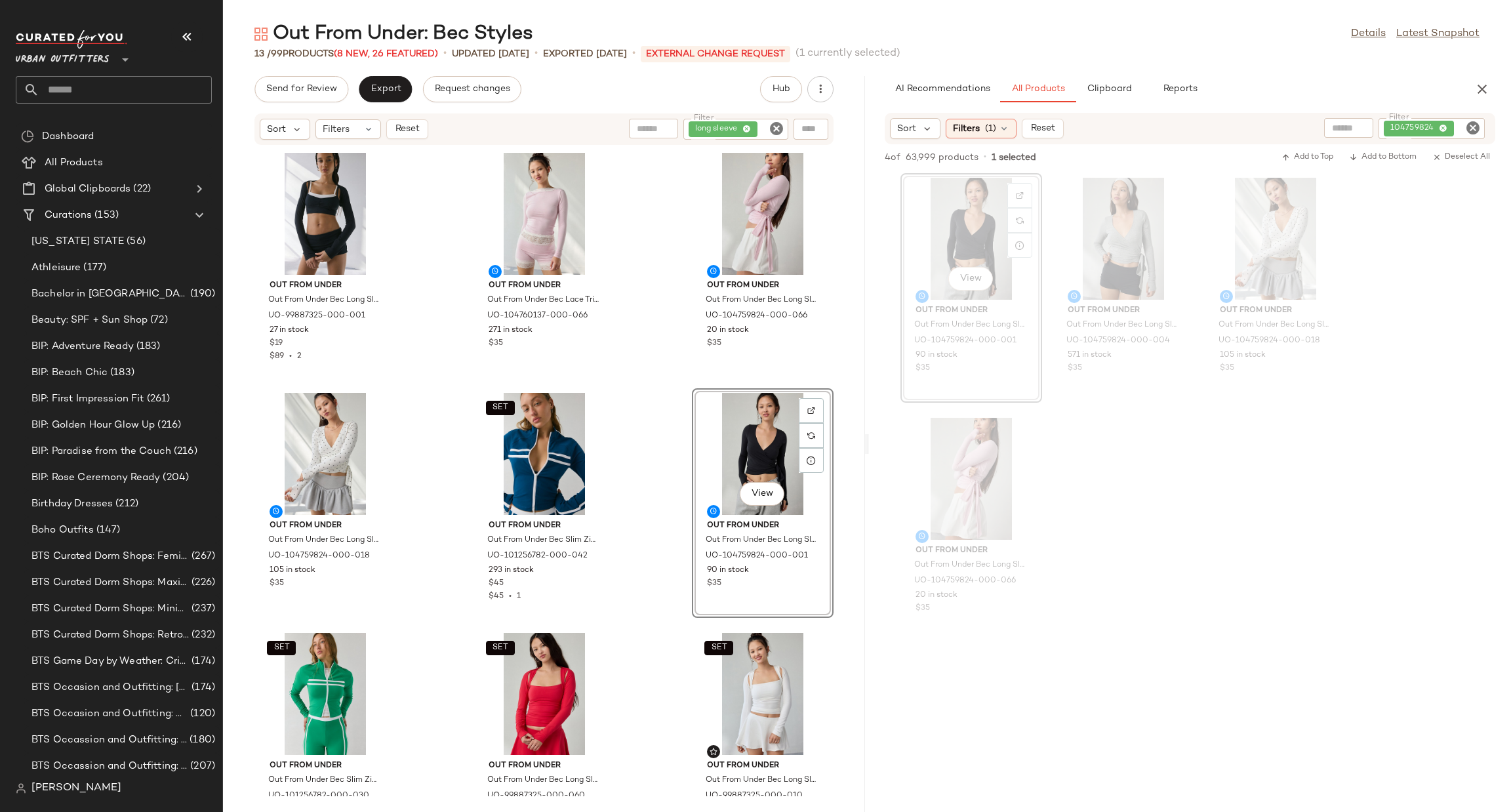
click at [777, 126] on icon "Clear Filter" at bounding box center [776, 128] width 16 height 16
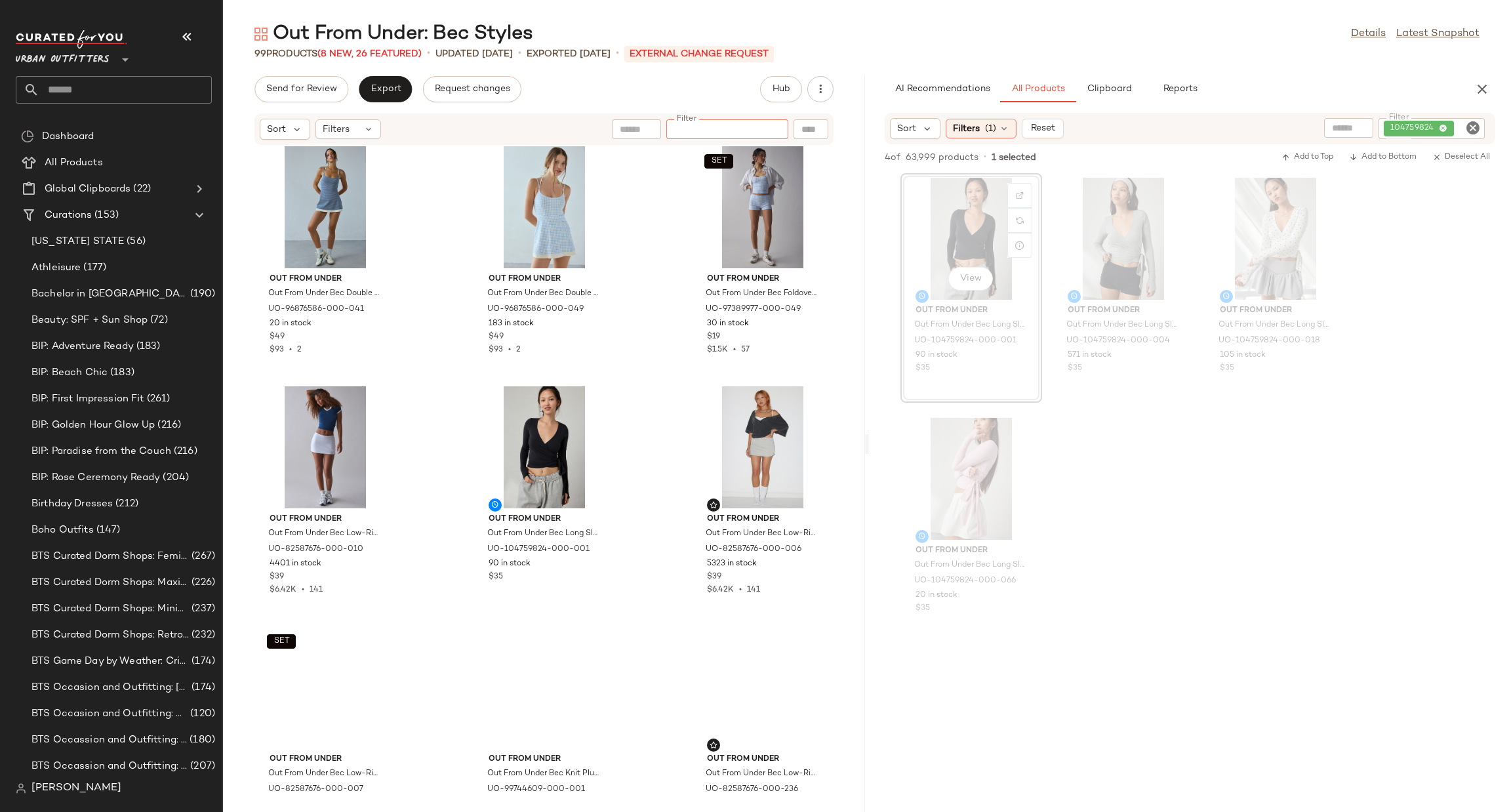
scroll to position [3158, 0]
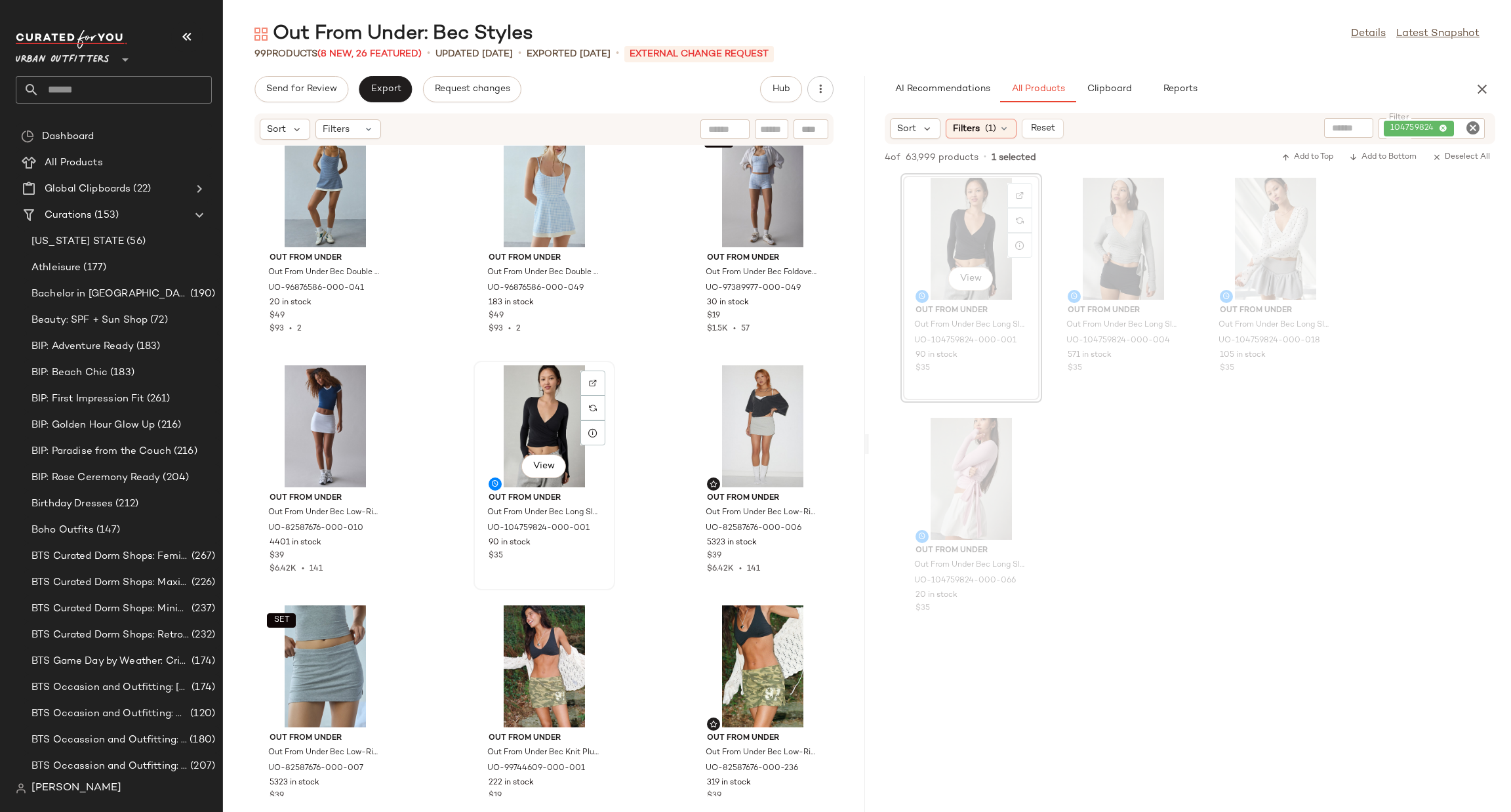
click at [539, 443] on div "View" at bounding box center [544, 426] width 133 height 122
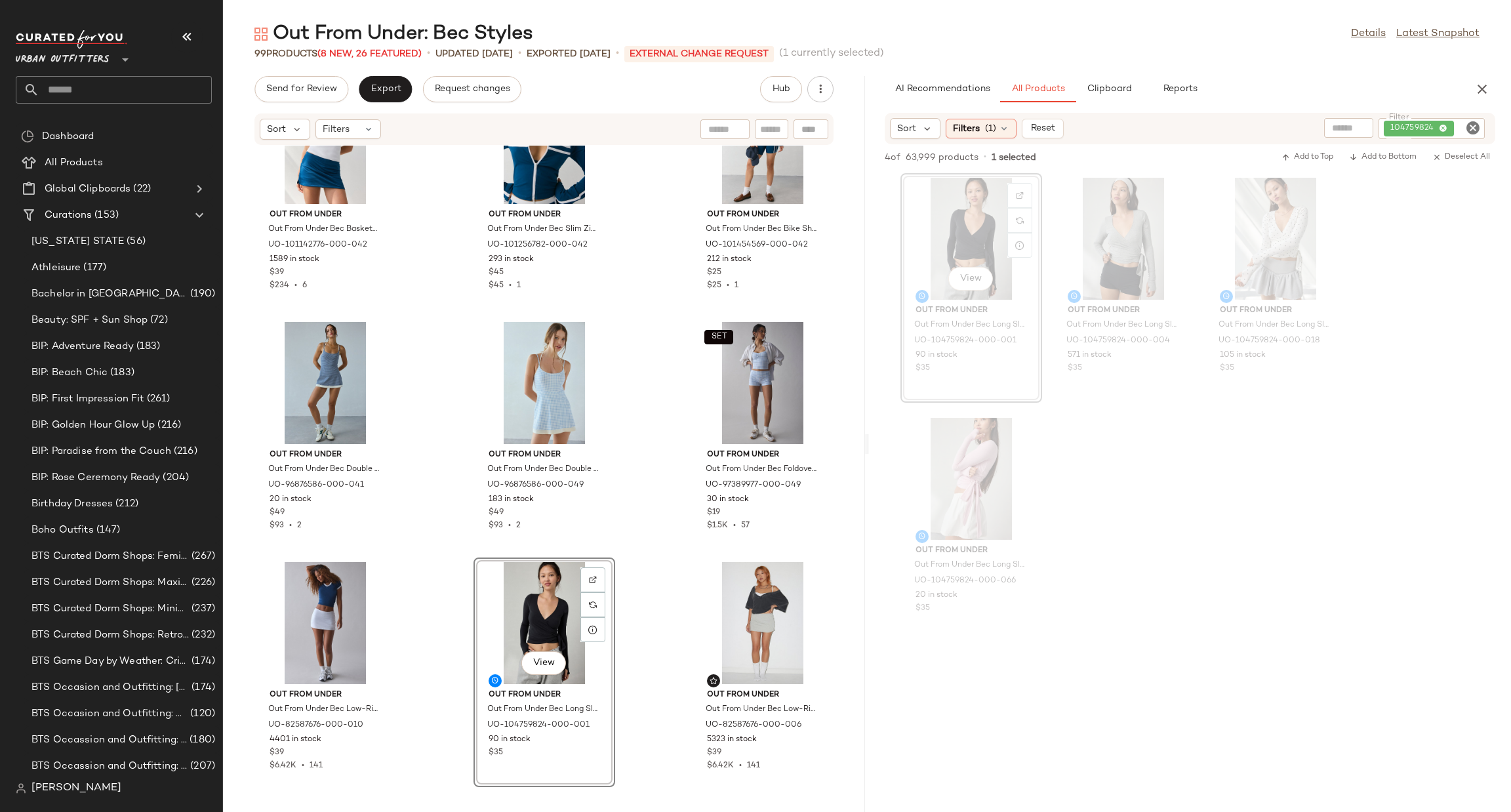
scroll to position [3158, 0]
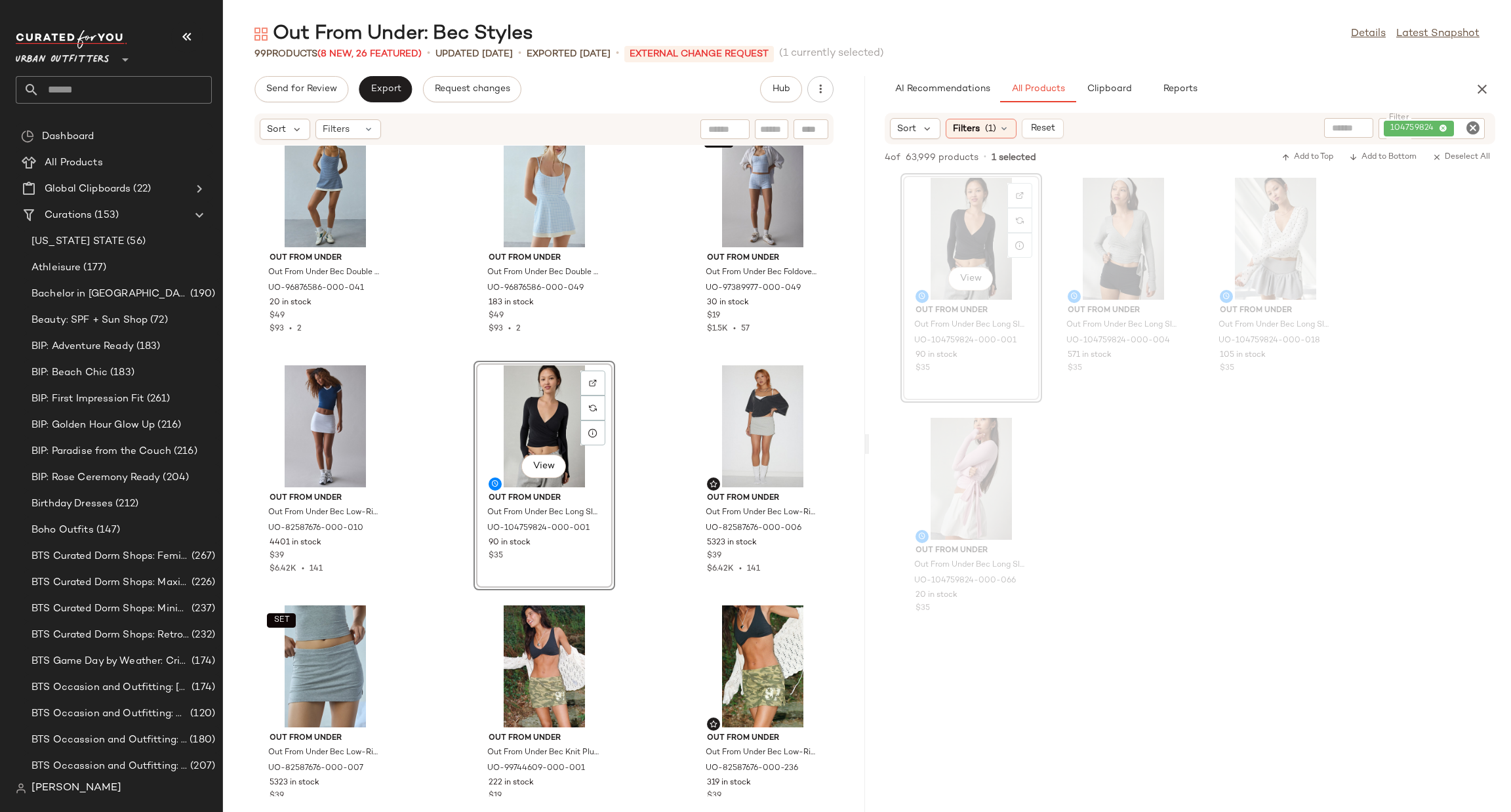
click at [546, 426] on div "View" at bounding box center [544, 426] width 133 height 122
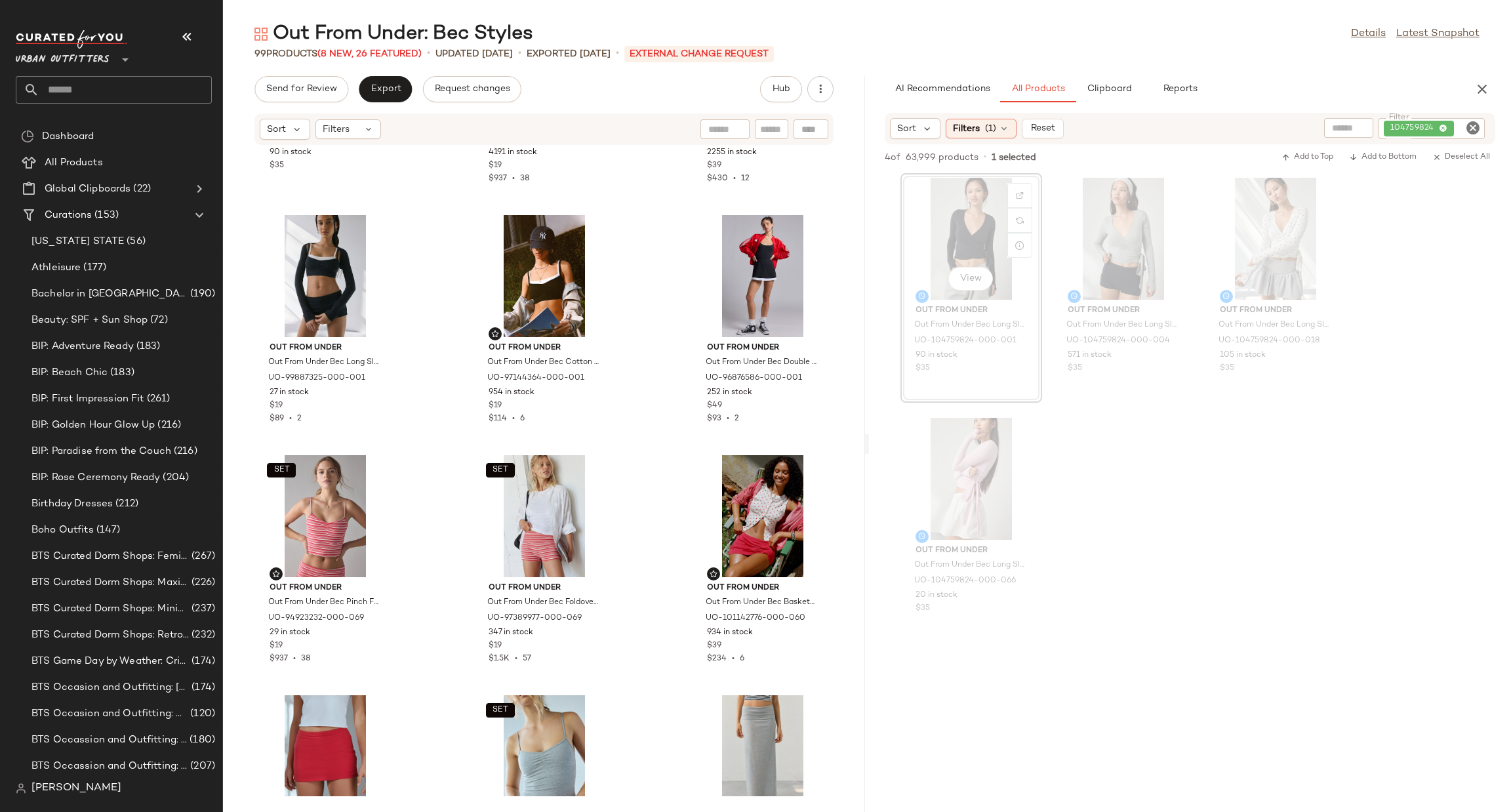
scroll to position [0, 0]
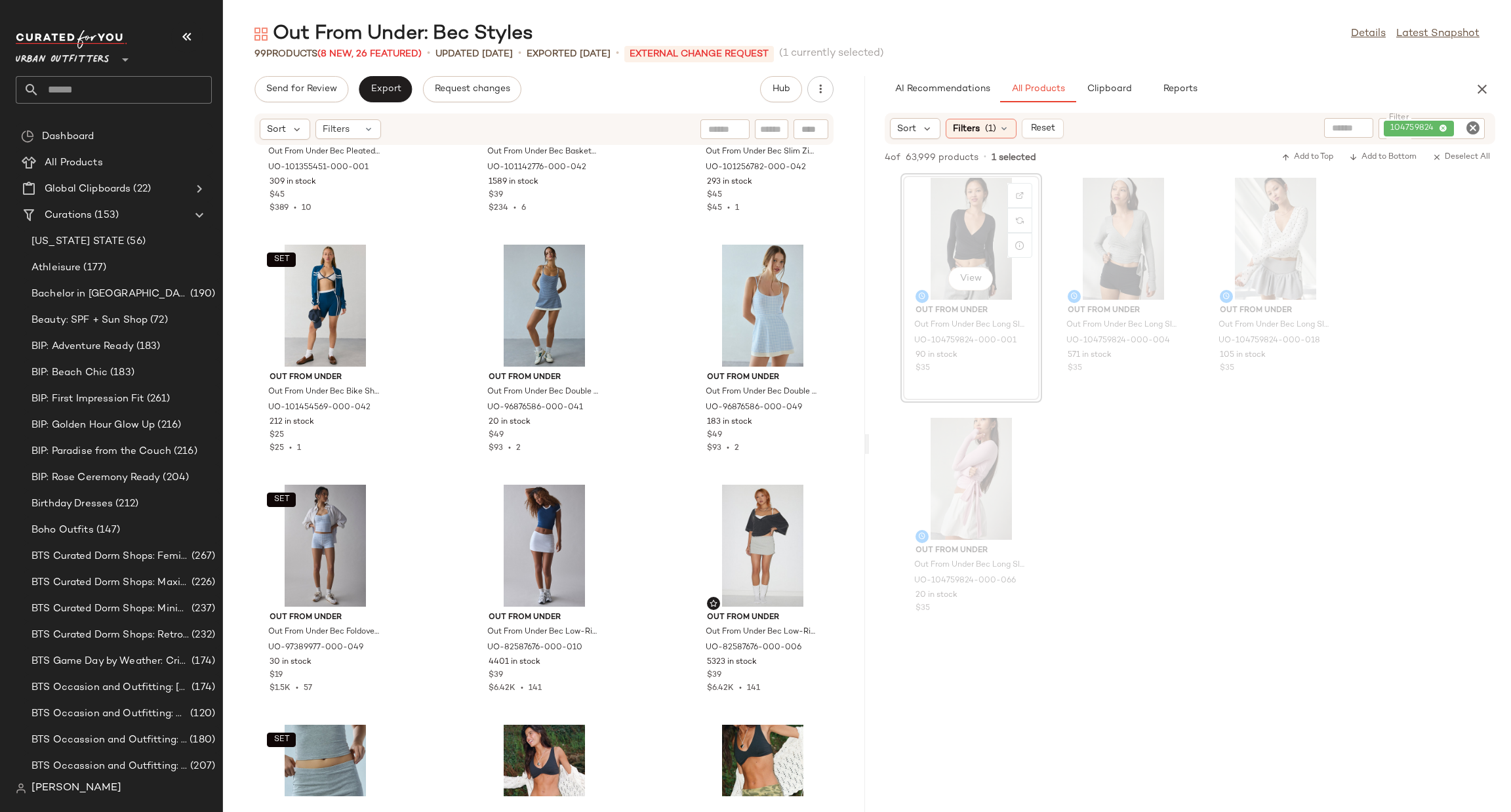
scroll to position [3059, 0]
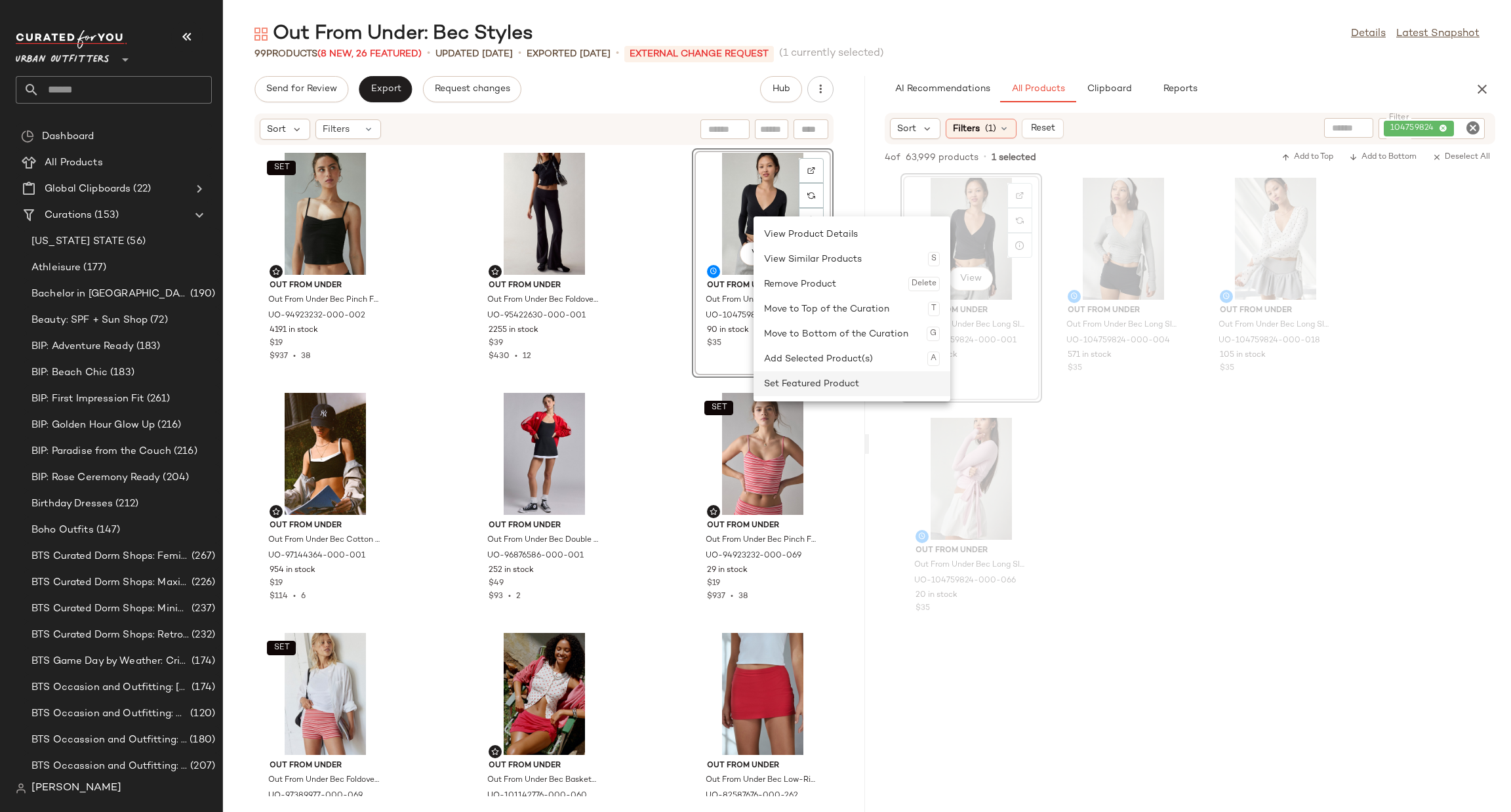
click at [805, 388] on div "Set Featured Product" at bounding box center [852, 383] width 176 height 25
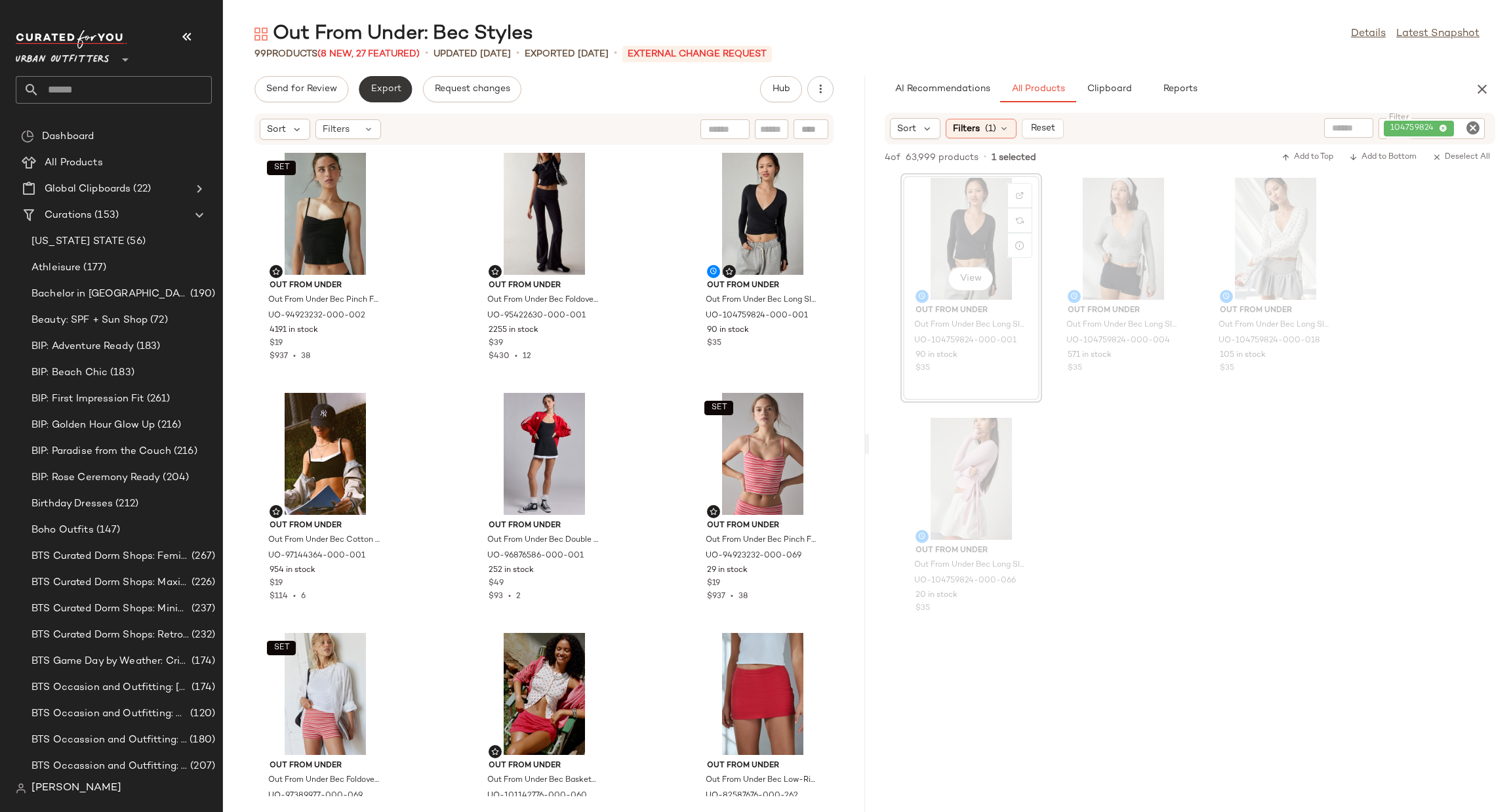
click at [392, 88] on span "Export" at bounding box center [385, 89] width 31 height 10
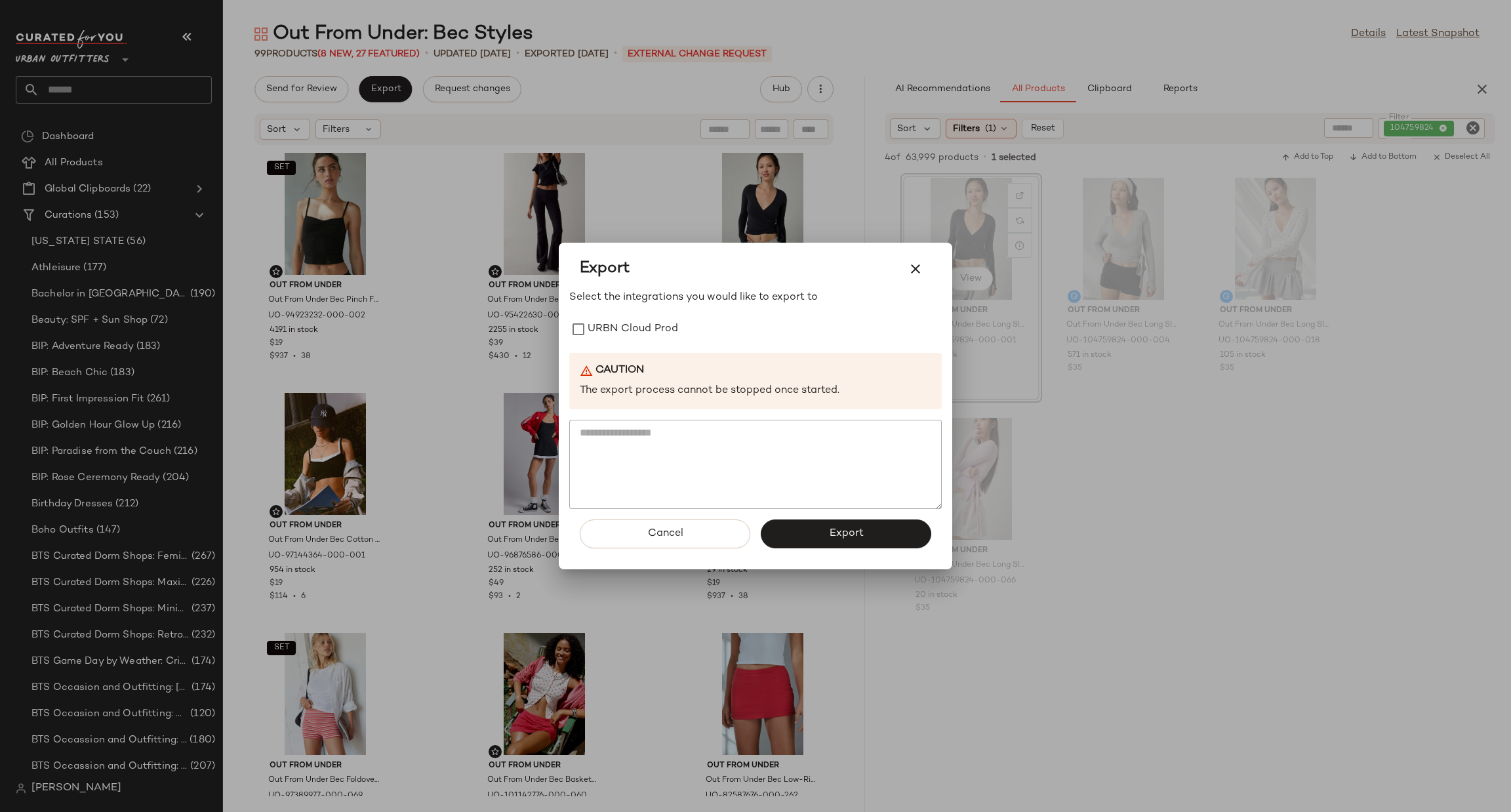
click at [639, 314] on div "Select the integrations you would like to export to URBN Cloud Prod Caution The…" at bounding box center [756, 399] width 373 height 219
click at [639, 331] on label "URBN Cloud Prod" at bounding box center [632, 329] width 90 height 26
click at [779, 529] on button "Export" at bounding box center [846, 534] width 170 height 29
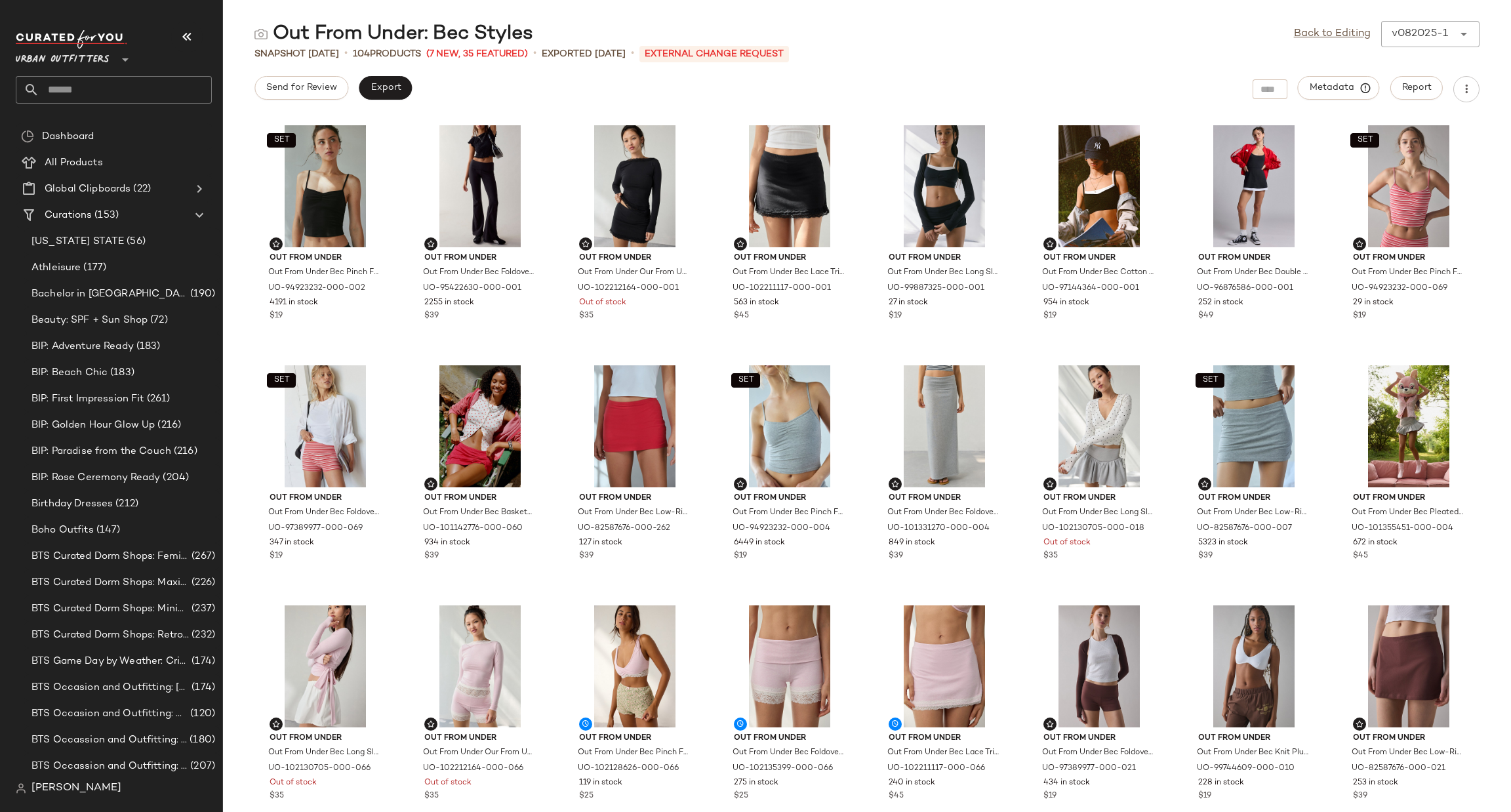
click at [105, 94] on input "text" at bounding box center [126, 90] width 172 height 27
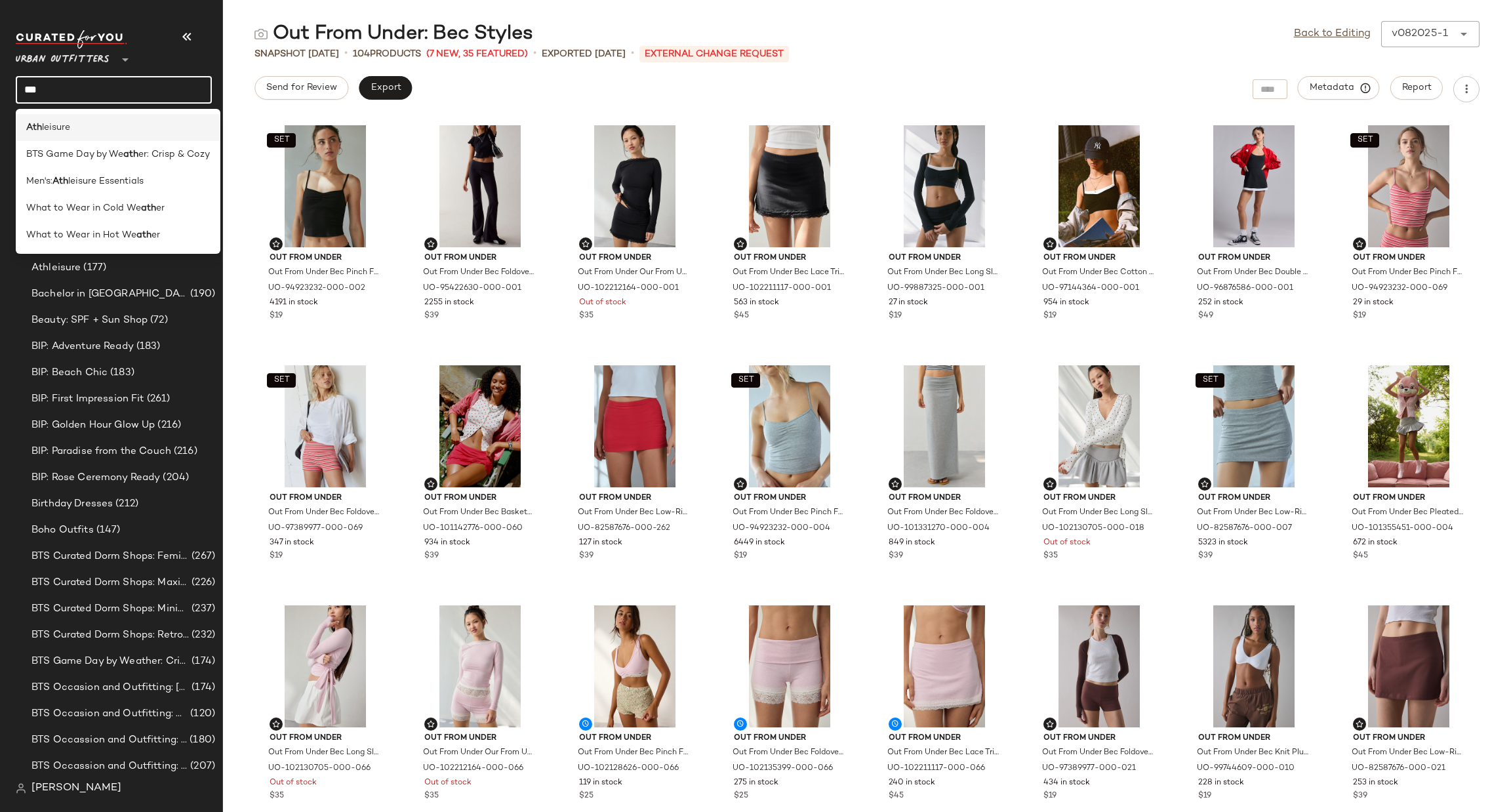
type input "***"
click at [93, 130] on div "Ath leisure" at bounding box center [118, 128] width 184 height 14
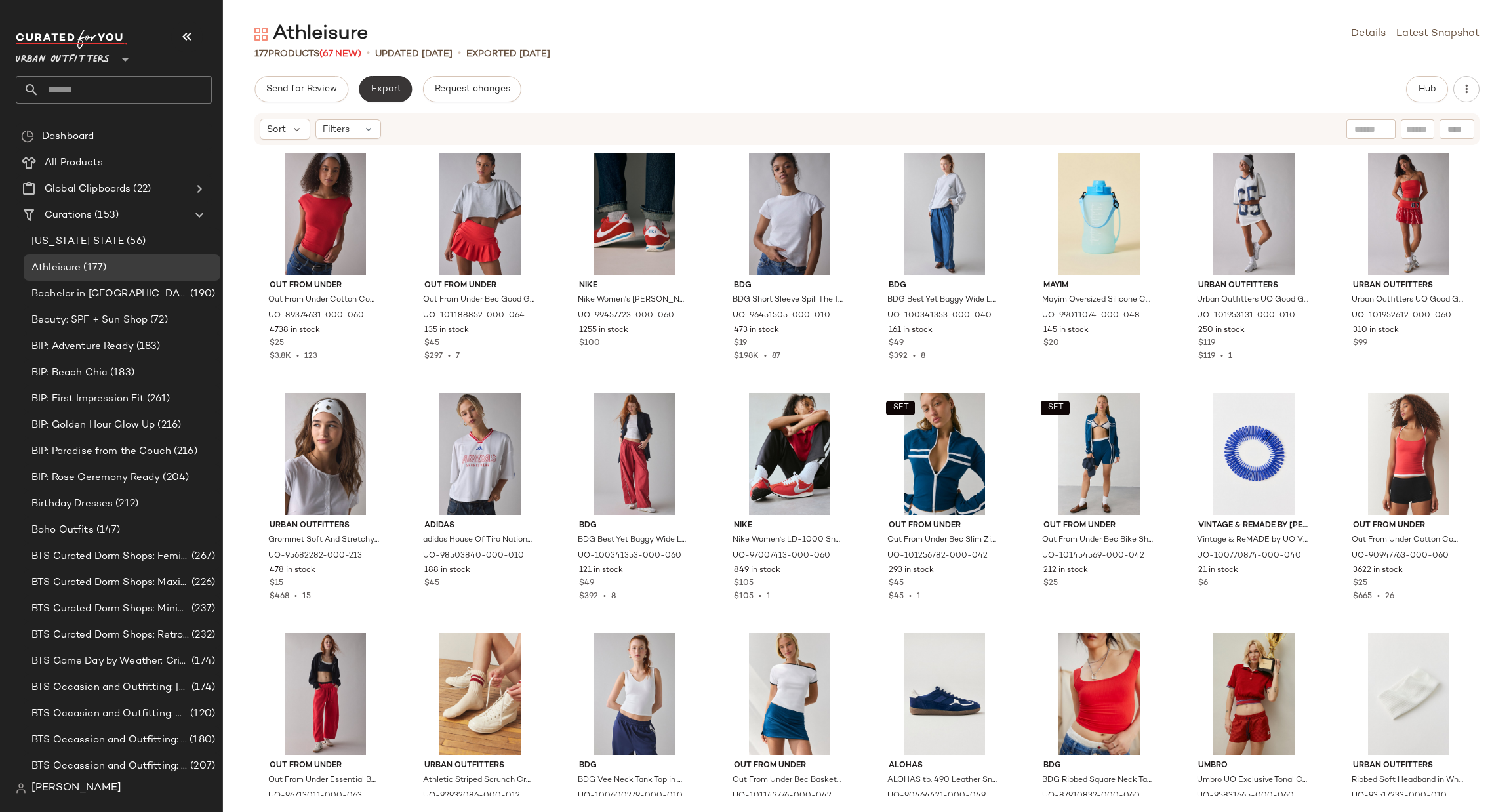
click at [395, 88] on span "Export" at bounding box center [385, 89] width 31 height 10
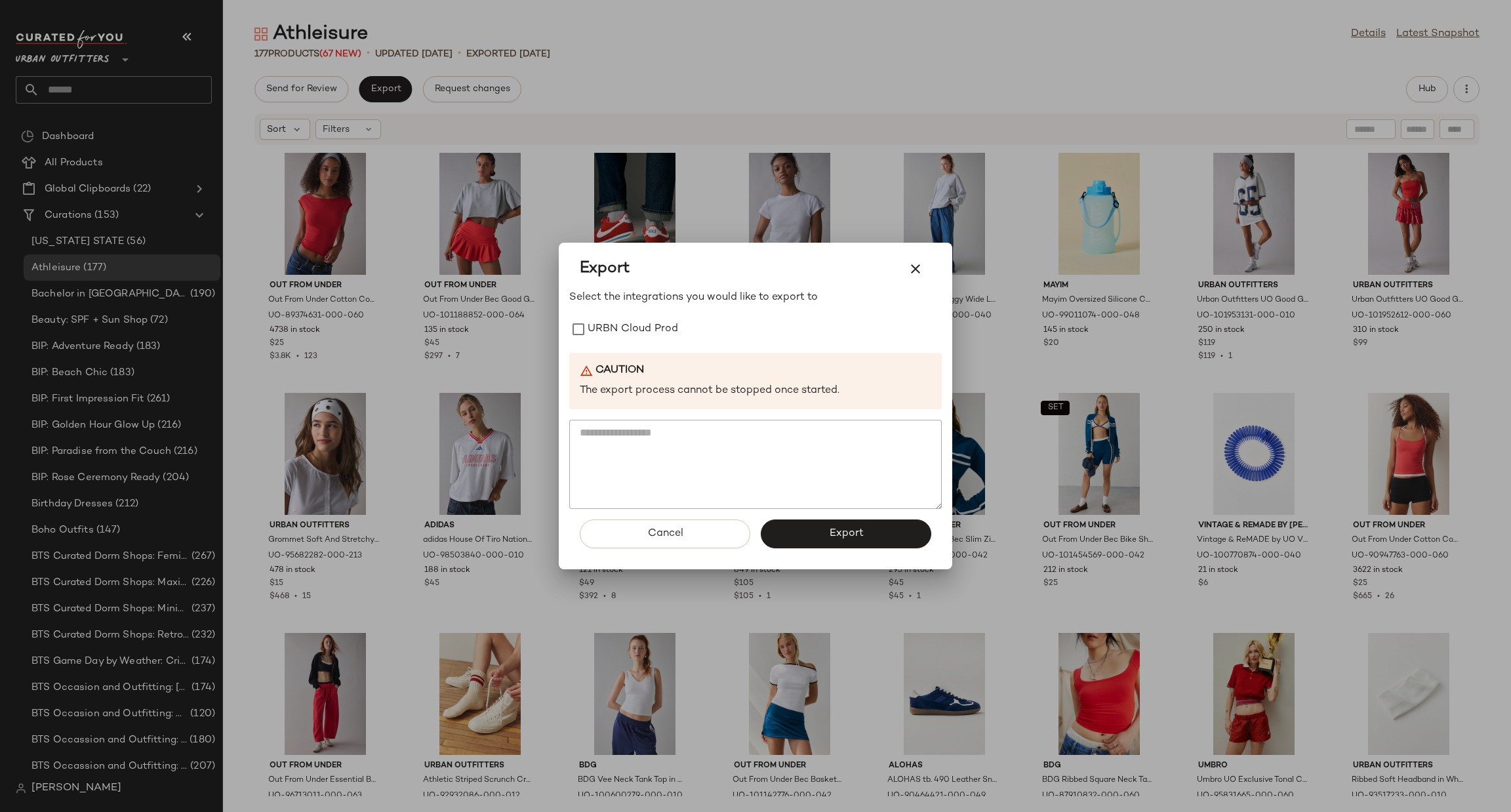
click at [678, 74] on div at bounding box center [756, 406] width 1511 height 812
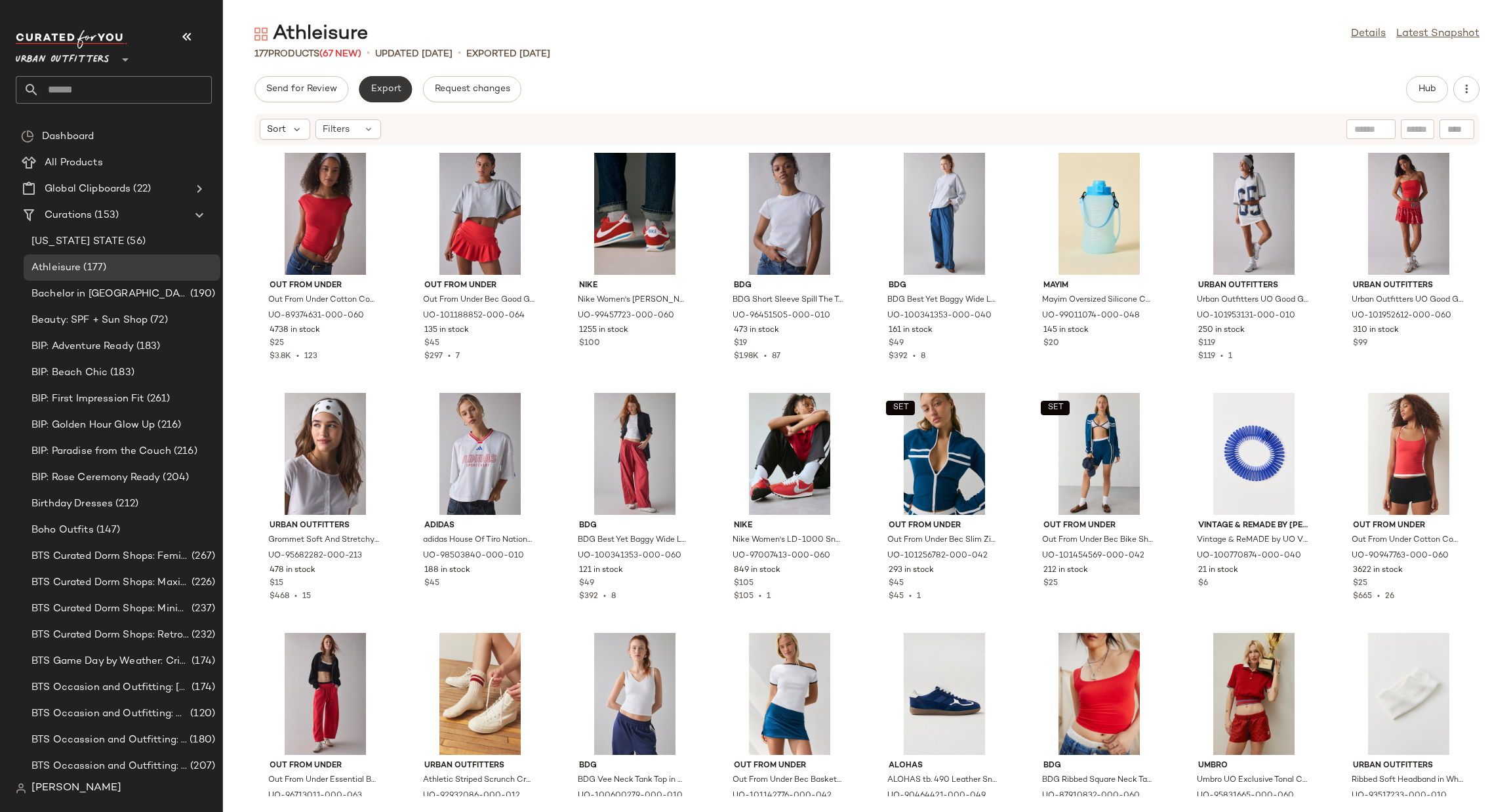
click at [377, 100] on button "Export" at bounding box center [386, 89] width 53 height 26
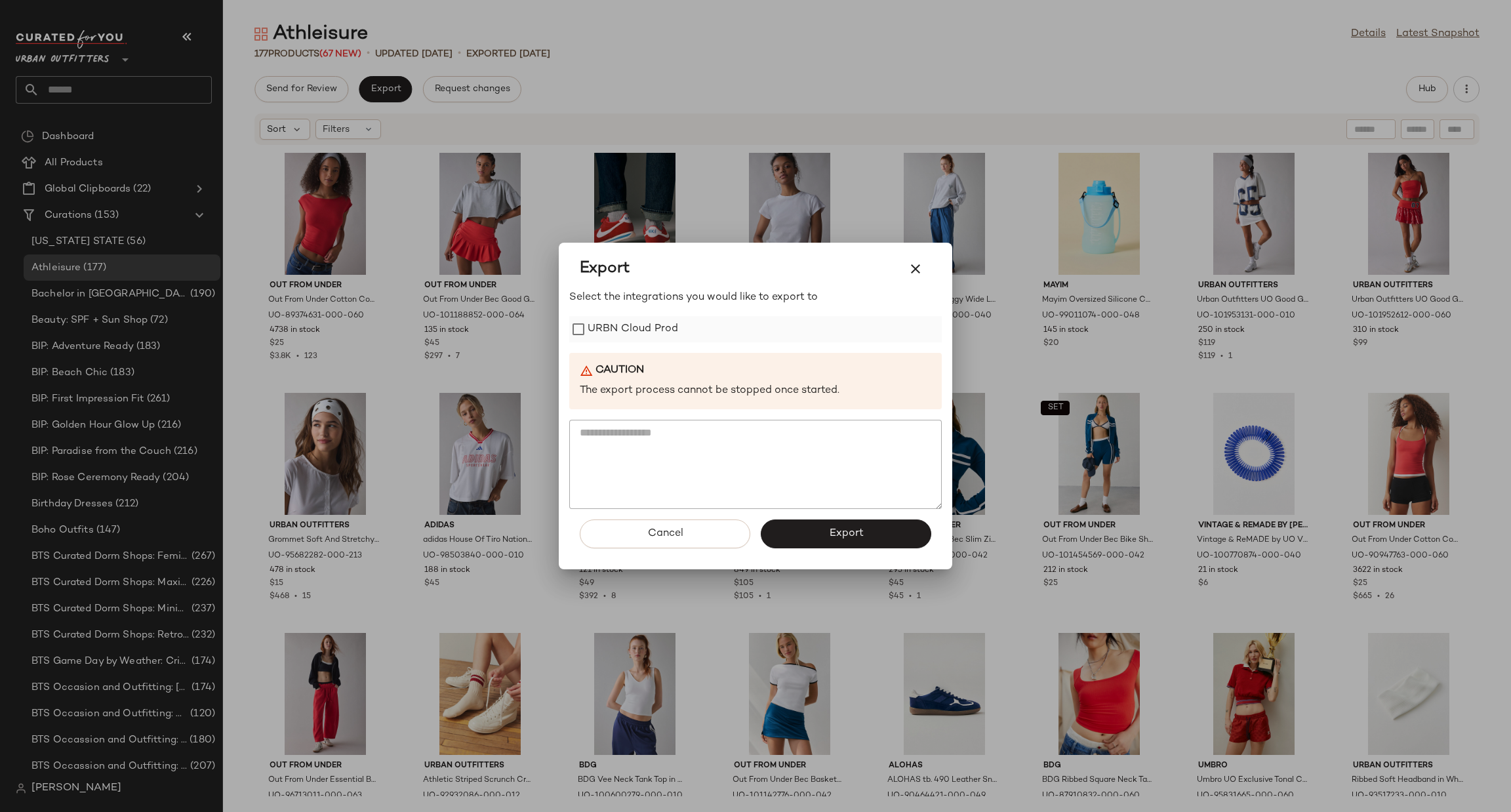
click at [636, 331] on label "URBN Cloud Prod" at bounding box center [632, 329] width 90 height 26
click at [781, 525] on button "Export" at bounding box center [846, 534] width 170 height 29
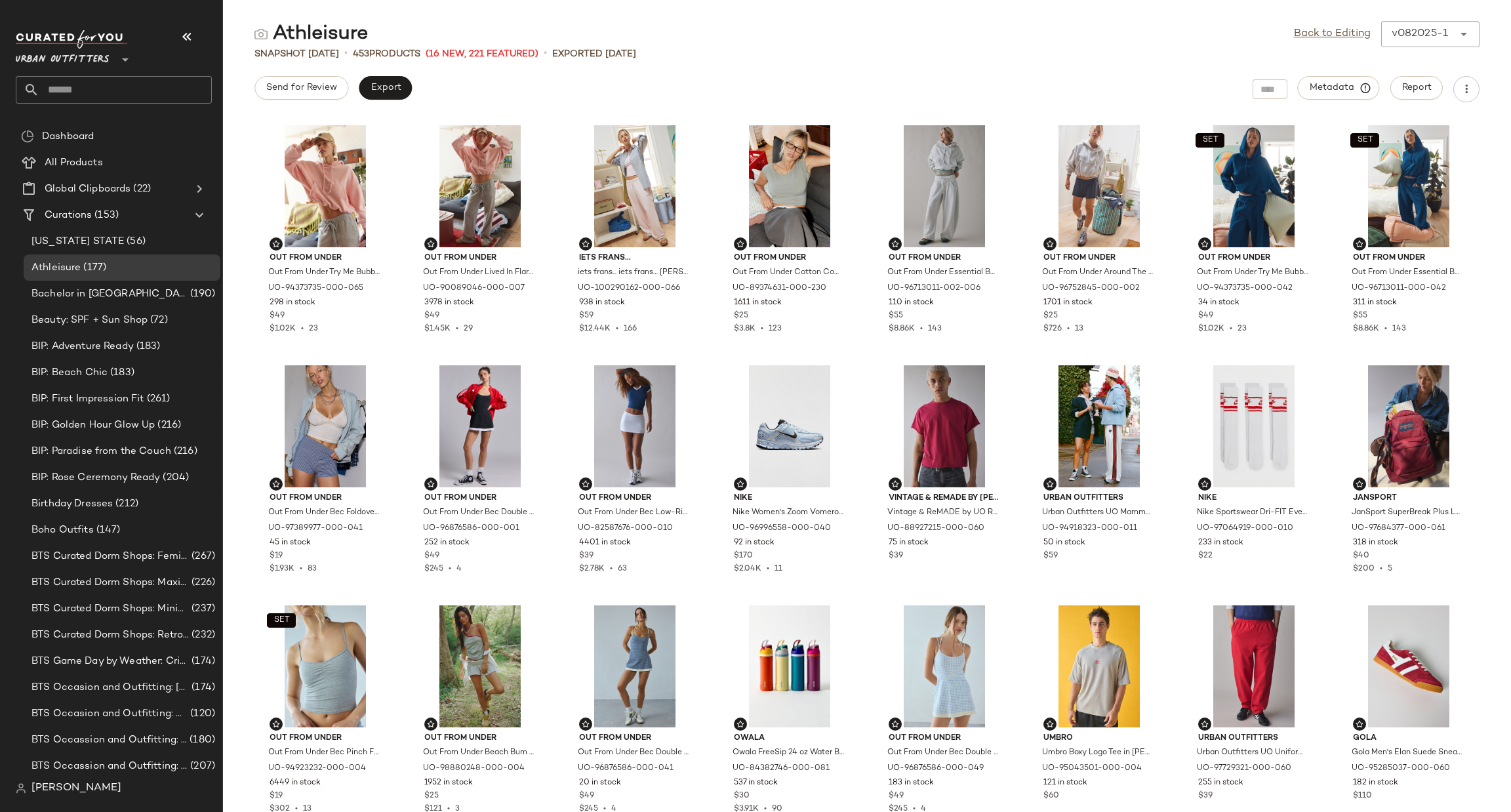
click at [126, 88] on input "text" at bounding box center [126, 90] width 172 height 27
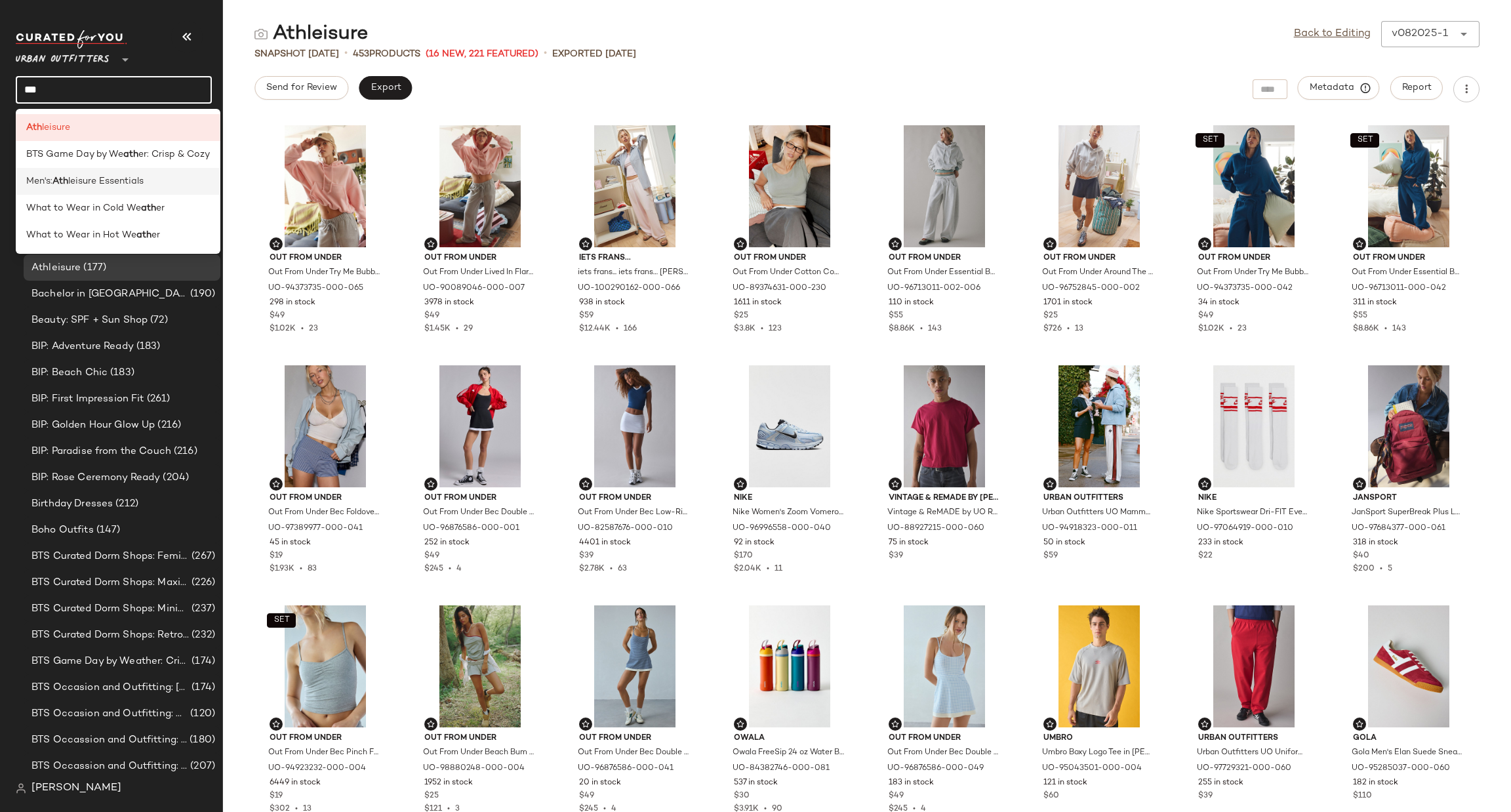
type input "***"
click at [159, 185] on div "Men's: Ath leisure Essentials" at bounding box center [118, 181] width 184 height 14
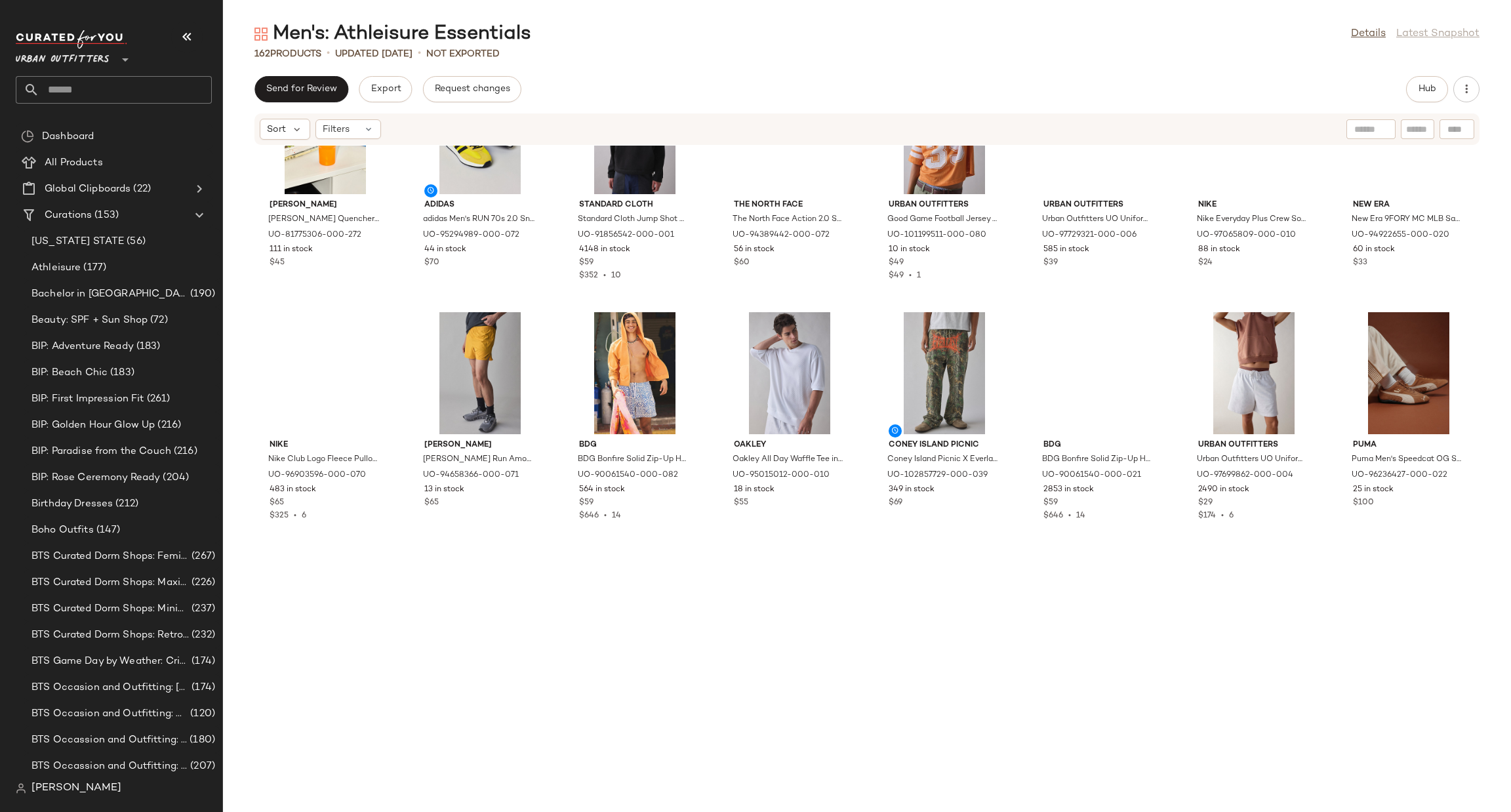
scroll to position [2424, 0]
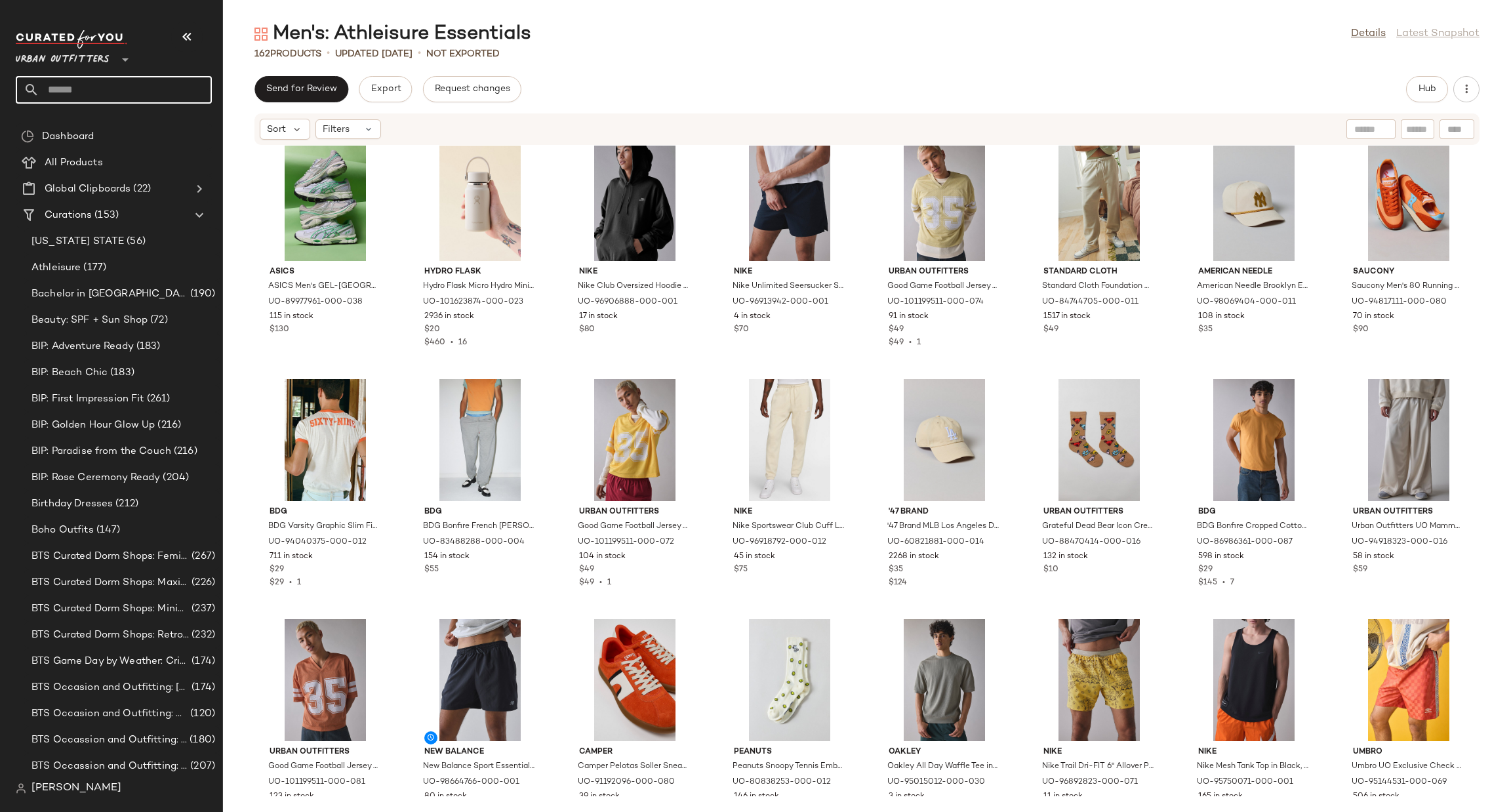
click at [121, 90] on input "text" at bounding box center [126, 90] width 172 height 27
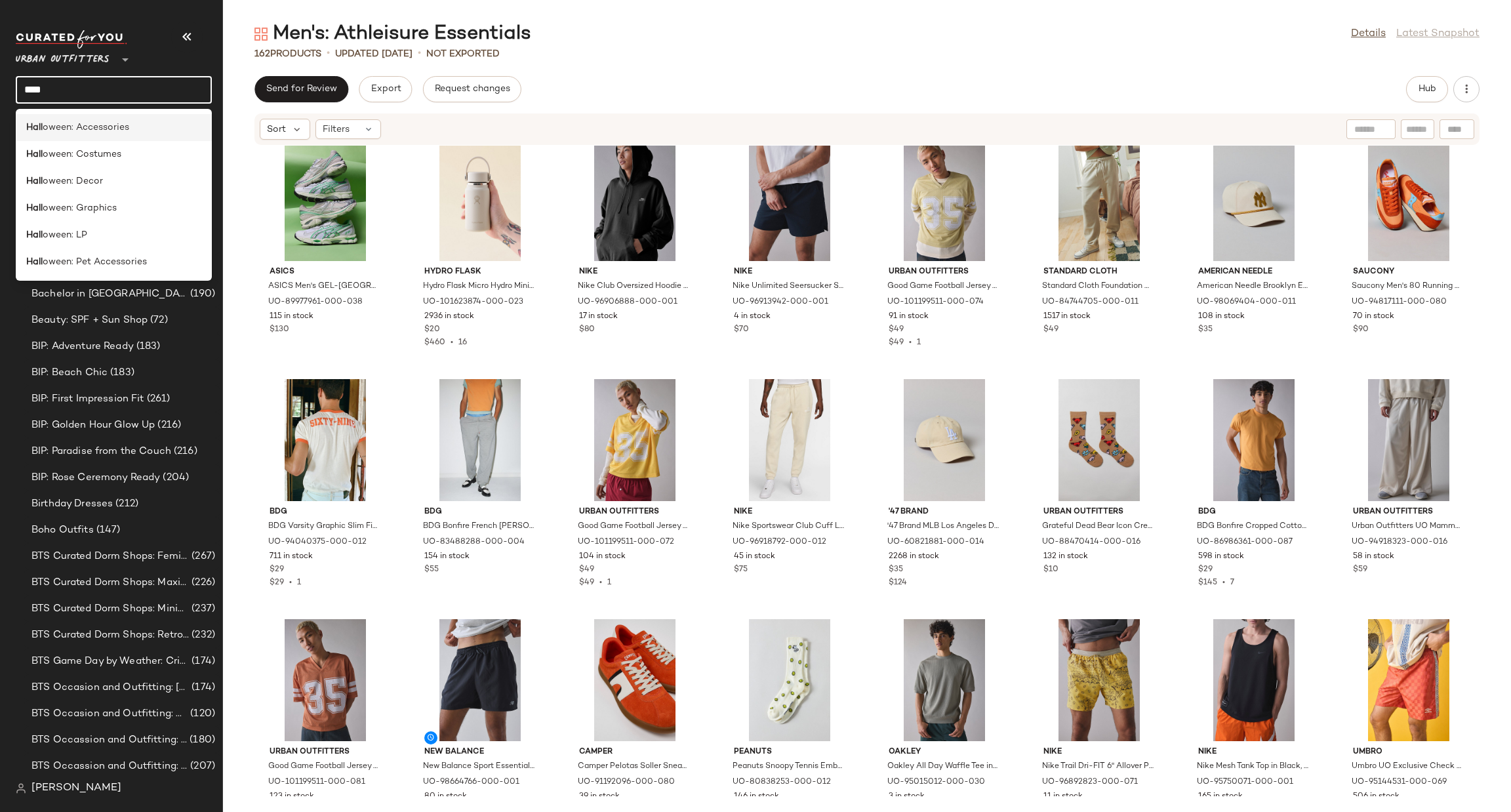
type input "****"
click at [124, 122] on span "oween: Accessories" at bounding box center [85, 128] width 87 height 14
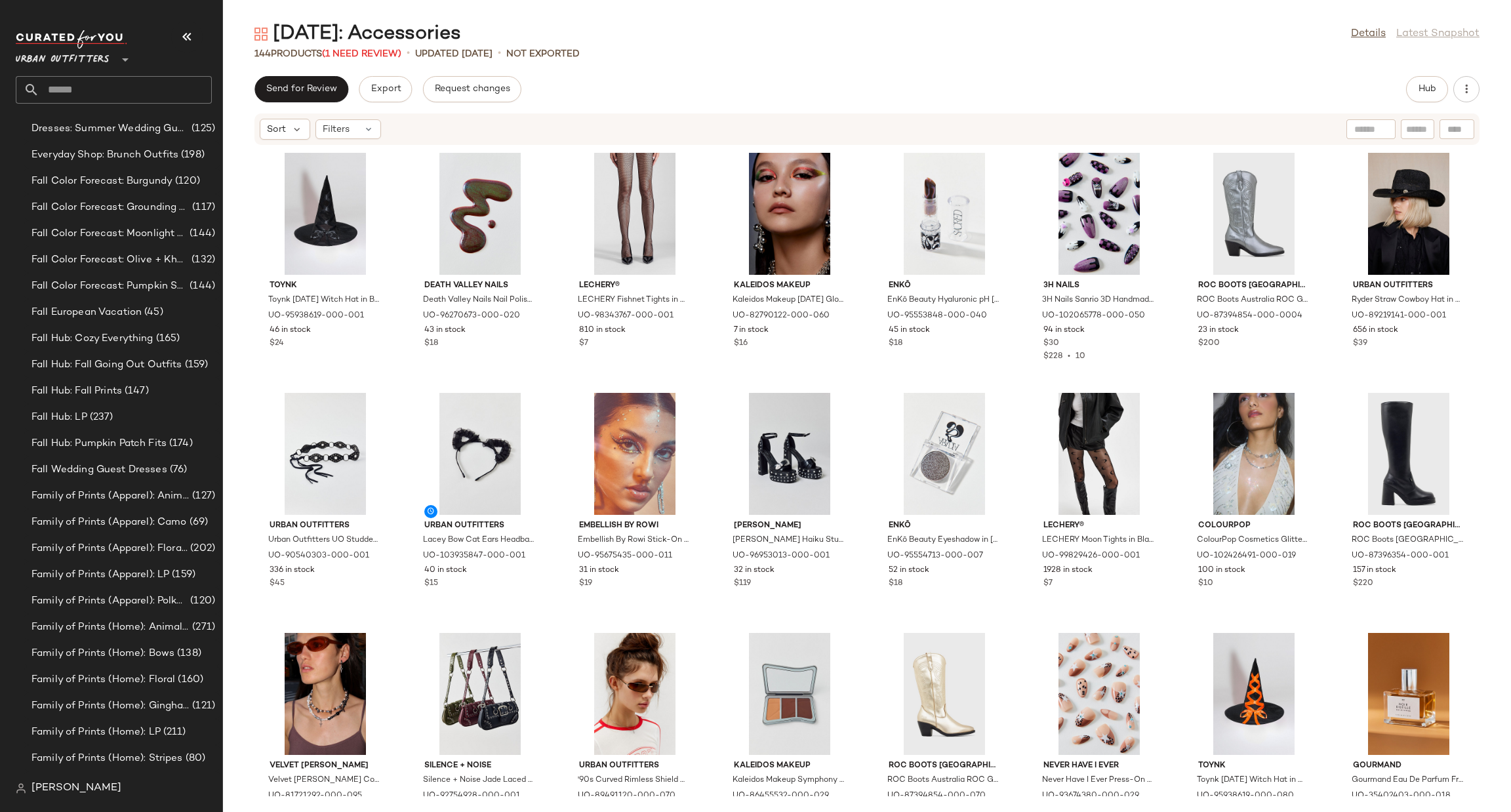
scroll to position [1709, 0]
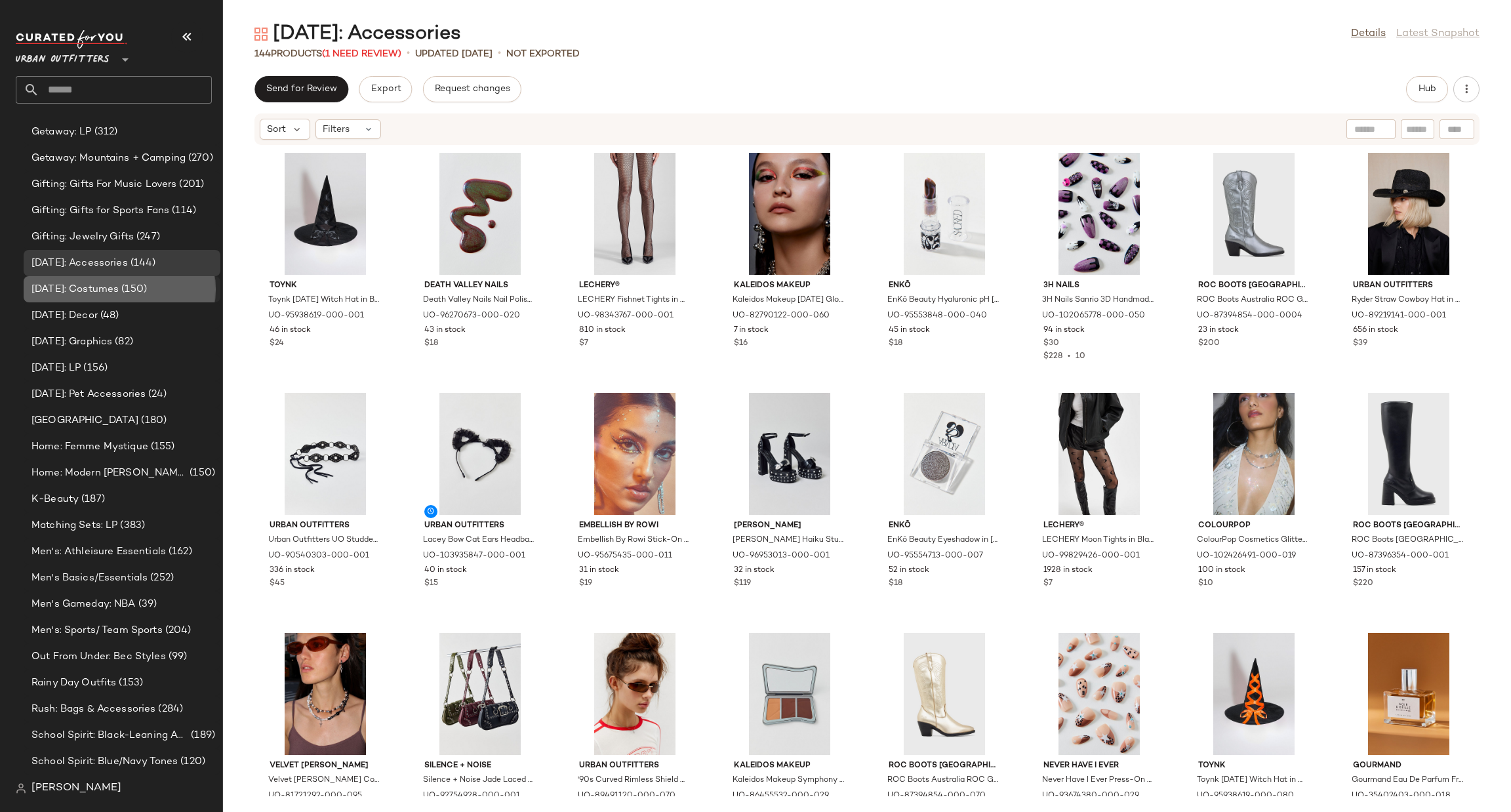
click at [119, 282] on span "Halloween: Costumes" at bounding box center [75, 289] width 88 height 15
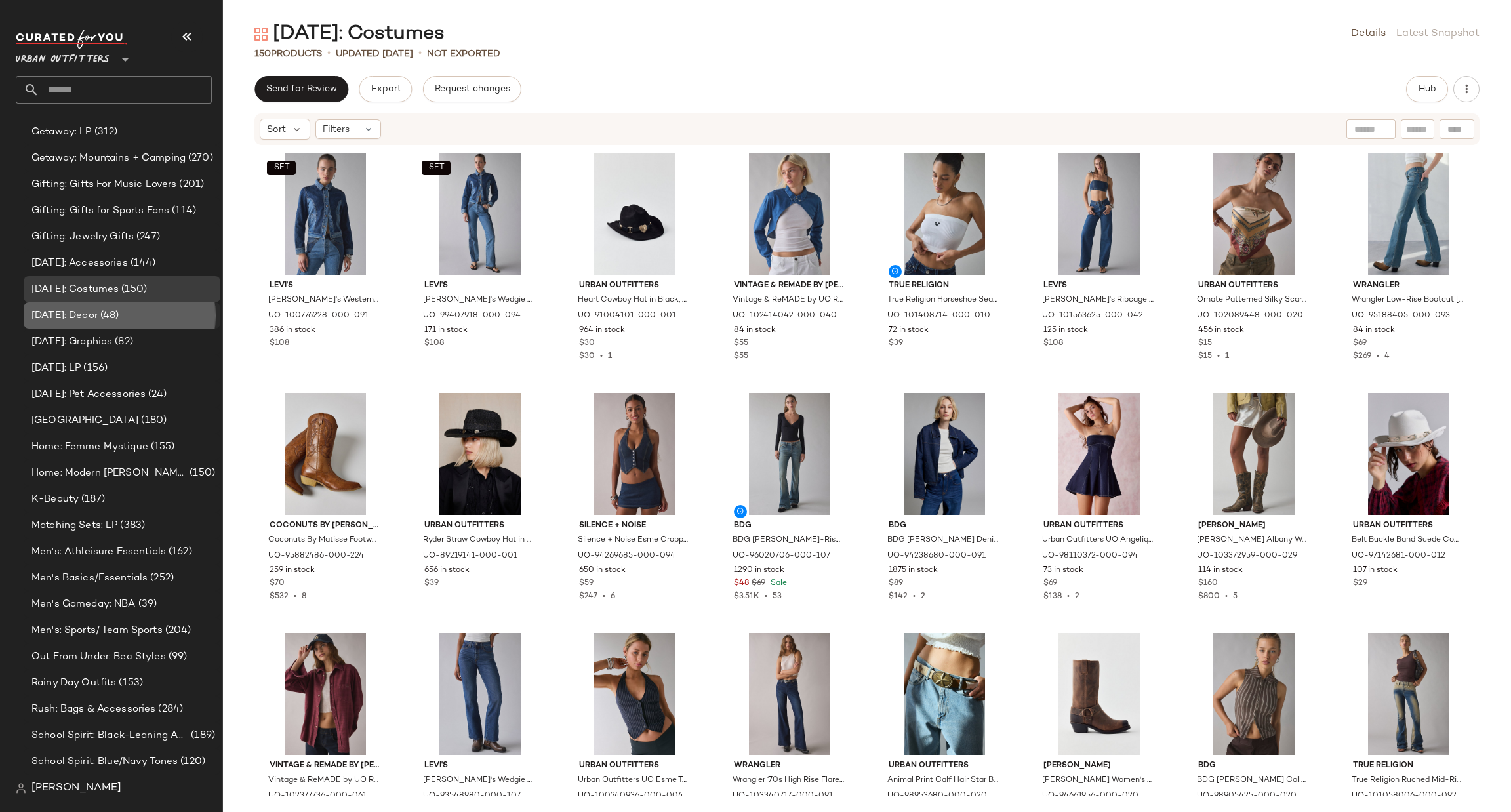
click at [120, 316] on span "(48)" at bounding box center [109, 316] width 22 height 15
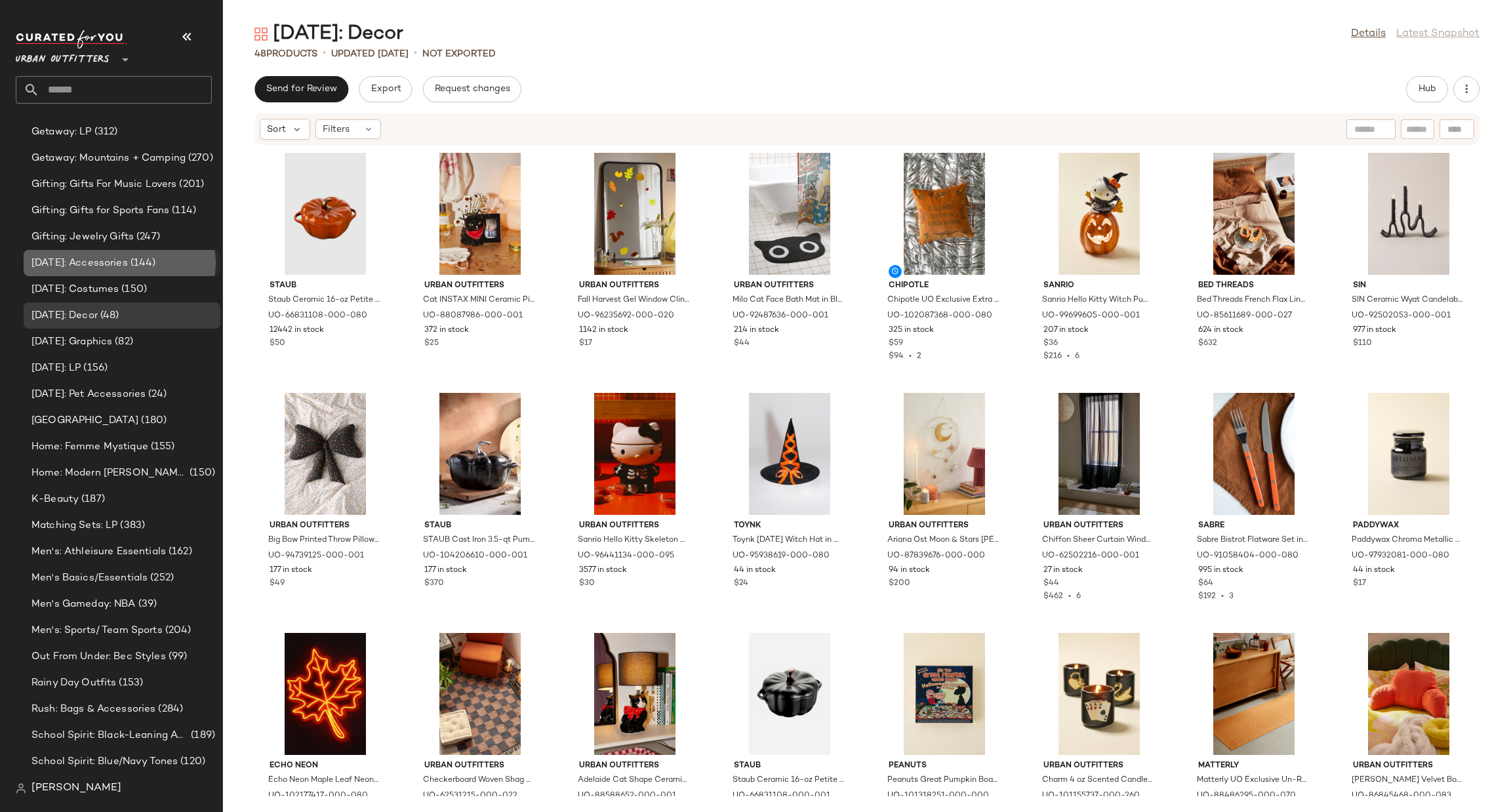
click at [156, 265] on span "(144)" at bounding box center [142, 263] width 28 height 15
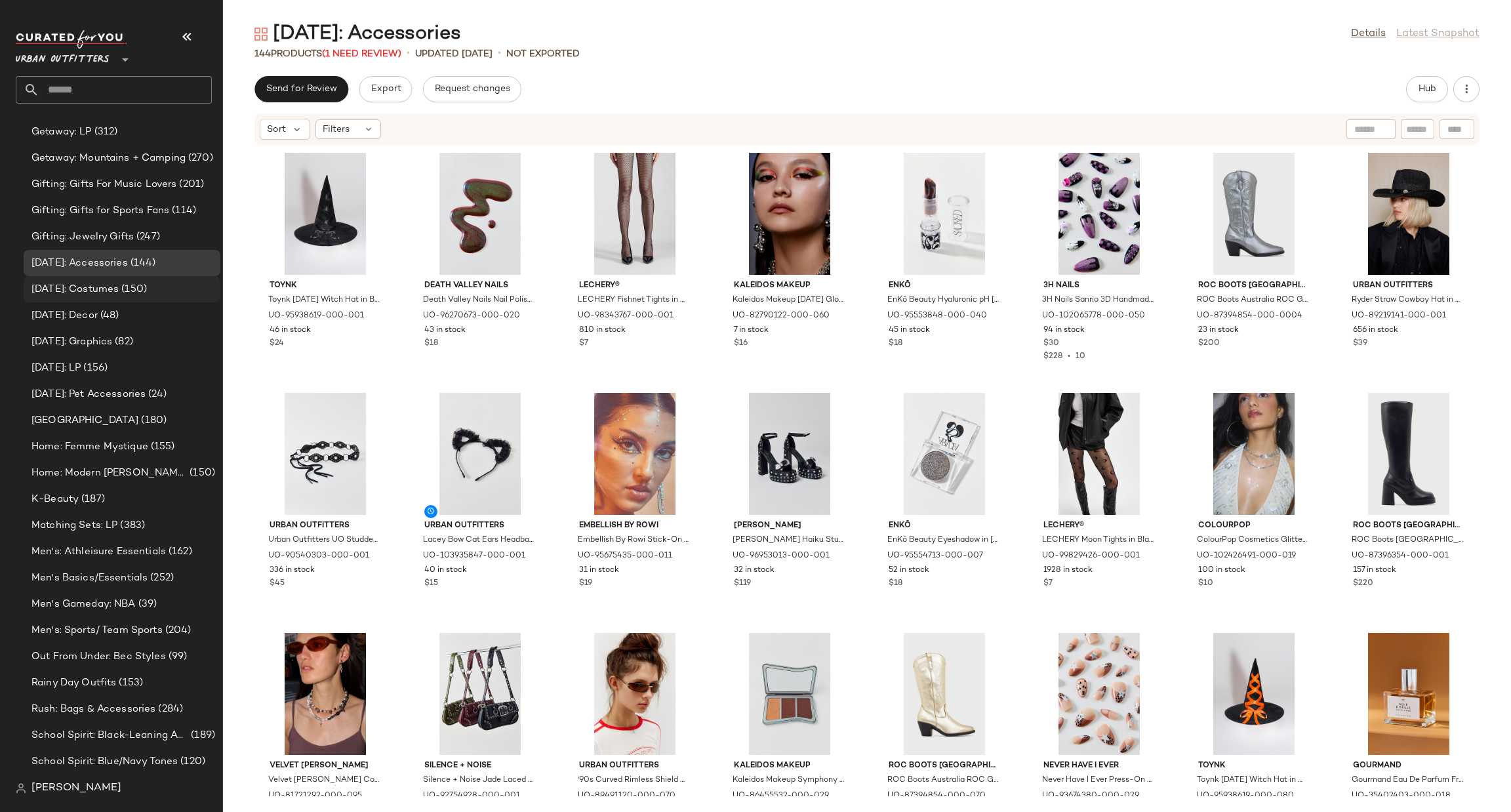
click at [163, 284] on div "Halloween: Costumes (150)" at bounding box center [121, 289] width 187 height 15
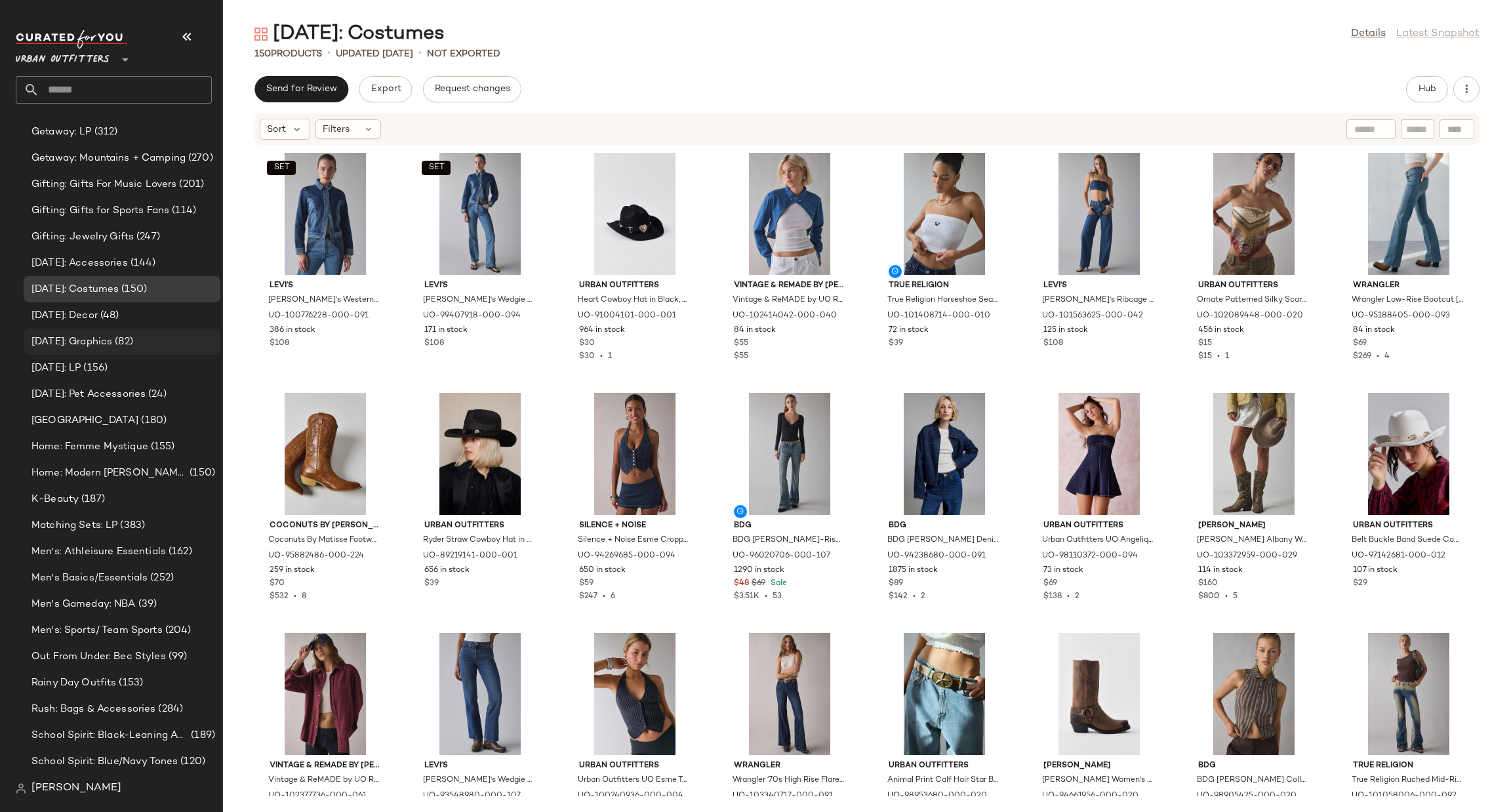
click at [133, 346] on span "(82)" at bounding box center [122, 342] width 21 height 15
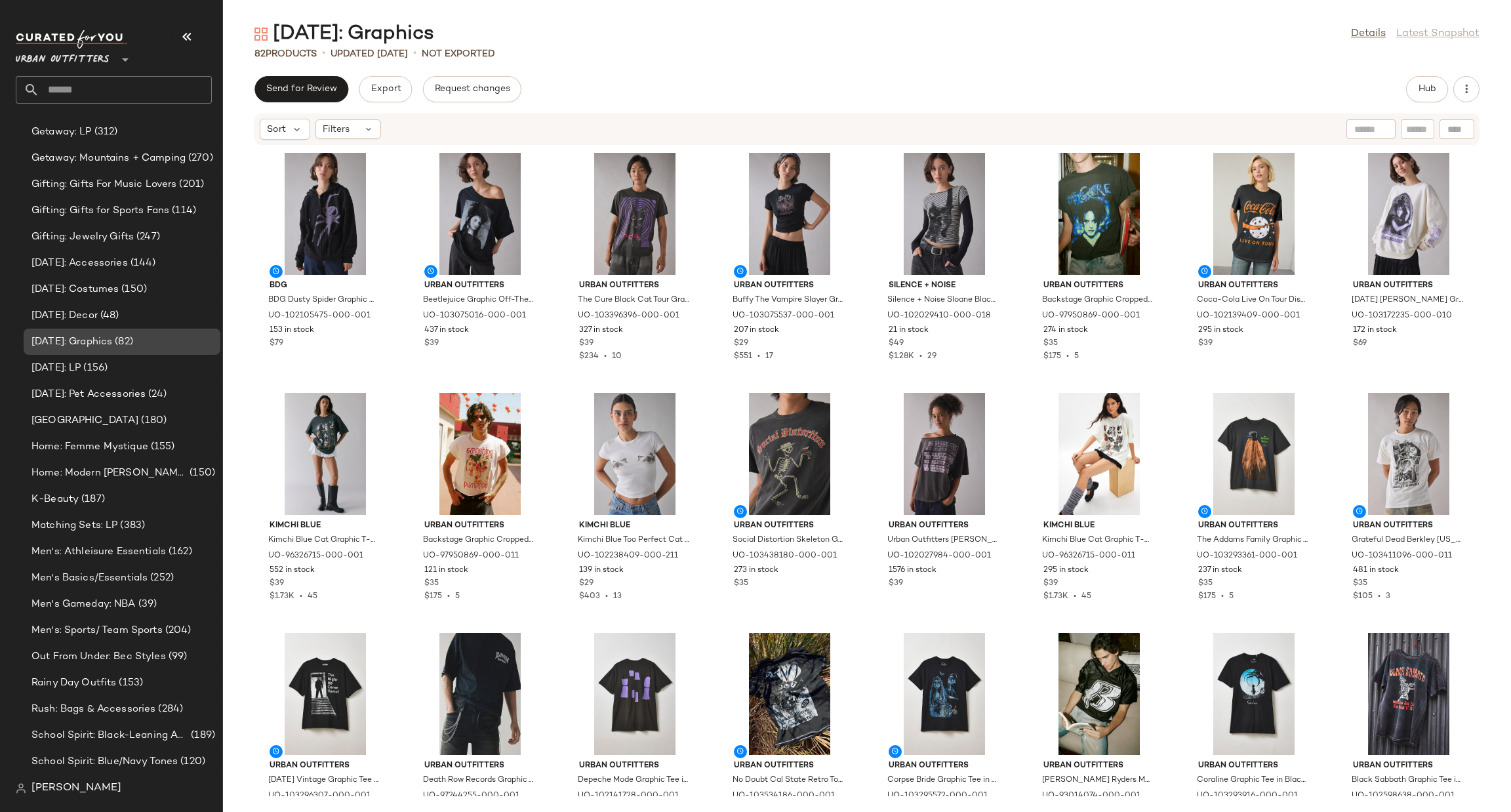
click at [129, 340] on span "(82)" at bounding box center [122, 342] width 21 height 15
click at [1454, 131] on div "Find by ID Find by ID" at bounding box center [1379, 129] width 190 height 20
paste input "**********"
type input "**********"
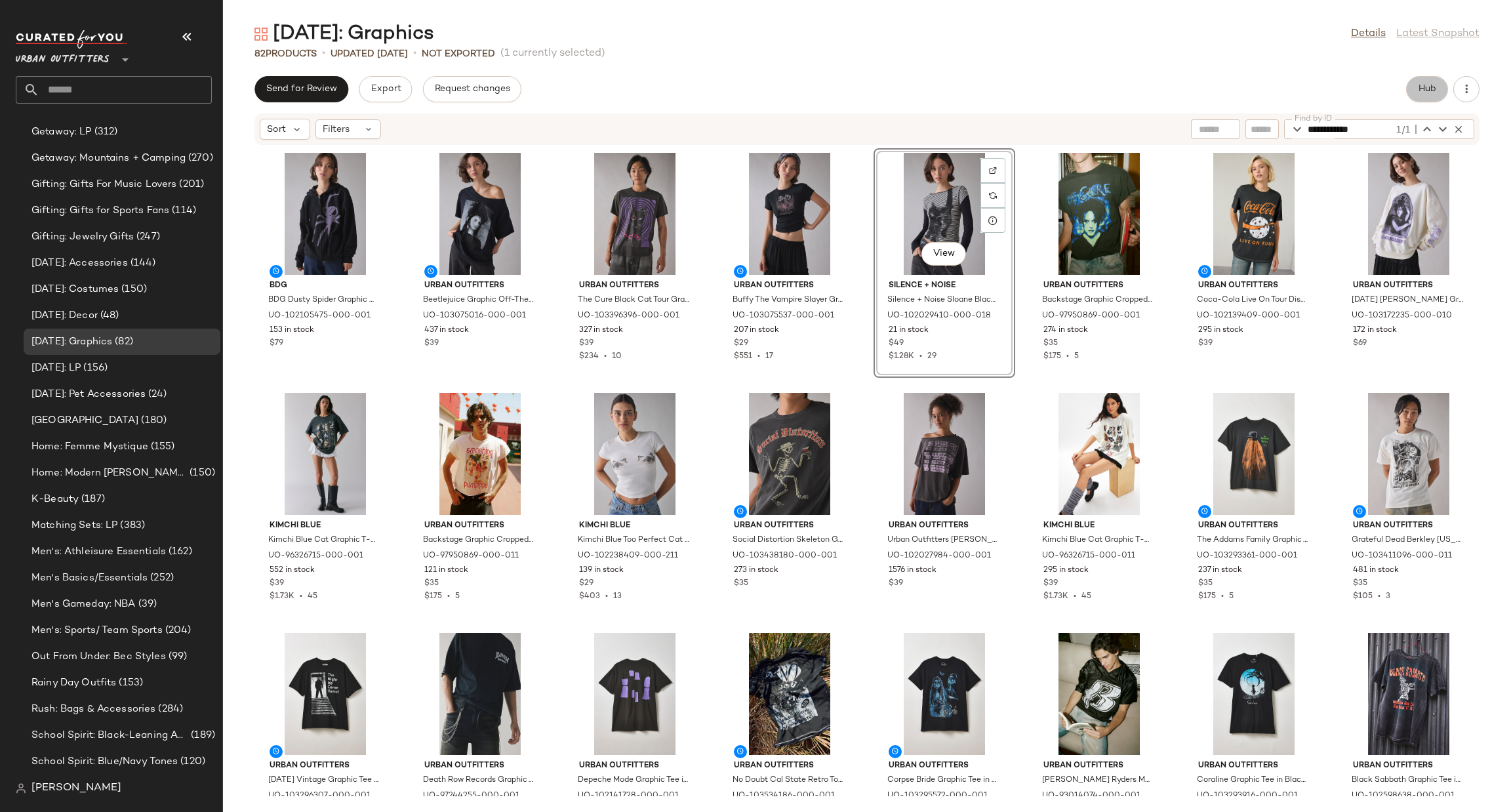
click at [1440, 90] on button "Hub" at bounding box center [1427, 89] width 42 height 26
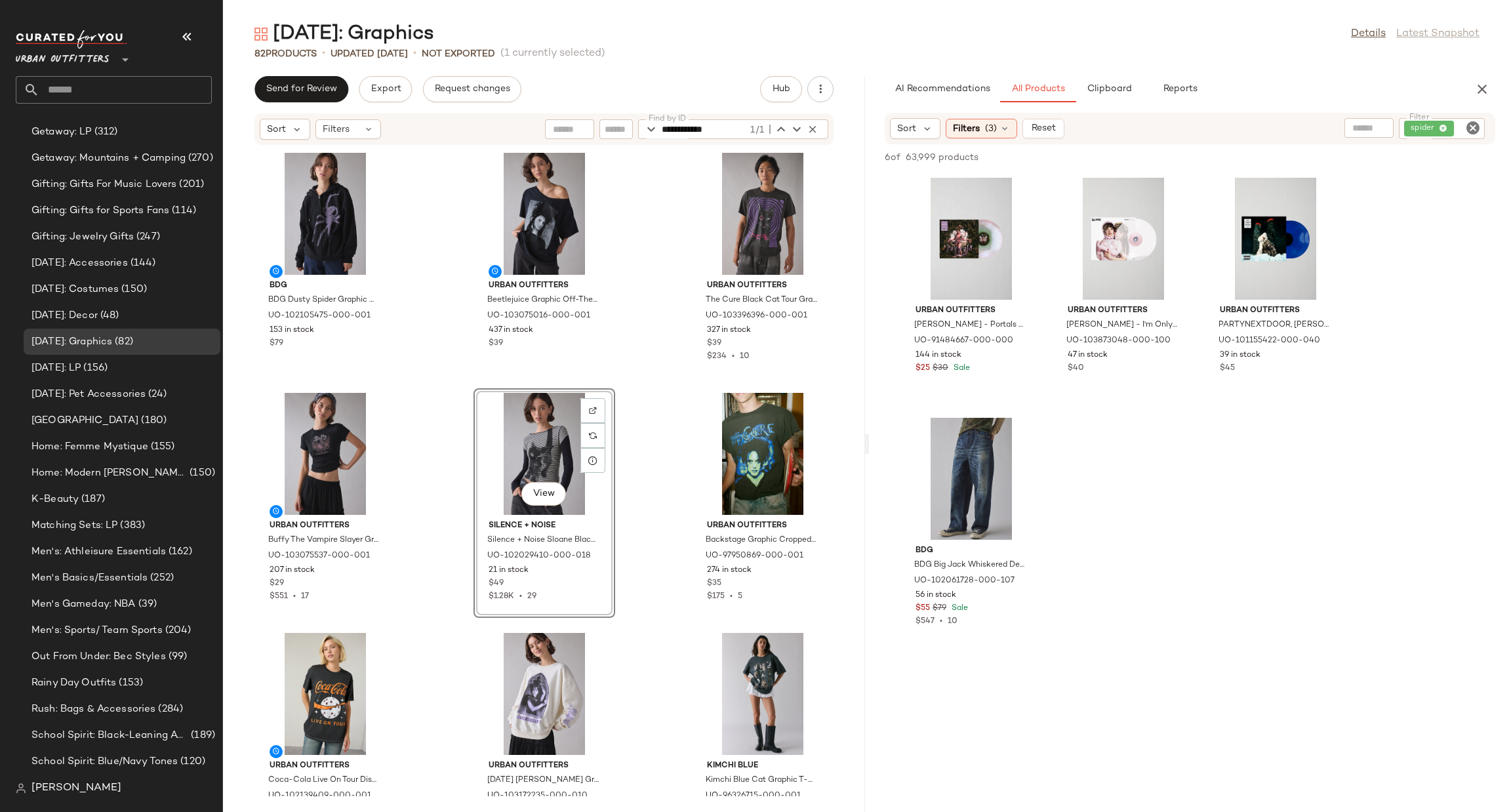
drag, startPoint x: 1473, startPoint y: 133, endPoint x: 1427, endPoint y: 138, distance: 46.3
click at [1473, 133] on icon "Clear Filter" at bounding box center [1473, 128] width 16 height 16
click at [1343, 135] on input "text" at bounding box center [1333, 128] width 34 height 14
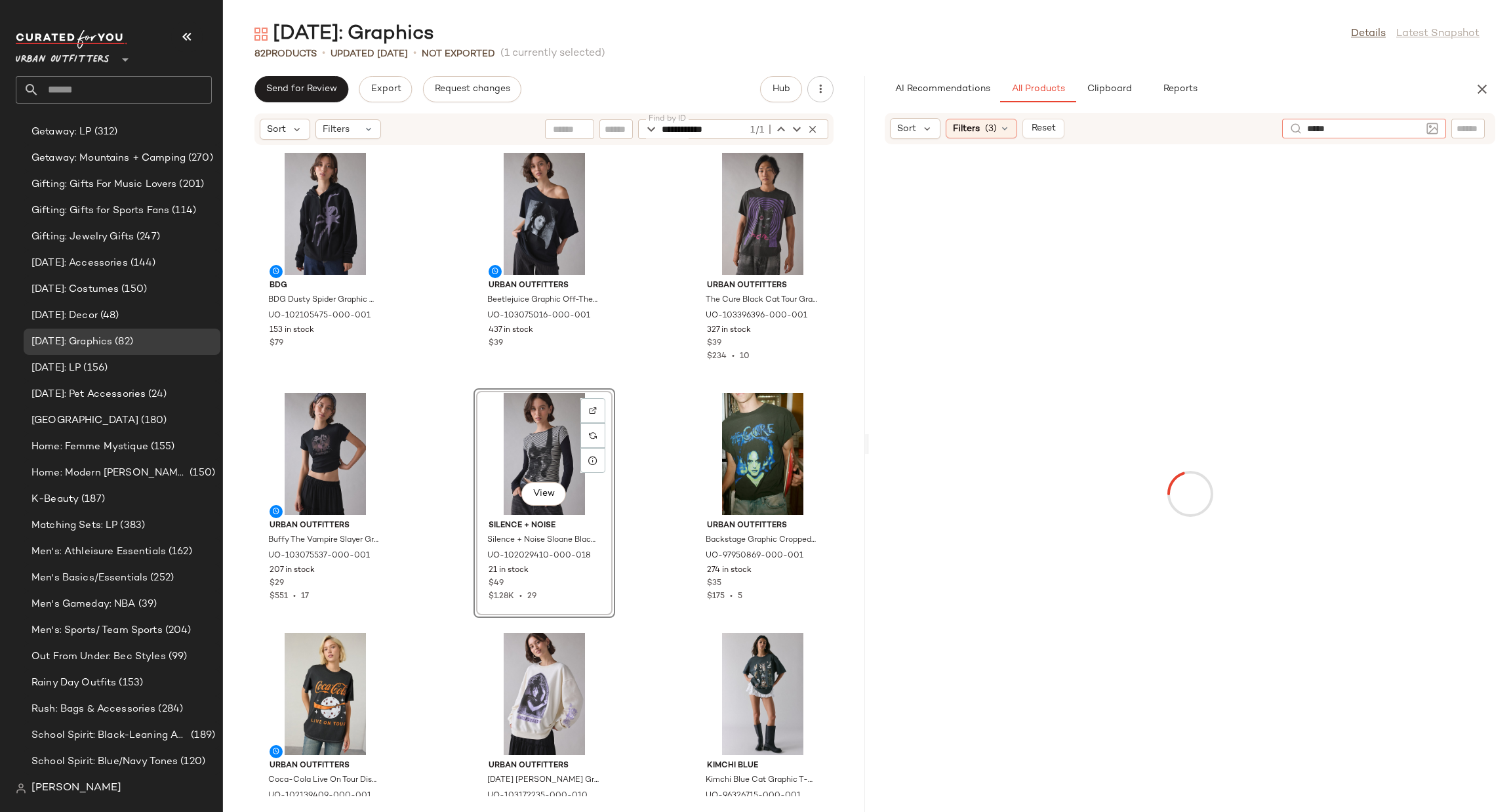
type input "******"
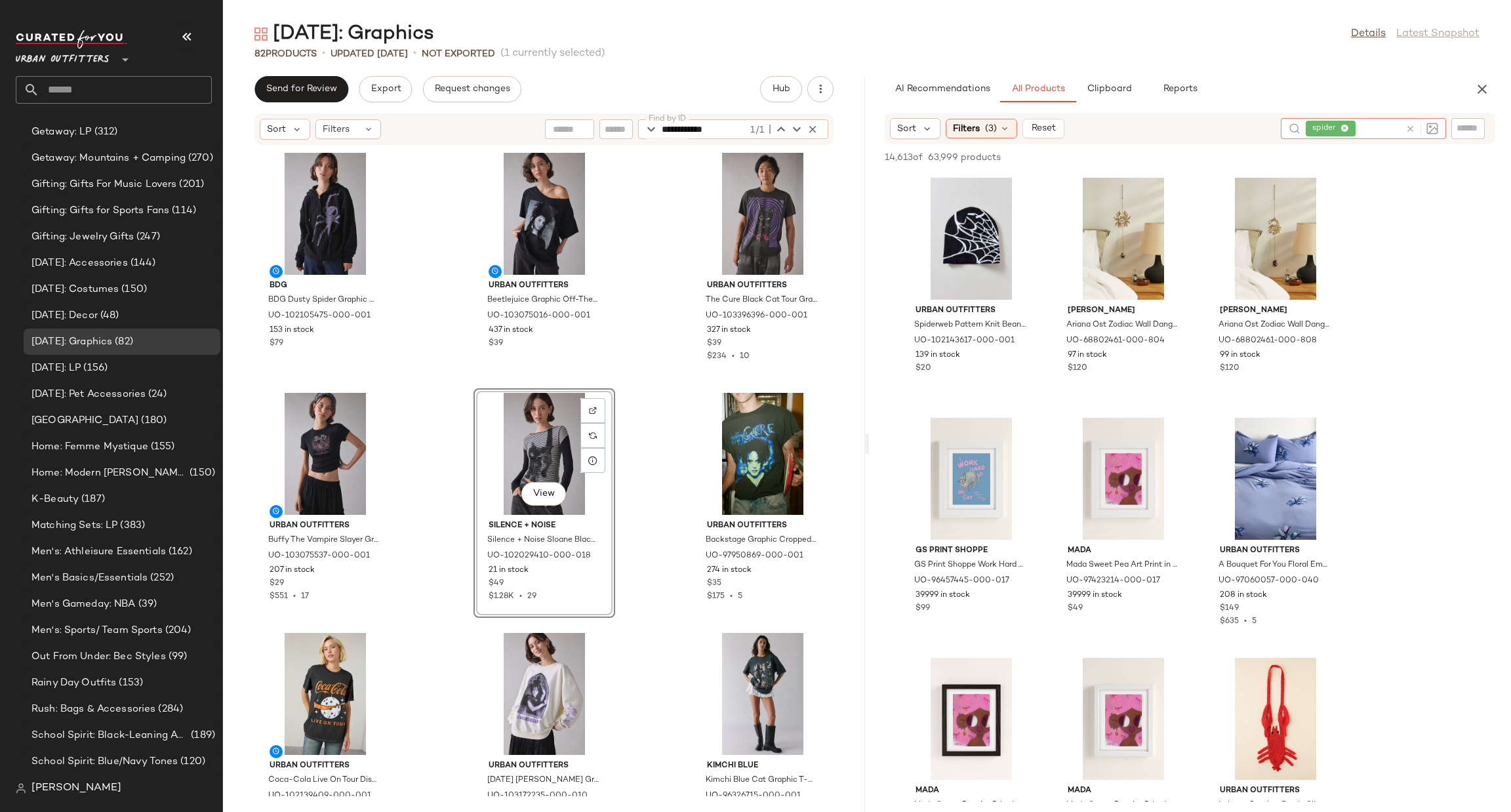
click at [668, 329] on div "BDG BDG Dusty Spider Graphic Oversized Zip-Up Hoodie Sweatshirt in Black, Women…" at bounding box center [544, 471] width 642 height 651
click at [549, 444] on div "View" at bounding box center [544, 454] width 133 height 122
click at [518, 430] on div "View" at bounding box center [544, 454] width 133 height 122
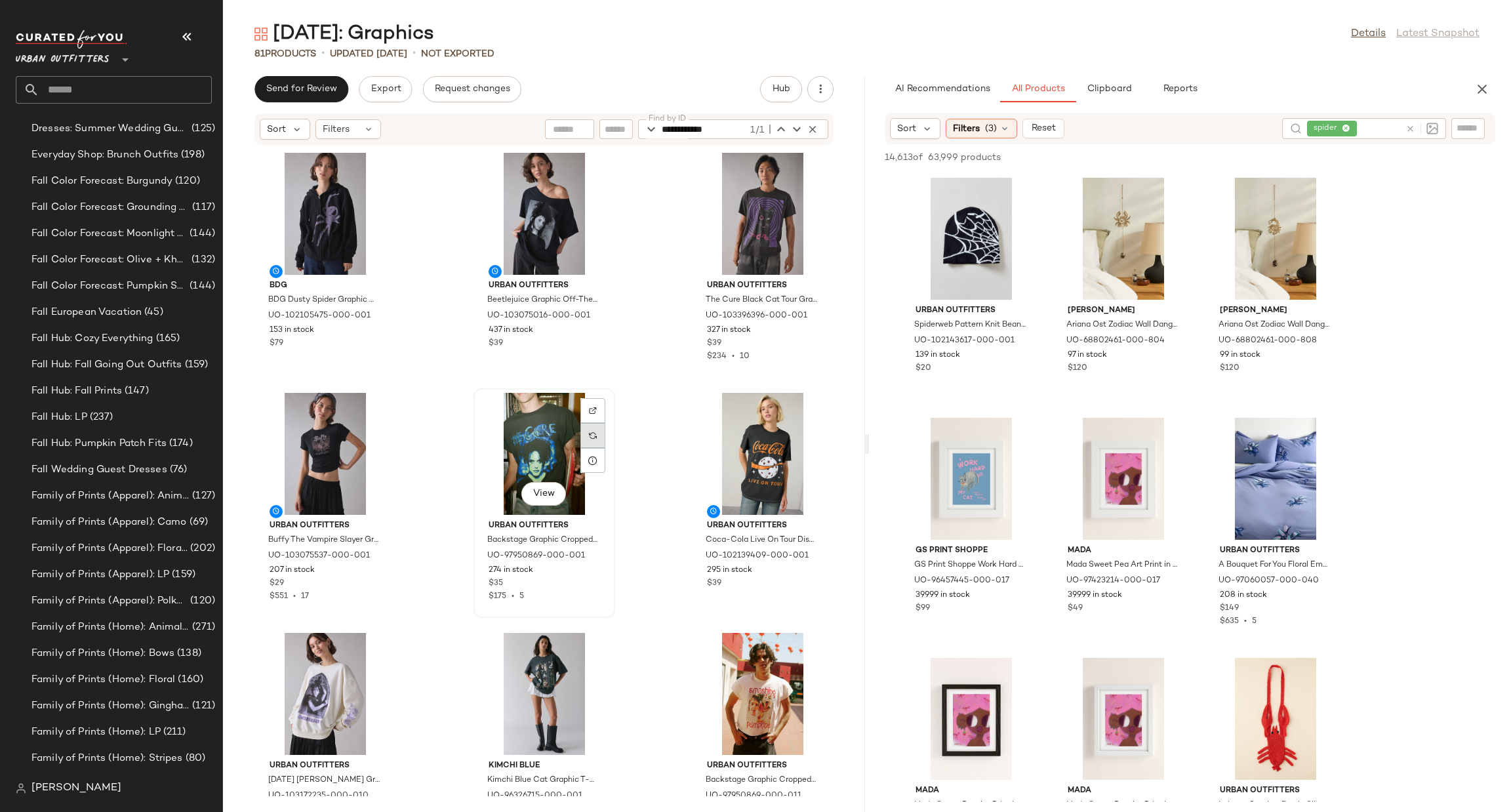
scroll to position [1709, 0]
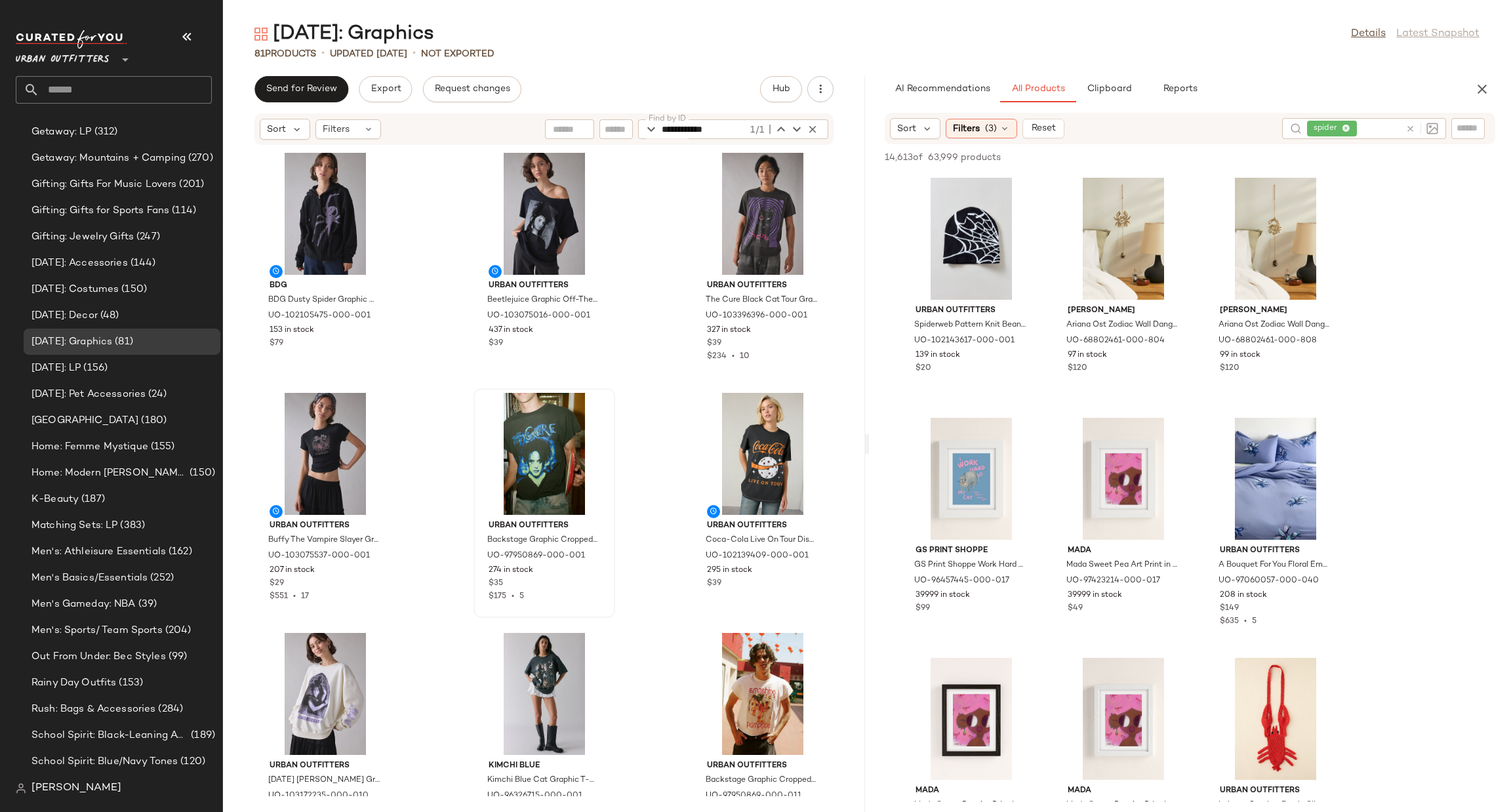
click at [1489, 100] on div "AI Recommendations All Products Clipboard Reports" at bounding box center [1190, 89] width 642 height 26
drag, startPoint x: 1481, startPoint y: 86, endPoint x: 1317, endPoint y: 178, distance: 188.0
click at [1480, 86] on icon "button" at bounding box center [1482, 89] width 16 height 16
